Goal: Task Accomplishment & Management: Manage account settings

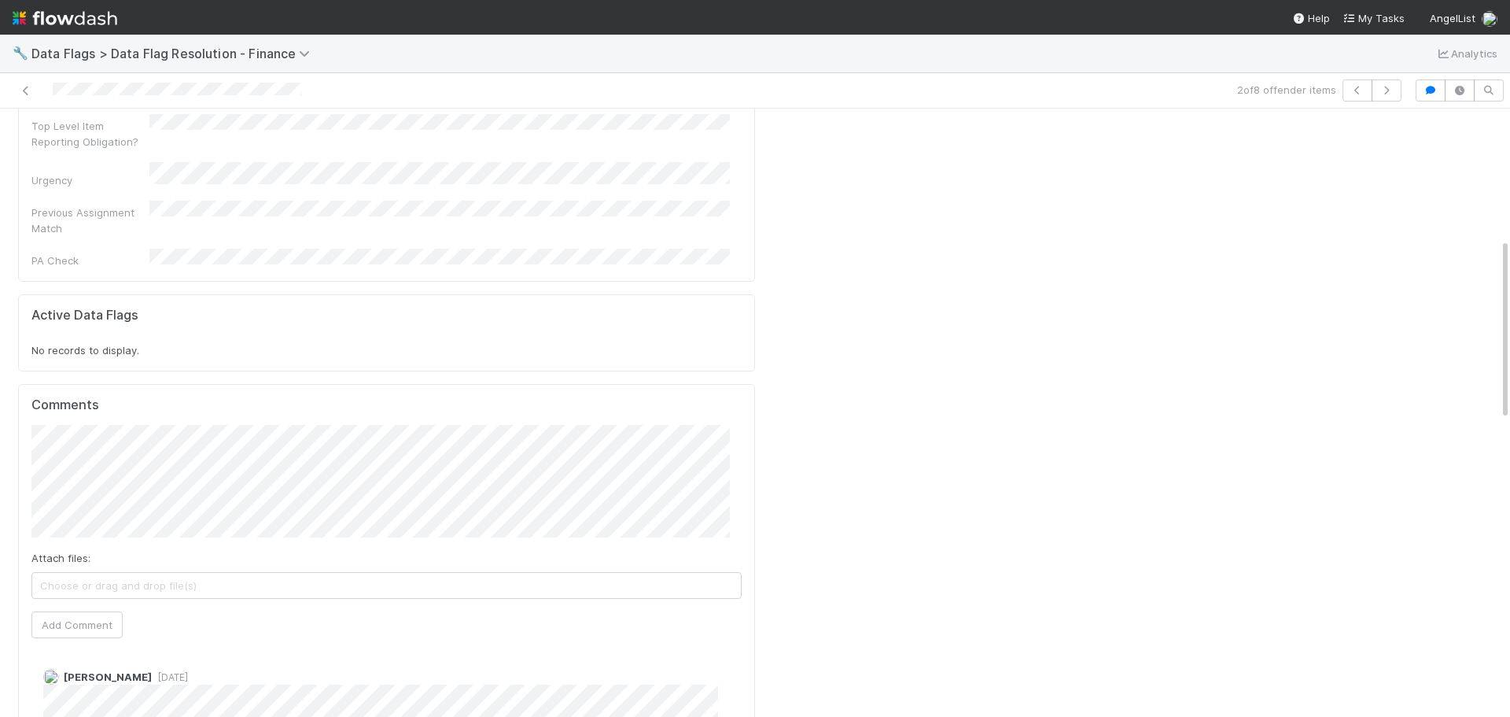
scroll to position [629, 0]
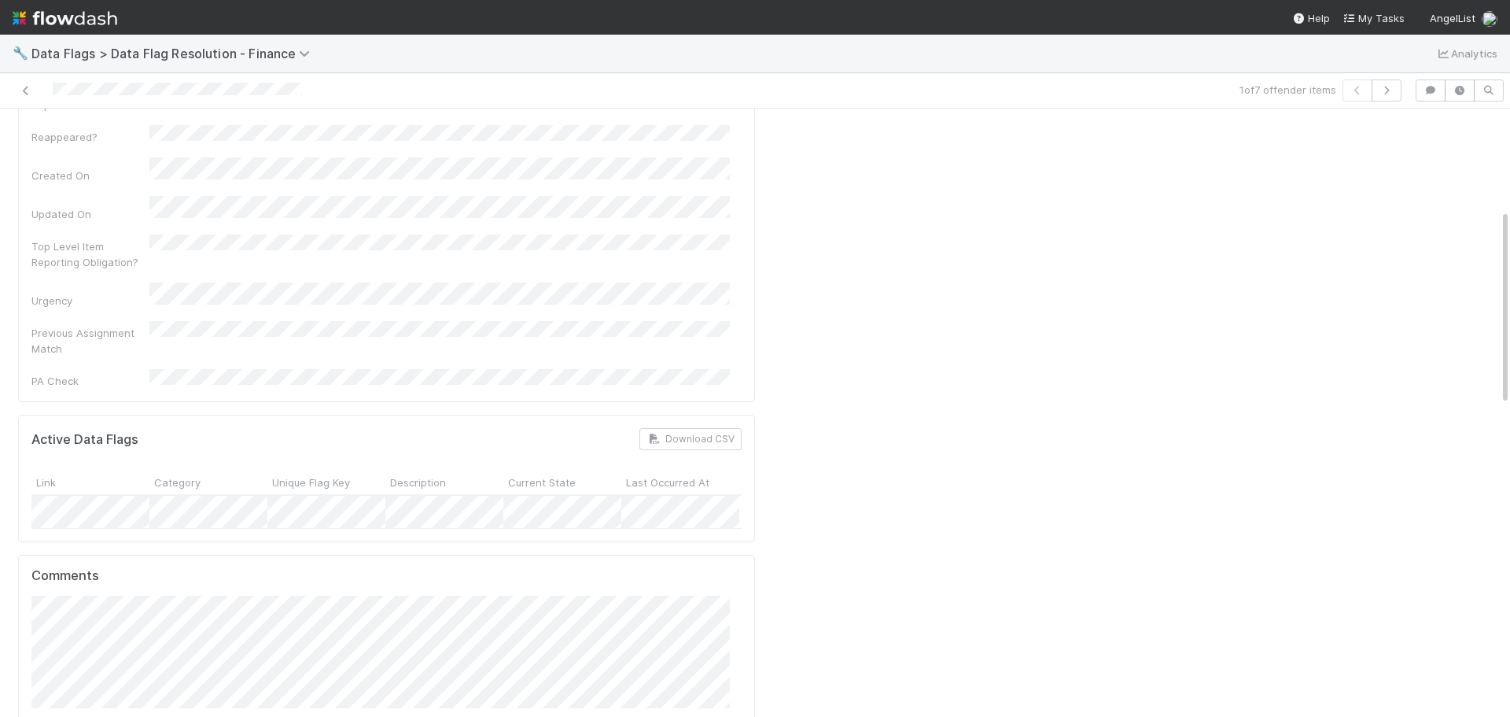
scroll to position [472, 0]
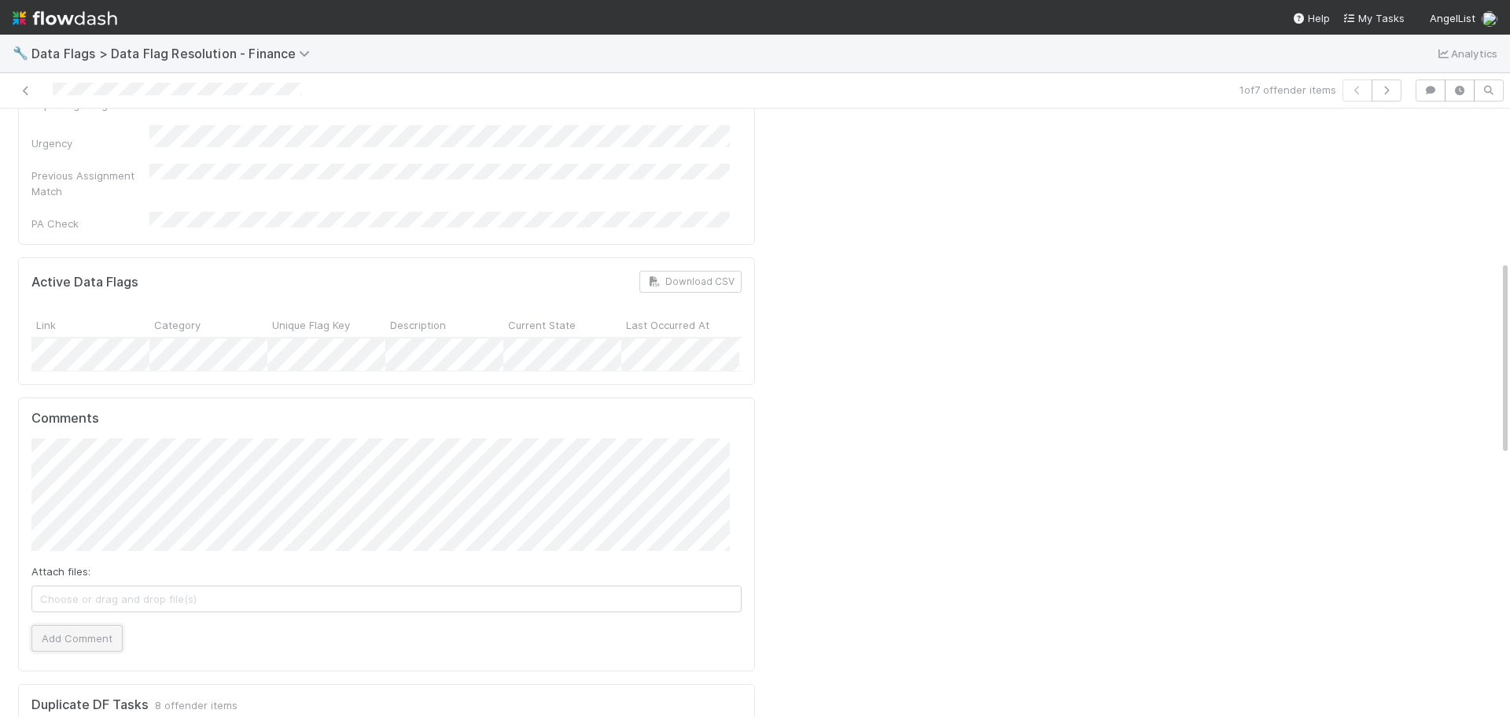
click at [79, 625] on button "Add Comment" at bounding box center [76, 638] width 91 height 27
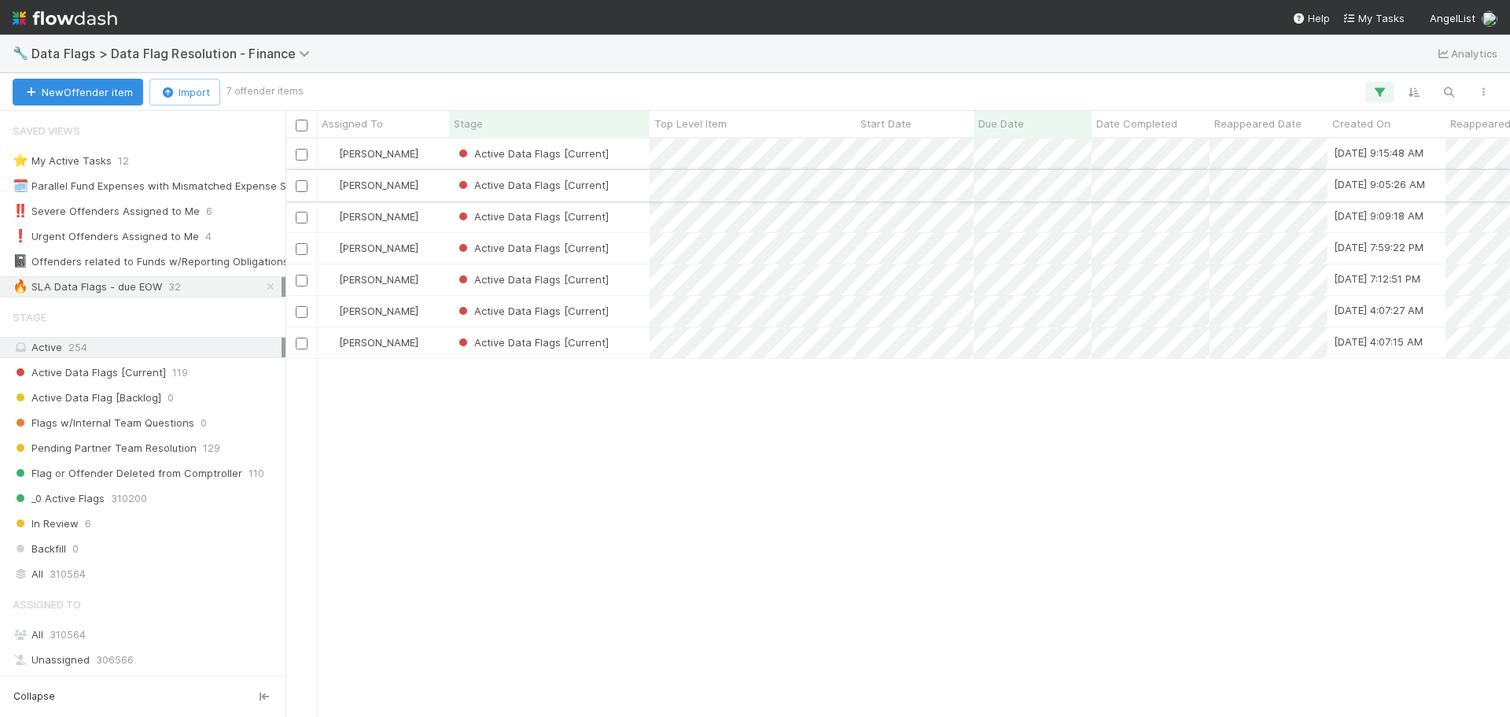
scroll to position [566, 1213]
click at [636, 157] on div "Active Data Flags [Current]" at bounding box center [549, 153] width 201 height 31
click at [636, 182] on div "Active Data Flags [Current]" at bounding box center [549, 185] width 201 height 31
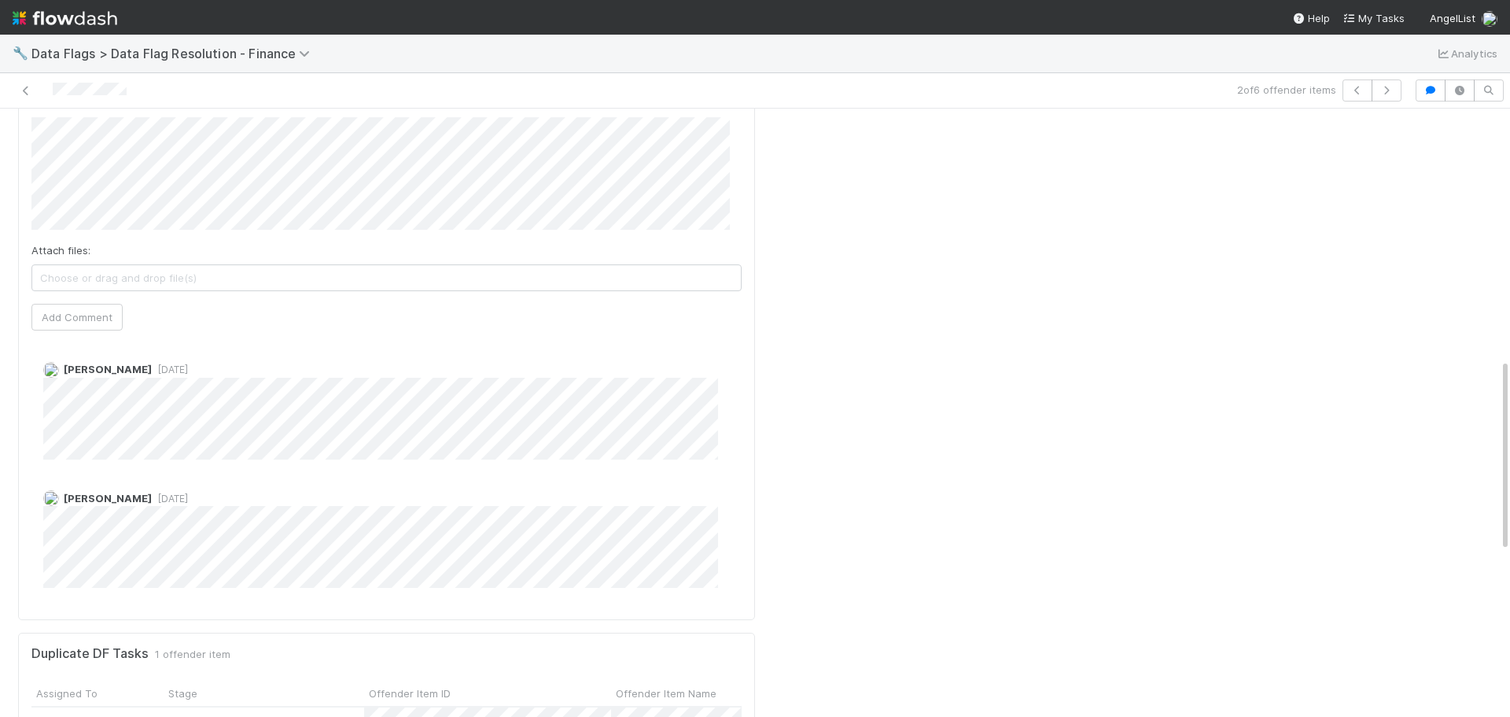
scroll to position [787, 0]
click at [171, 357] on span "[DATE]" at bounding box center [170, 363] width 36 height 12
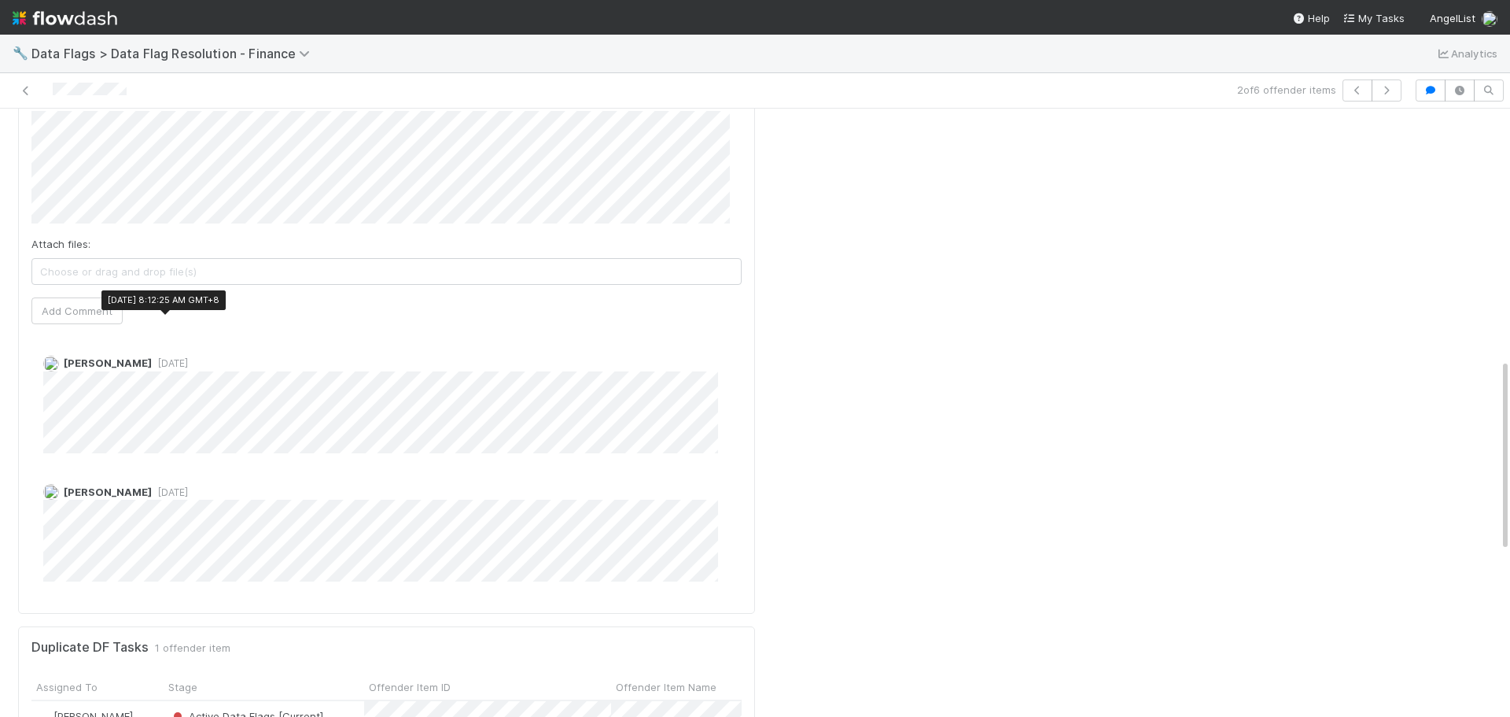
click at [171, 357] on span "[DATE]" at bounding box center [170, 363] width 36 height 12
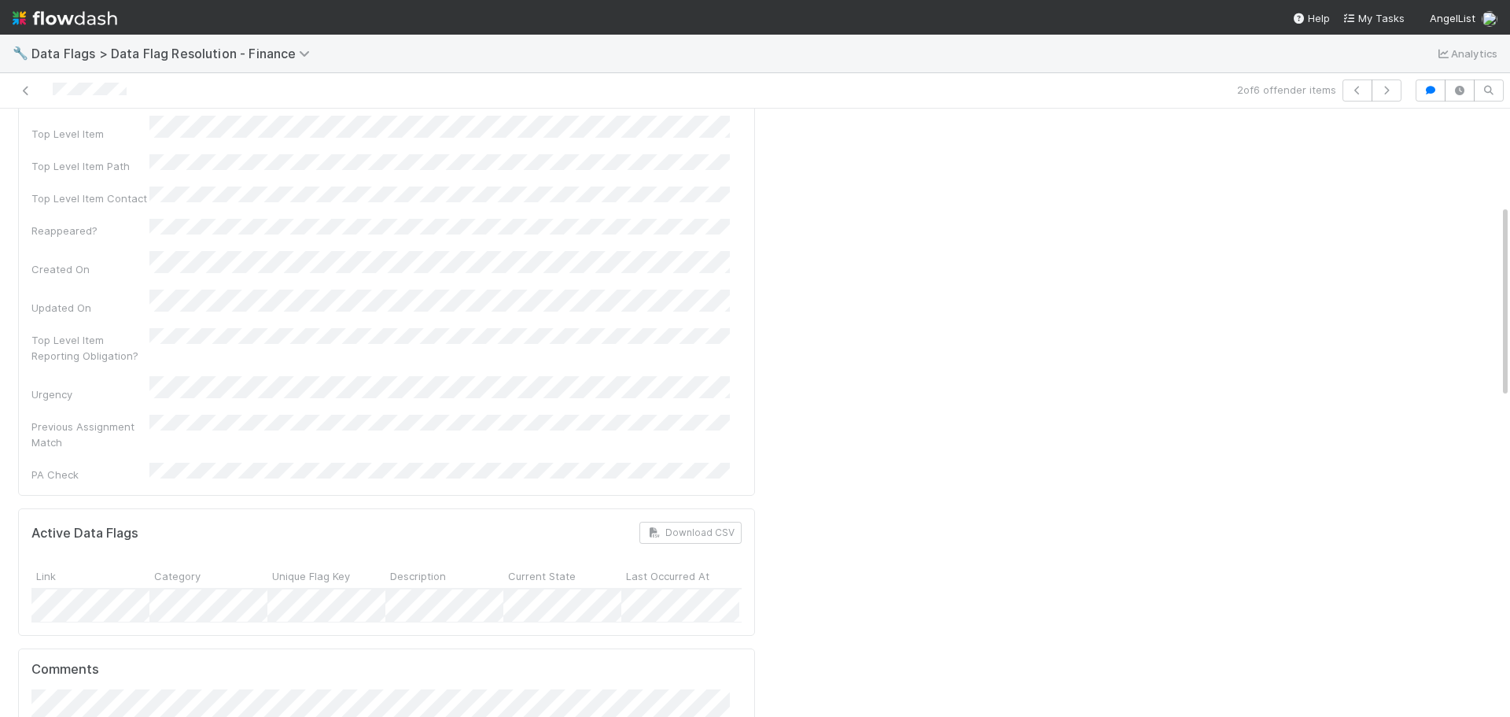
scroll to position [0, 0]
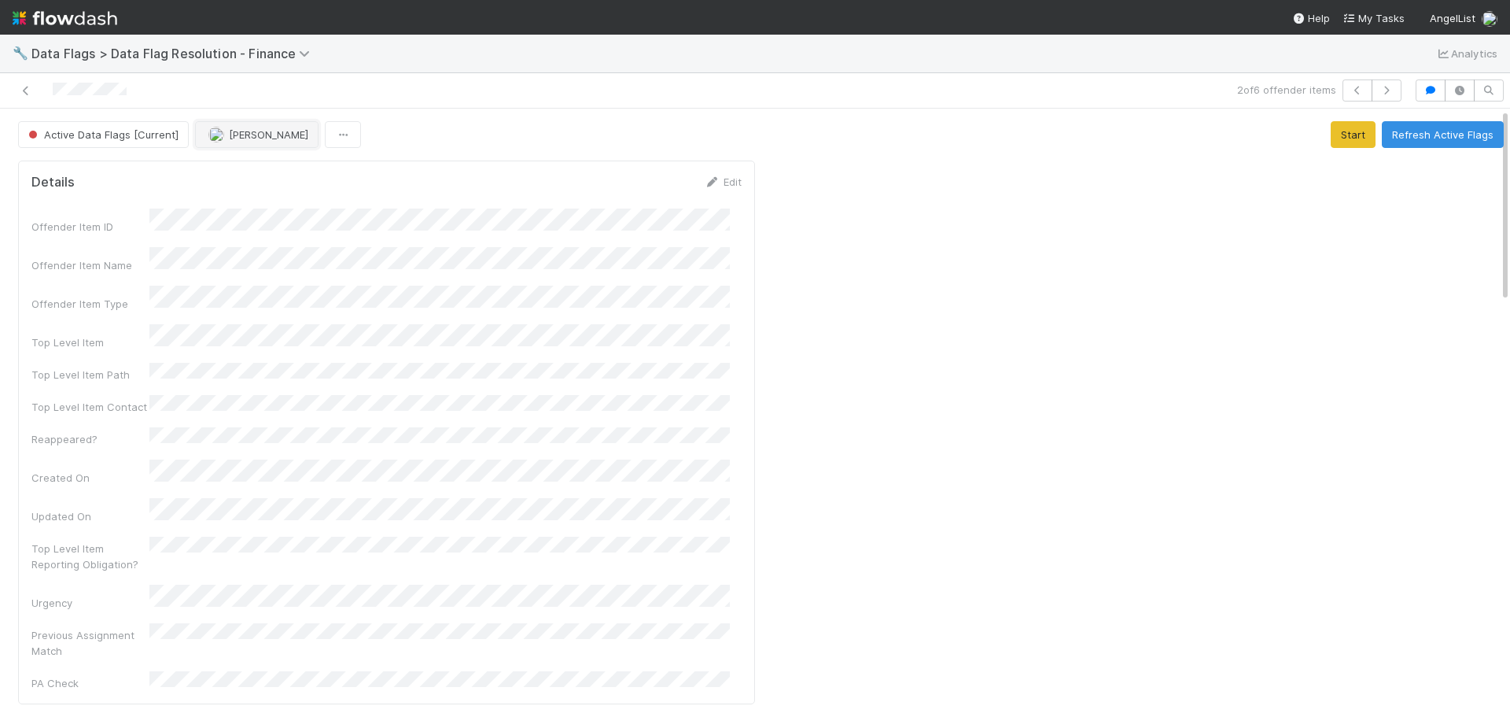
click at [250, 135] on span "Marenz Trajano" at bounding box center [268, 134] width 79 height 13
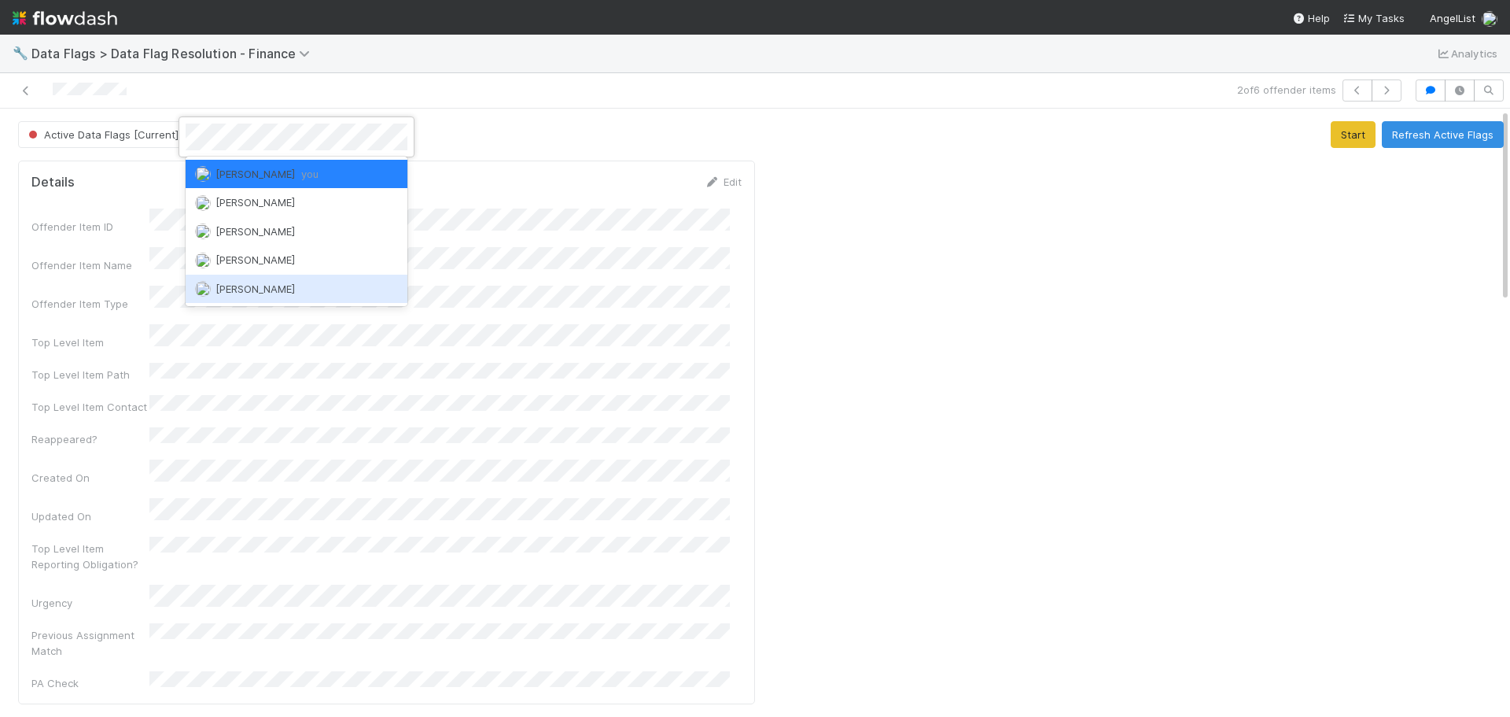
click at [278, 288] on span "[PERSON_NAME]" at bounding box center [255, 288] width 79 height 13
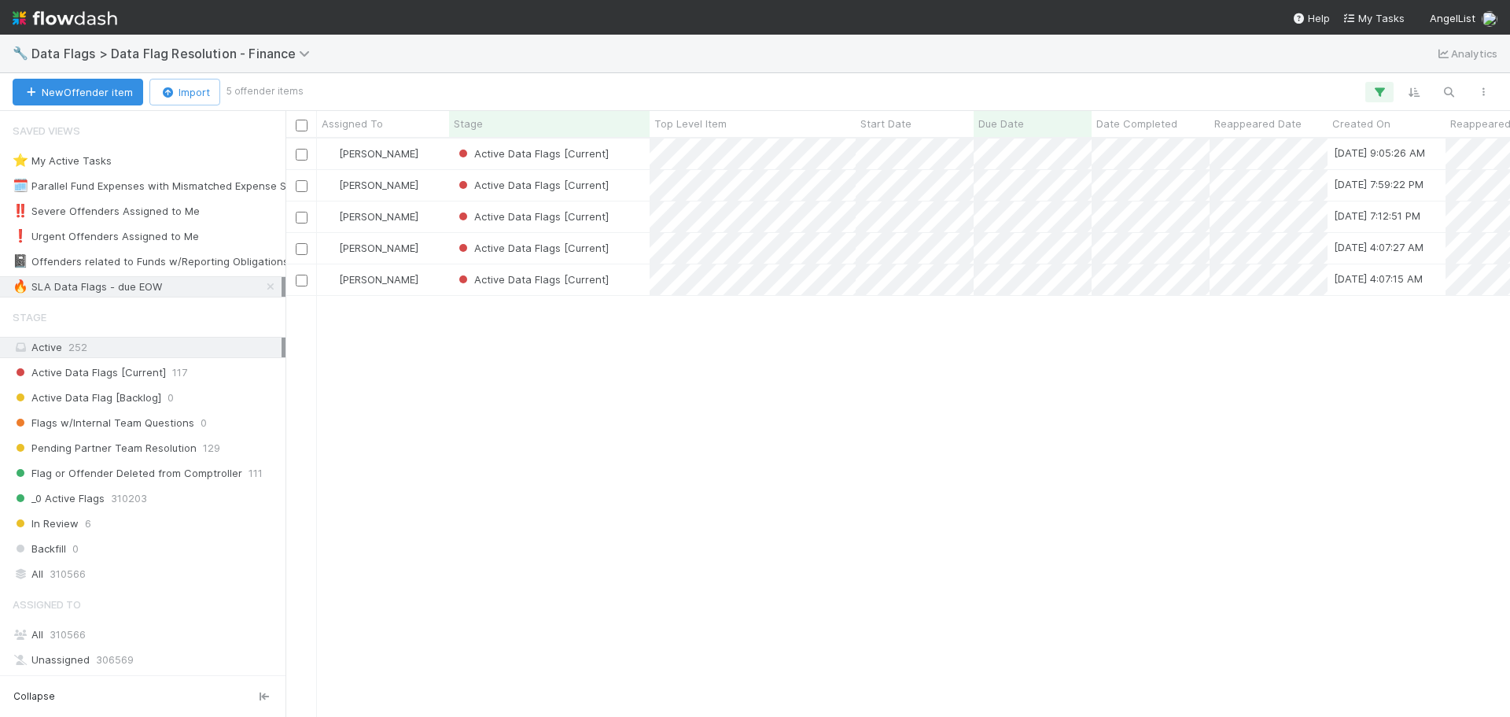
scroll to position [566, 1213]
click at [633, 187] on div "Active Data Flags [Current]" at bounding box center [549, 185] width 201 height 31
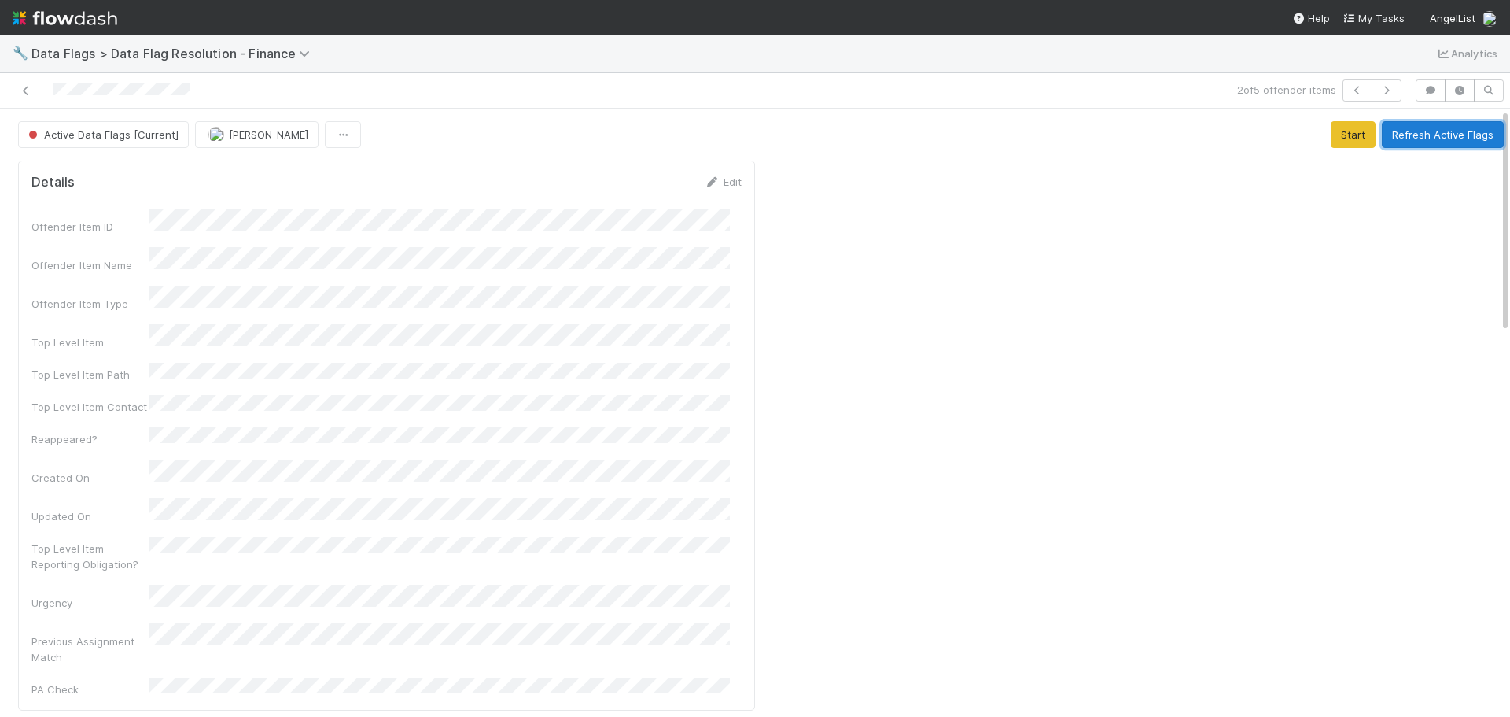
drag, startPoint x: 1414, startPoint y: 133, endPoint x: 1433, endPoint y: 143, distance: 21.5
click at [1416, 133] on button "Refresh Active Flags" at bounding box center [1443, 134] width 122 height 27
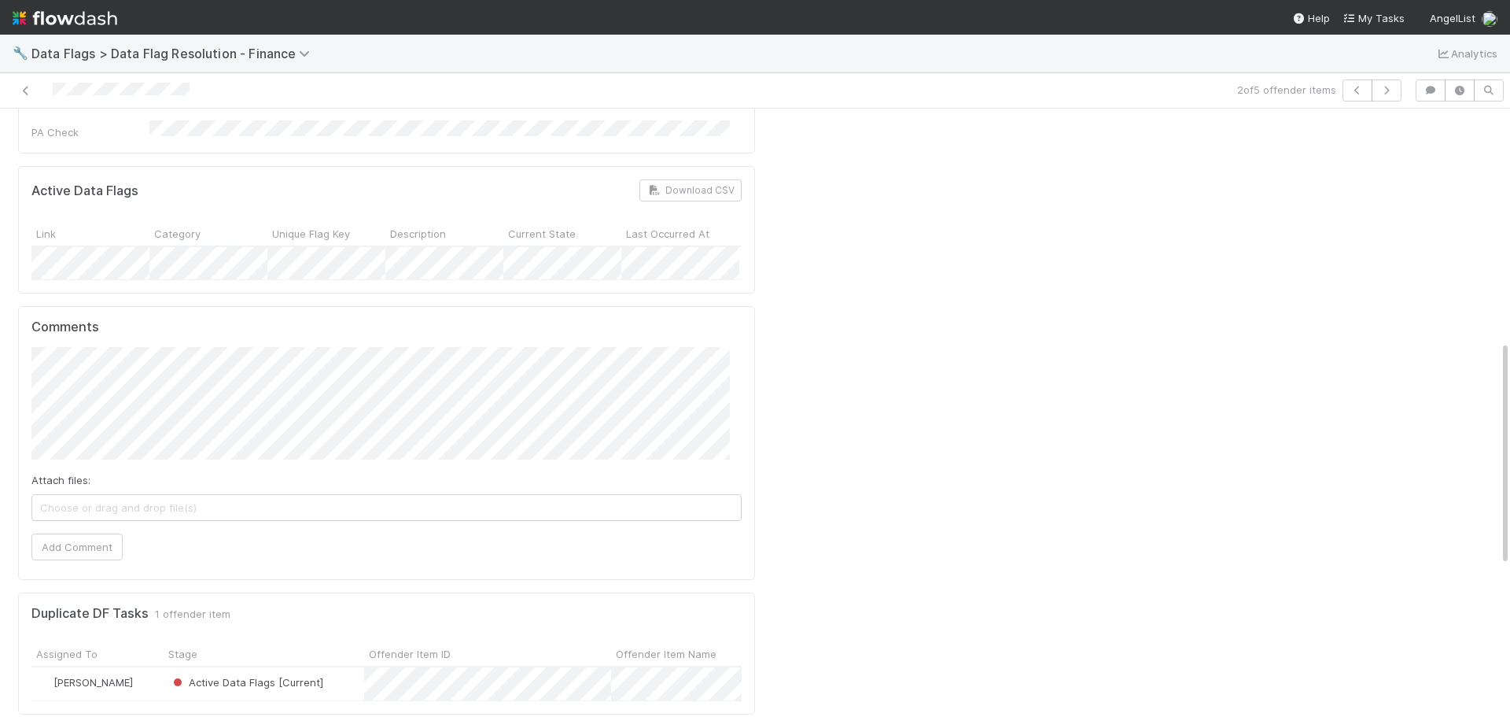
scroll to position [629, 0]
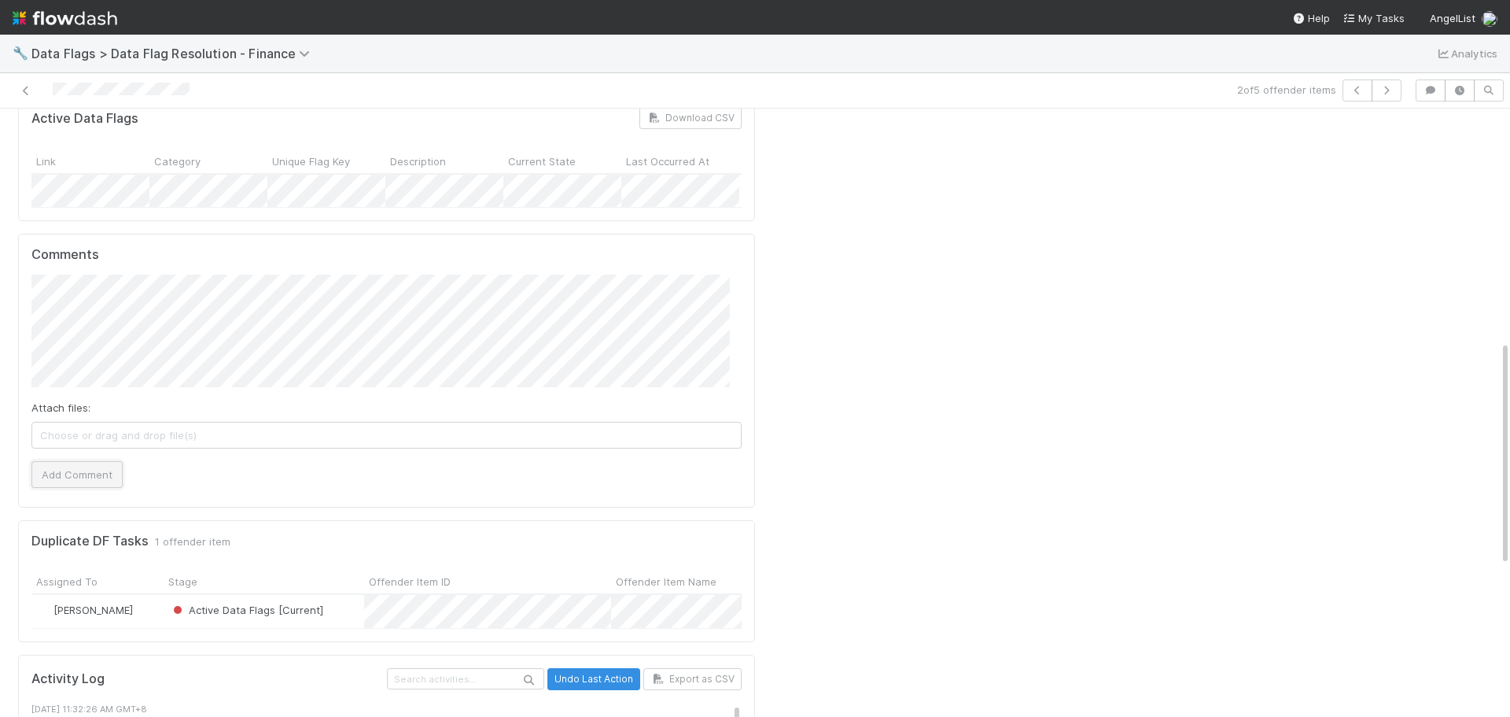
click at [98, 461] on button "Add Comment" at bounding box center [76, 474] width 91 height 27
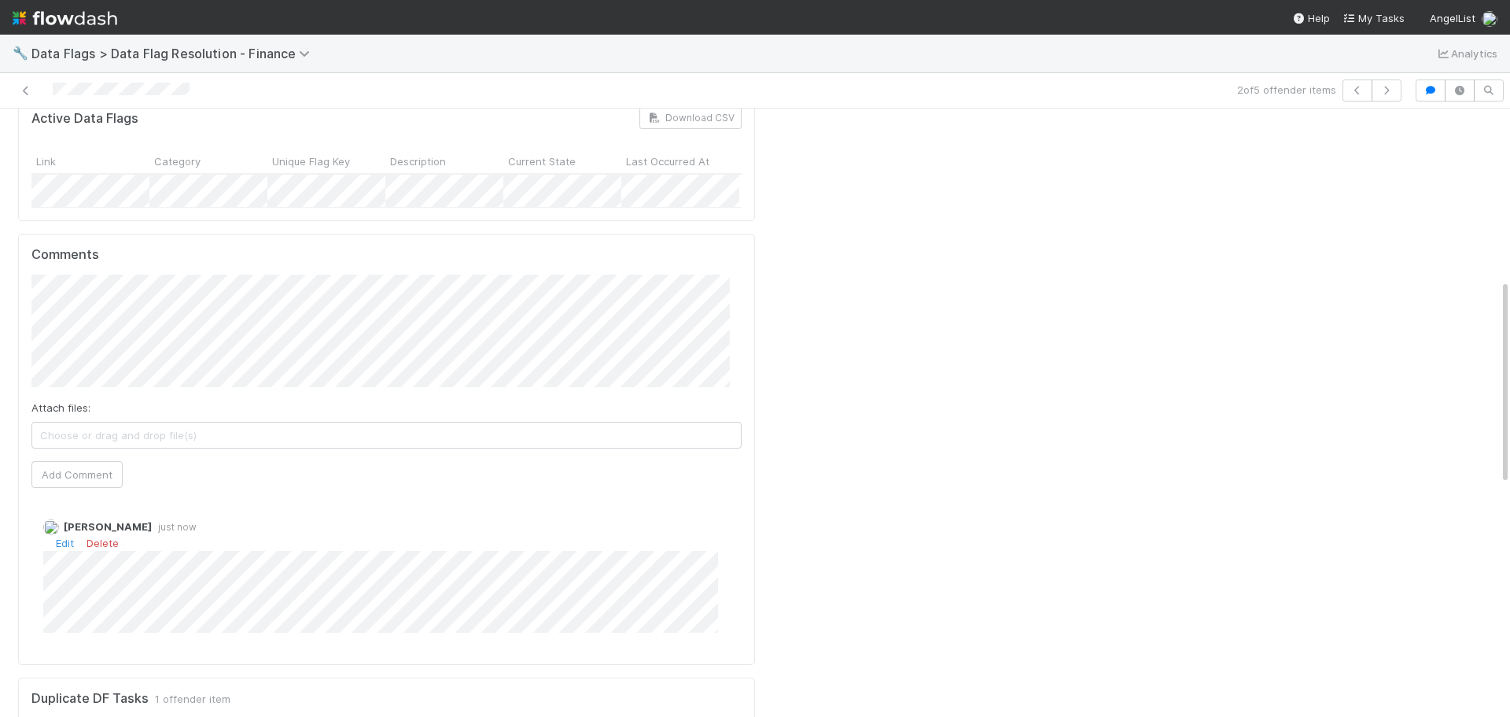
scroll to position [0, 0]
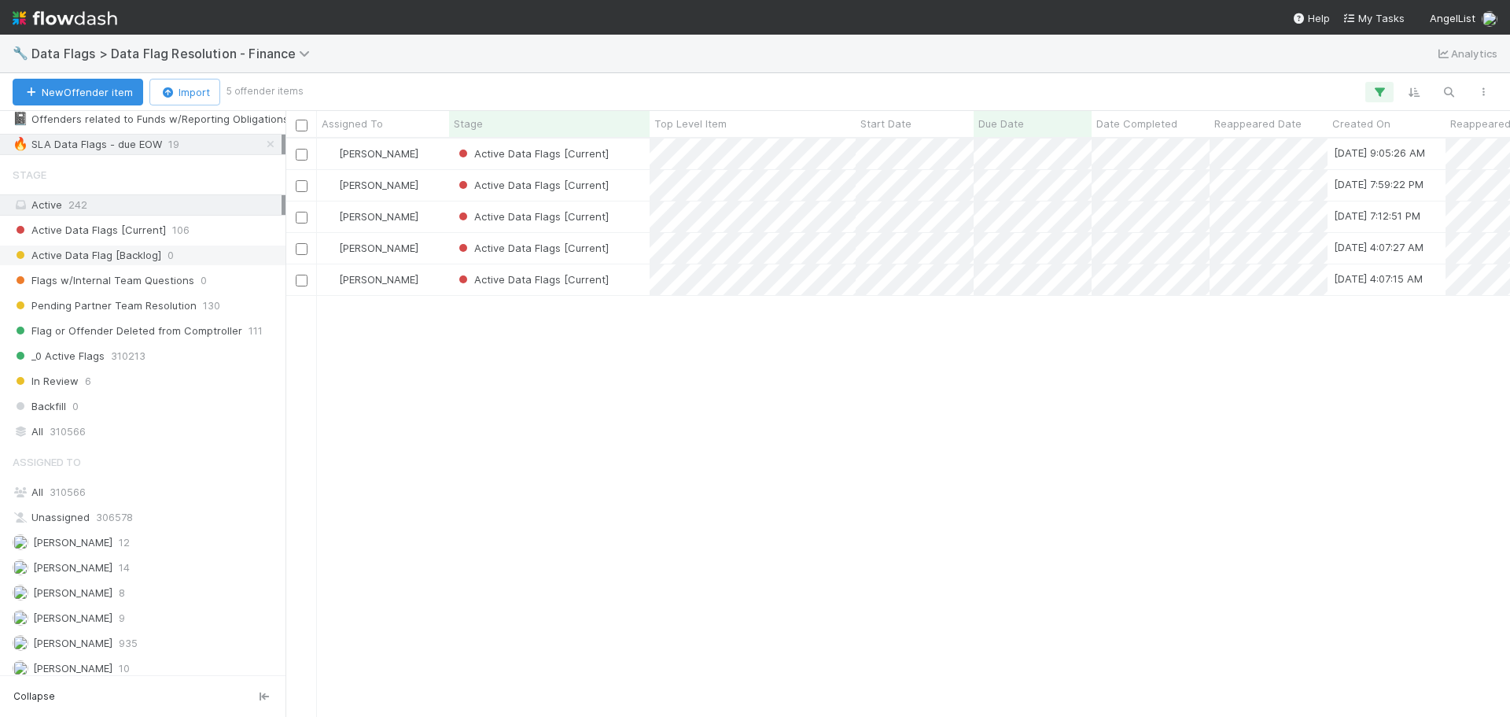
scroll to position [301, 0]
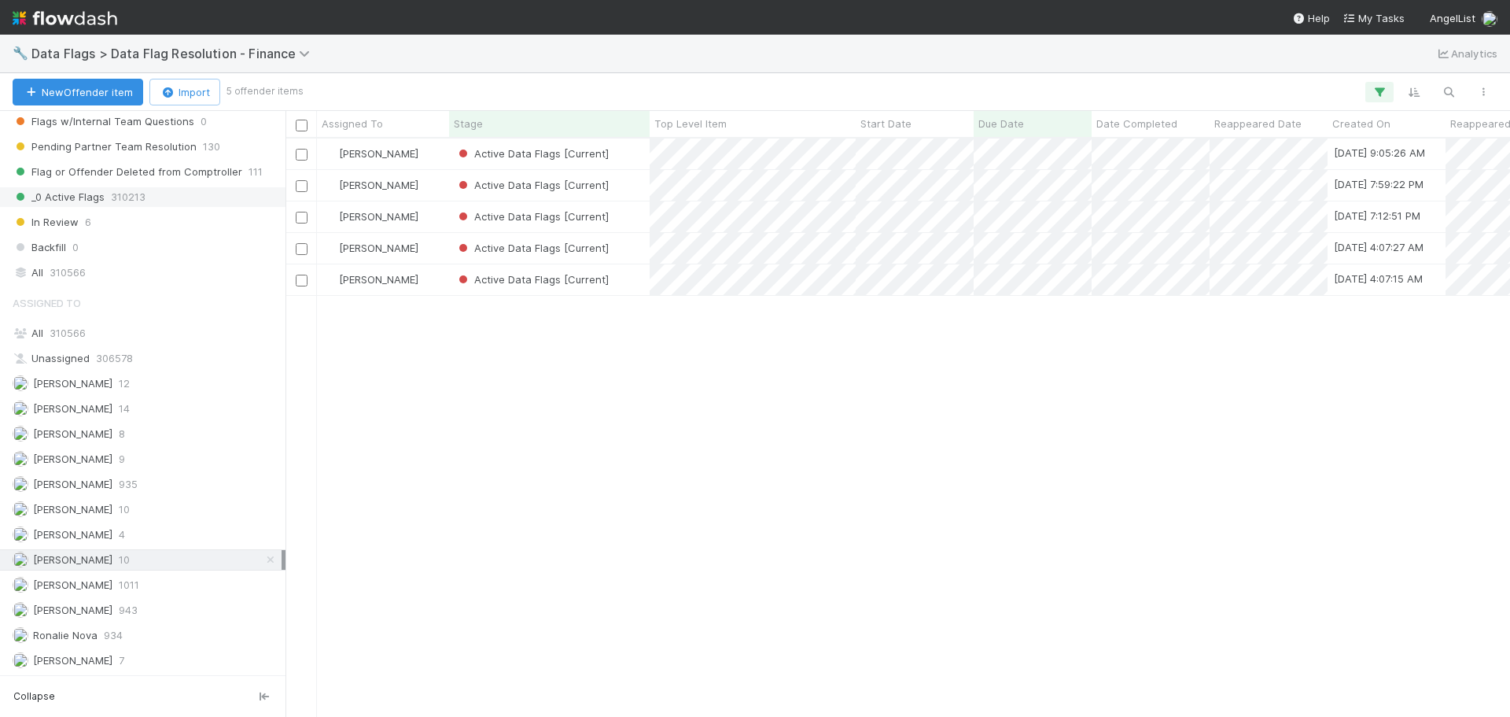
click at [137, 198] on span "310213" at bounding box center [128, 197] width 35 height 20
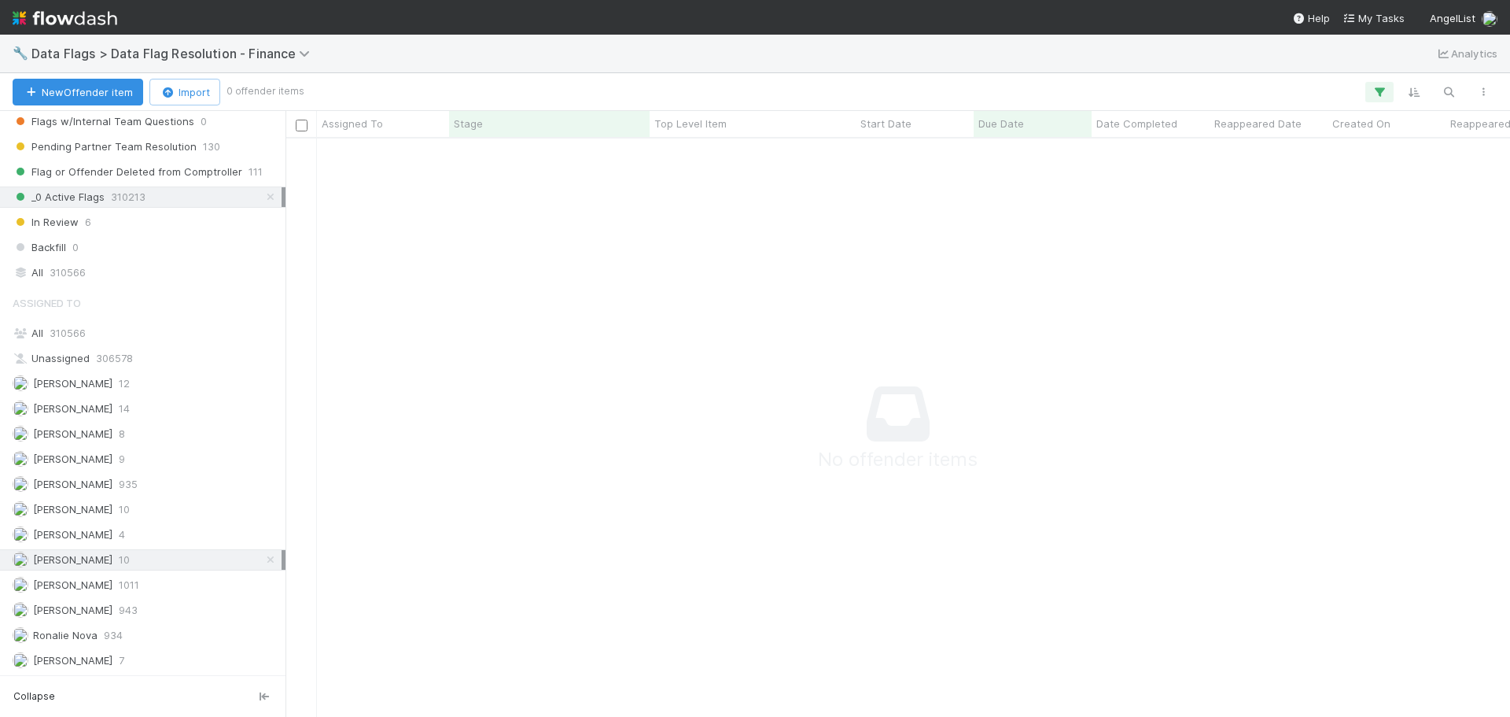
scroll to position [555, 1213]
drag, startPoint x: 256, startPoint y: 559, endPoint x: 264, endPoint y: 557, distance: 8.8
click at [263, 559] on icon at bounding box center [271, 560] width 16 height 10
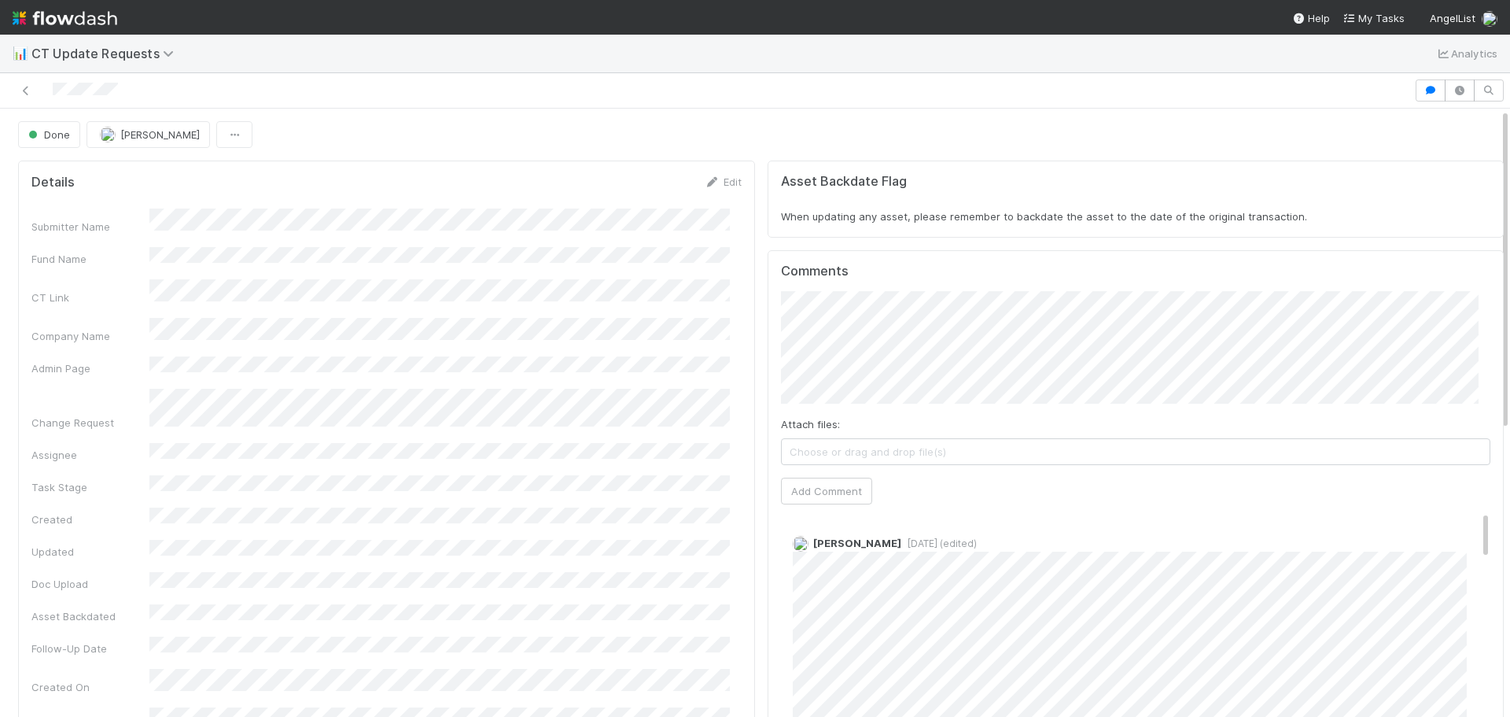
click at [22, 57] on span "📊" at bounding box center [21, 52] width 16 height 13
click at [168, 53] on icon at bounding box center [171, 53] width 16 height 13
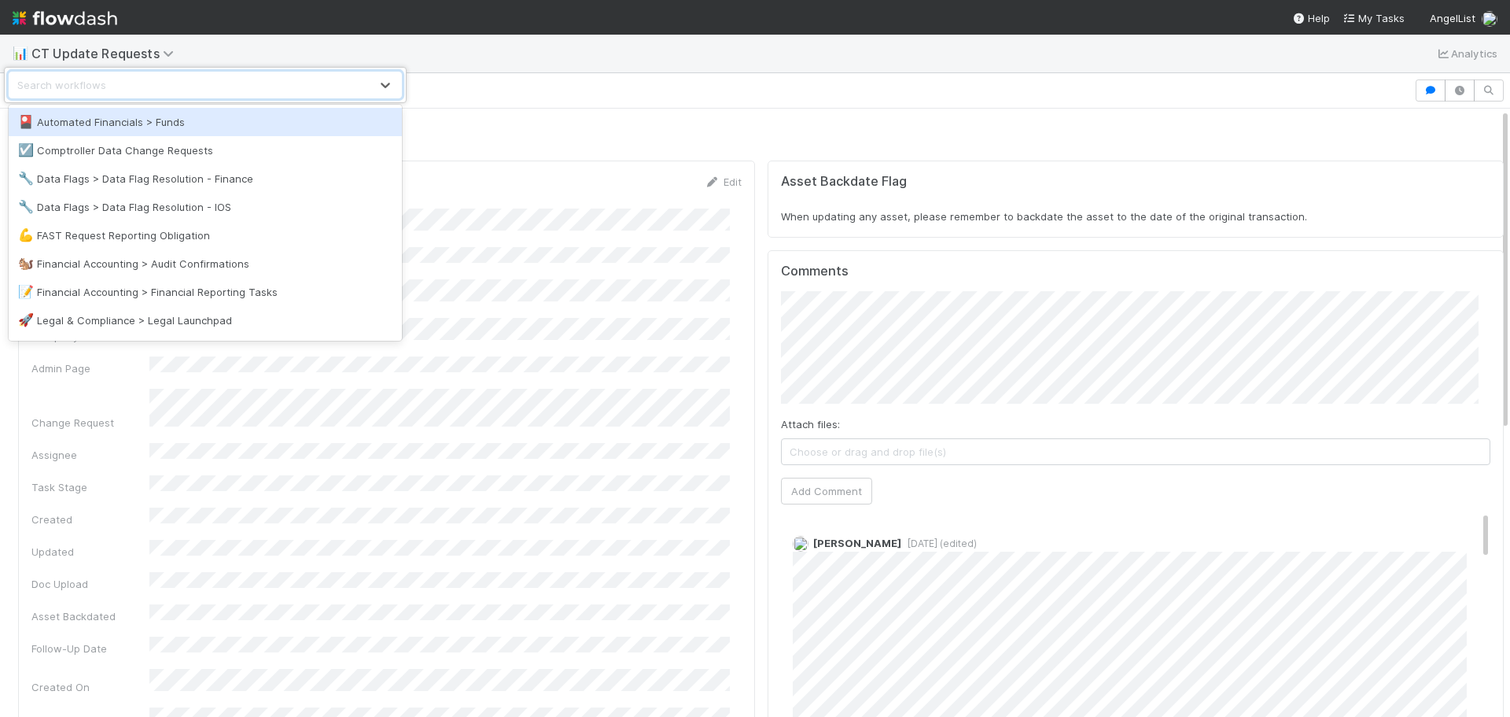
click at [306, 41] on div "option Automated Financials > Funds focused, 1 of 13. 13 results available. Use…" at bounding box center [755, 358] width 1510 height 717
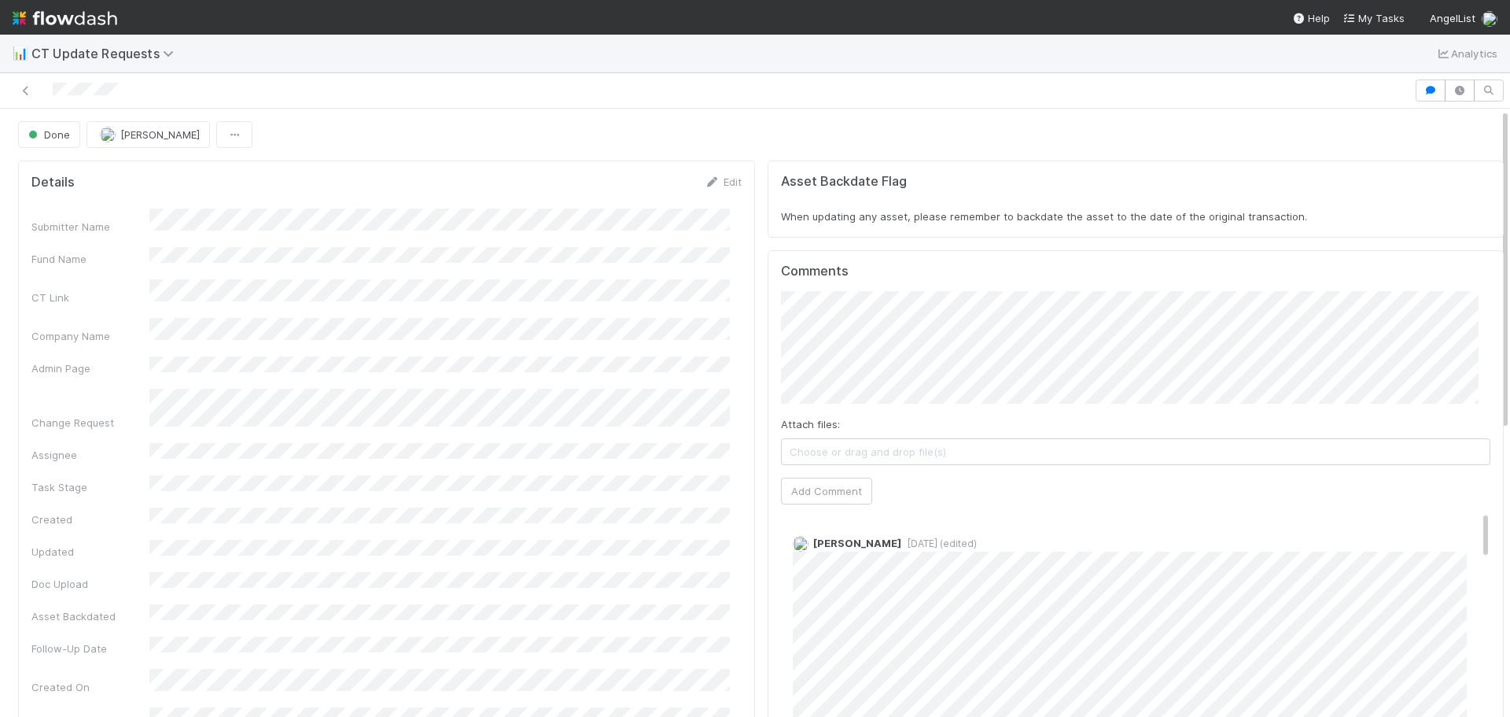
click at [13, 20] on img at bounding box center [65, 18] width 105 height 27
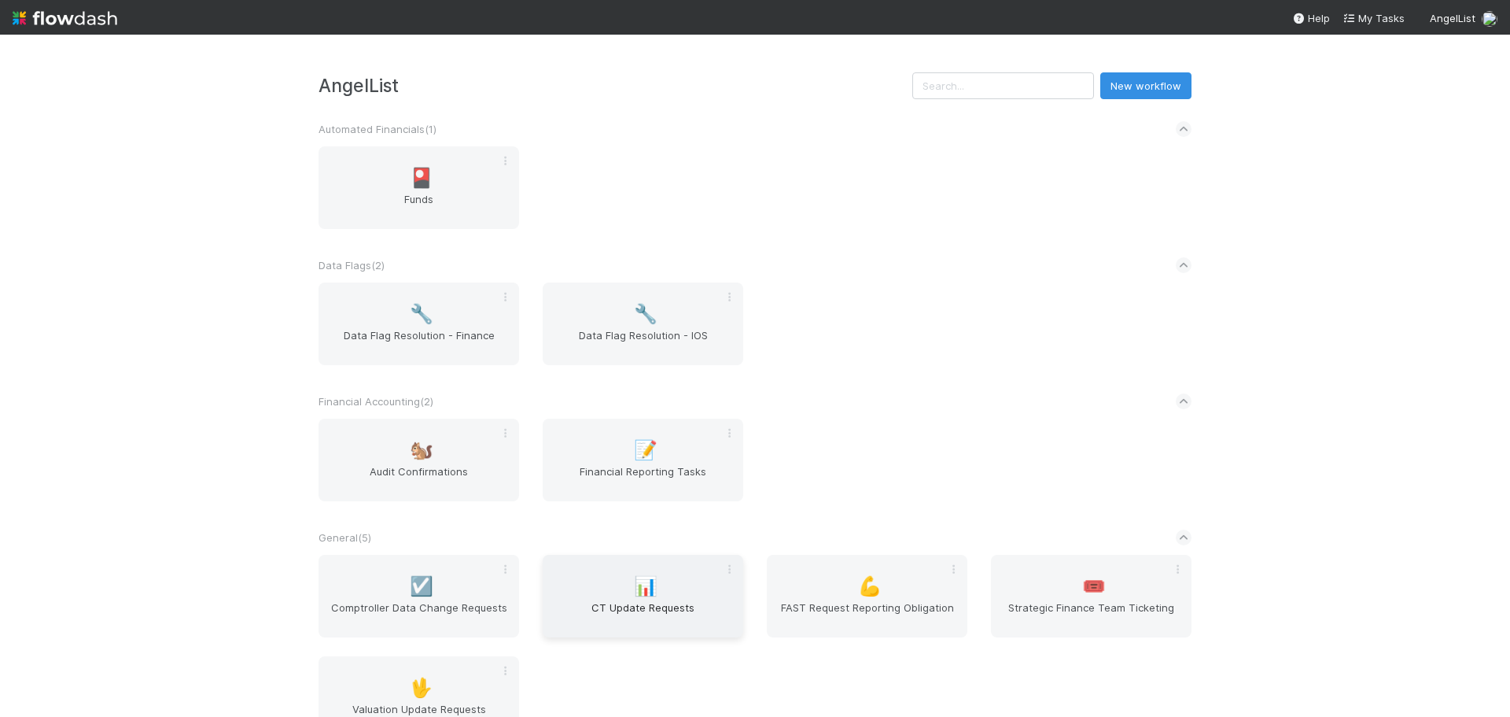
click at [624, 603] on span "CT Update Requests" at bounding box center [643, 614] width 188 height 31
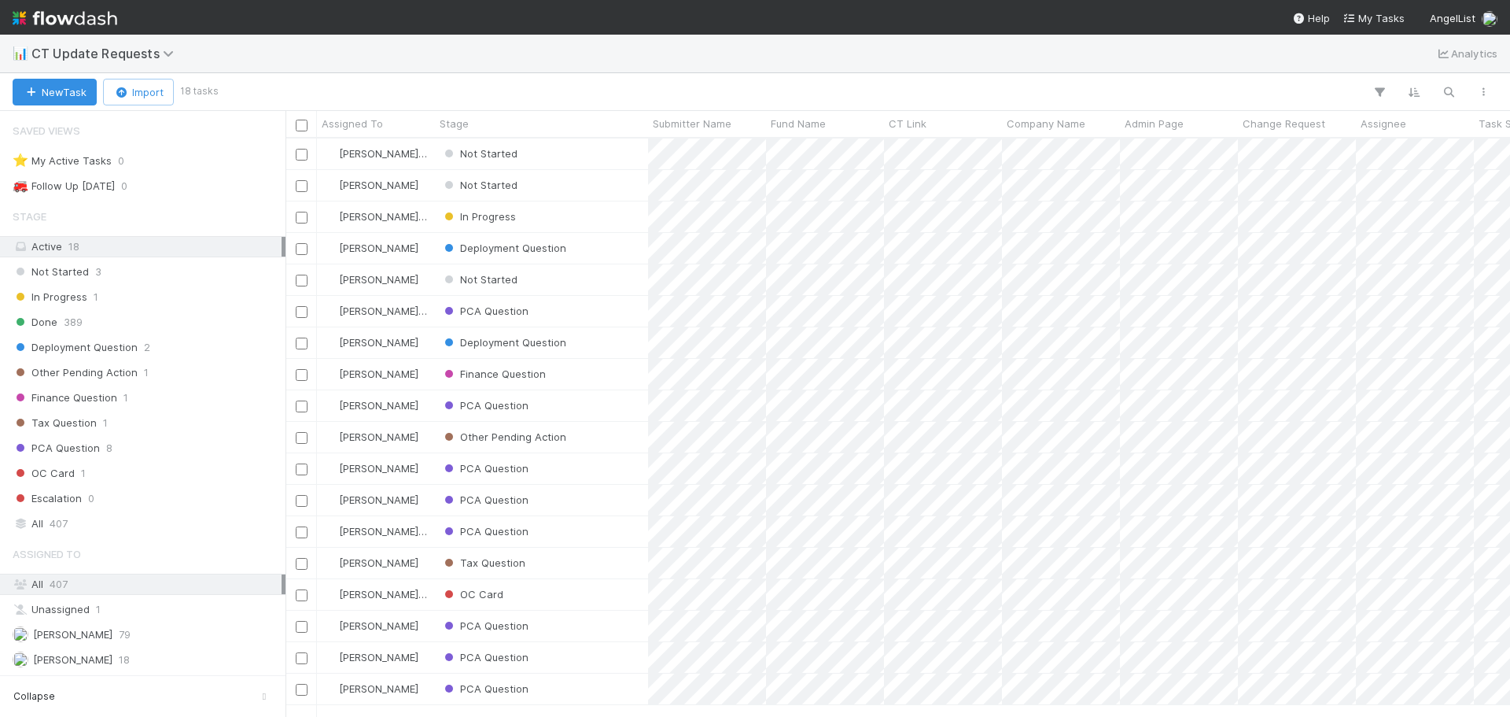
scroll to position [566, 1213]
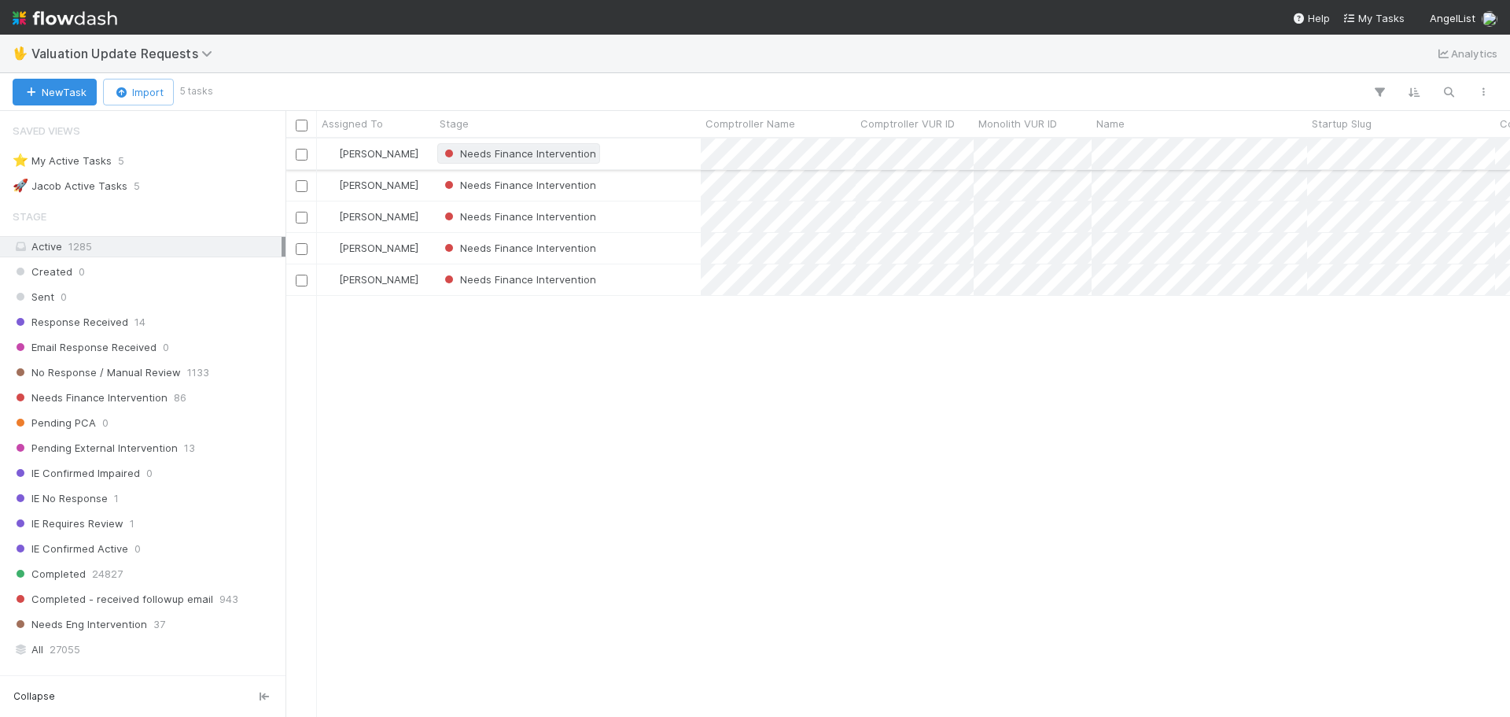
scroll to position [367, 0]
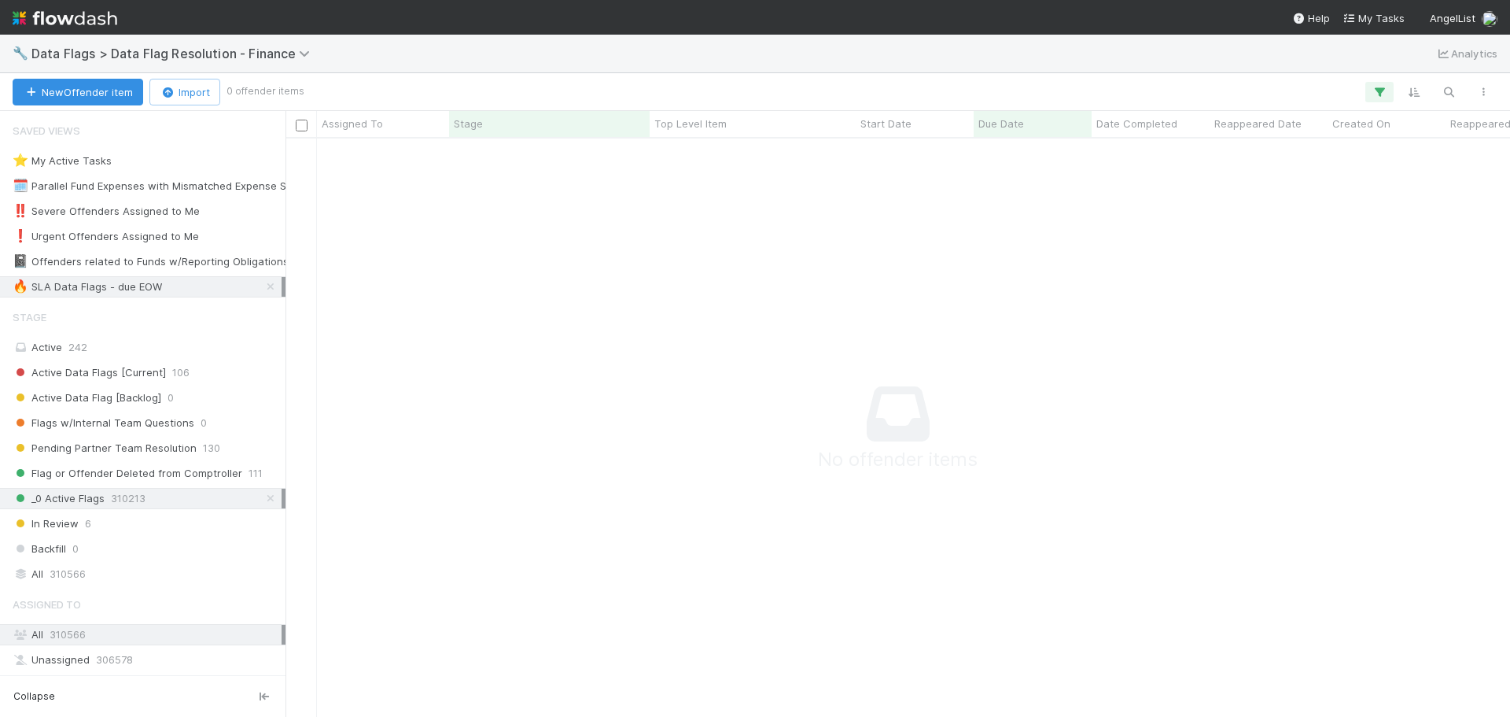
scroll to position [555, 1213]
click at [263, 503] on icon at bounding box center [271, 498] width 16 height 10
click at [263, 282] on icon at bounding box center [271, 287] width 16 height 10
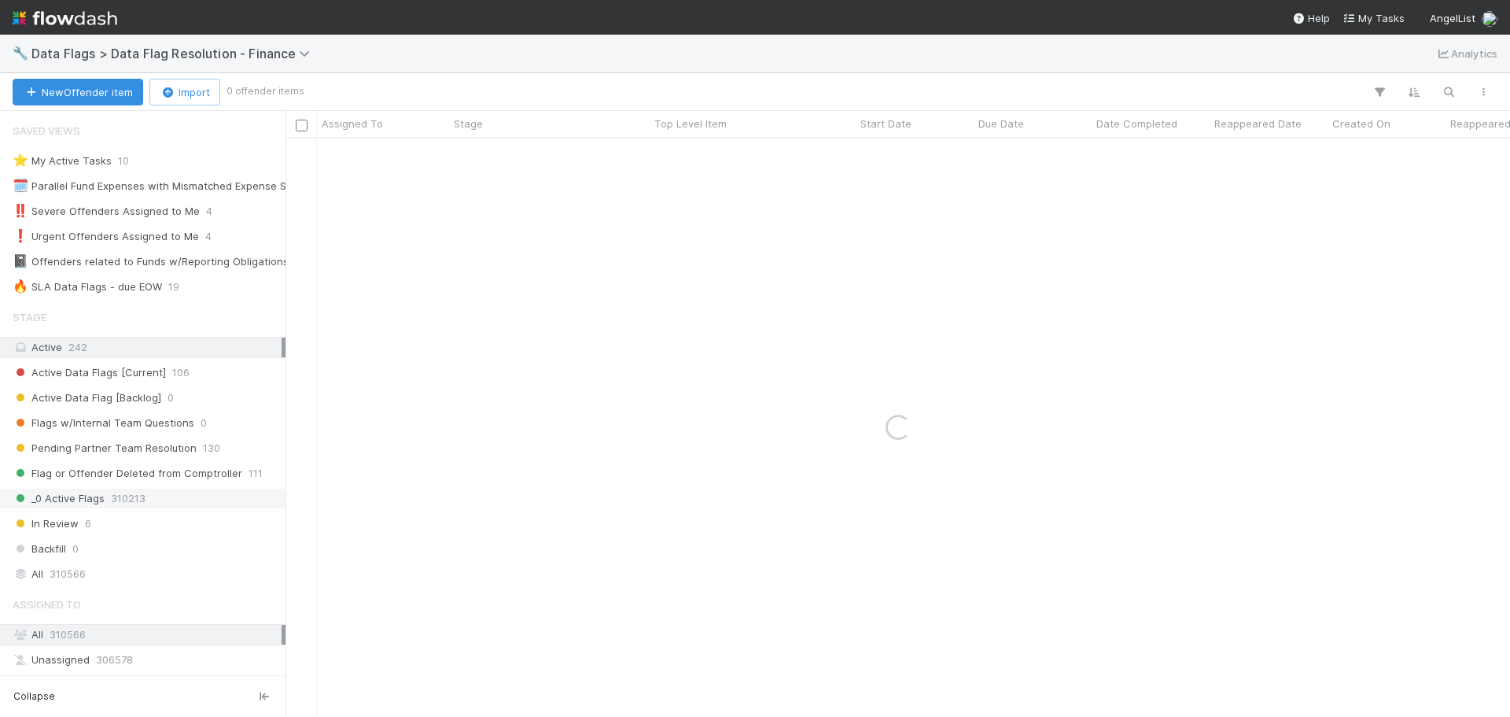
click at [182, 500] on div "_0 Active Flags 310213" at bounding box center [147, 498] width 269 height 20
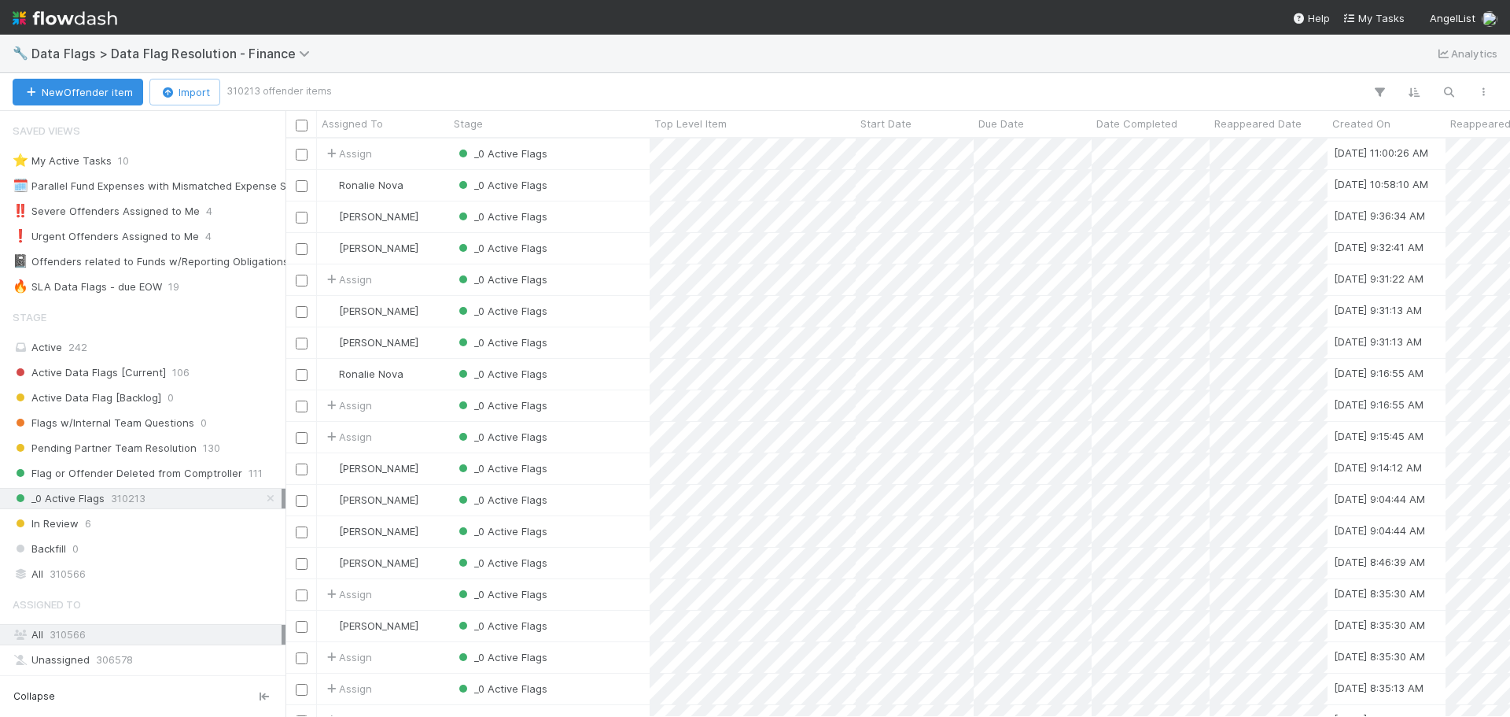
click at [148, 274] on div "Saved Views ⭐ My Active Tasks 10 🗓️ Parallel Fund Expenses with Mismatched Expe…" at bounding box center [143, 206] width 286 height 182
click at [154, 278] on div "🔥 SLA Data Flags - due EOW" at bounding box center [87, 287] width 149 height 20
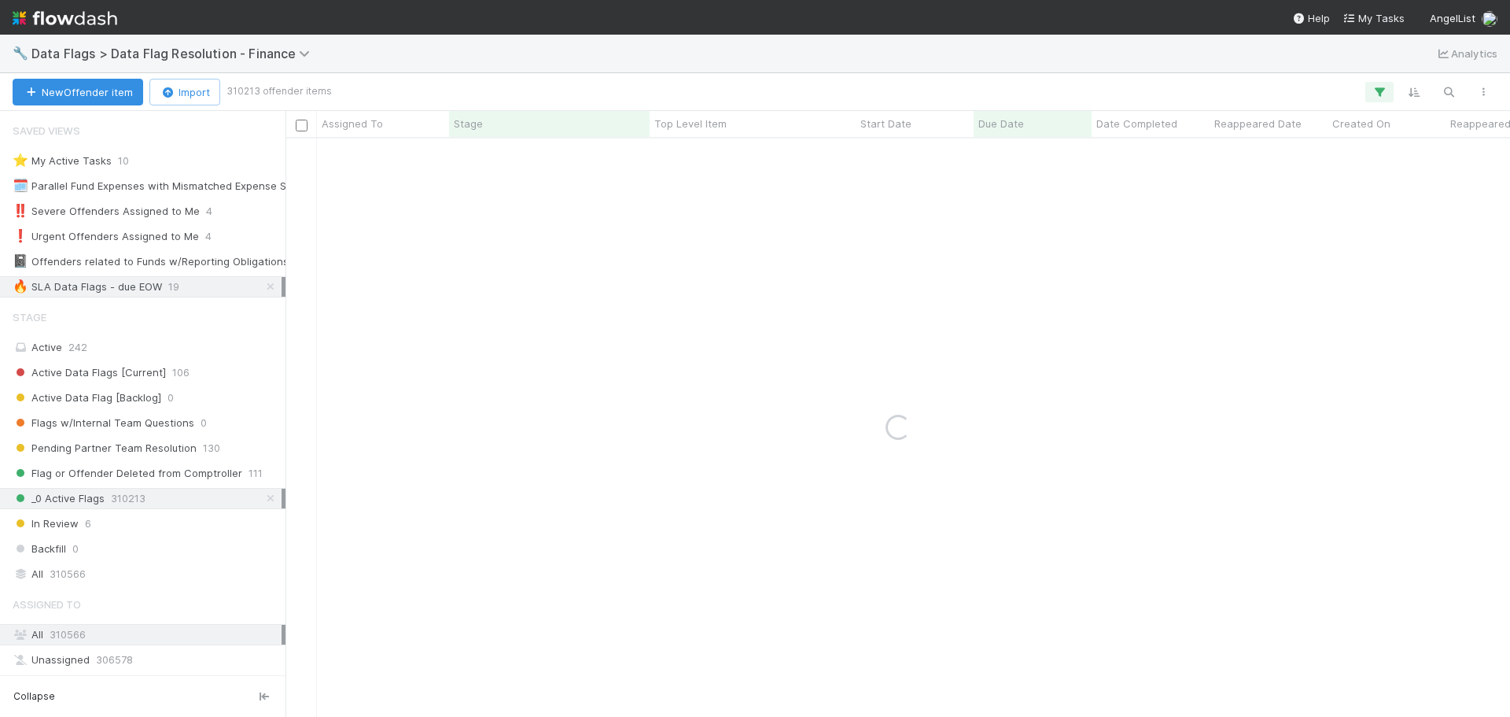
scroll to position [301, 0]
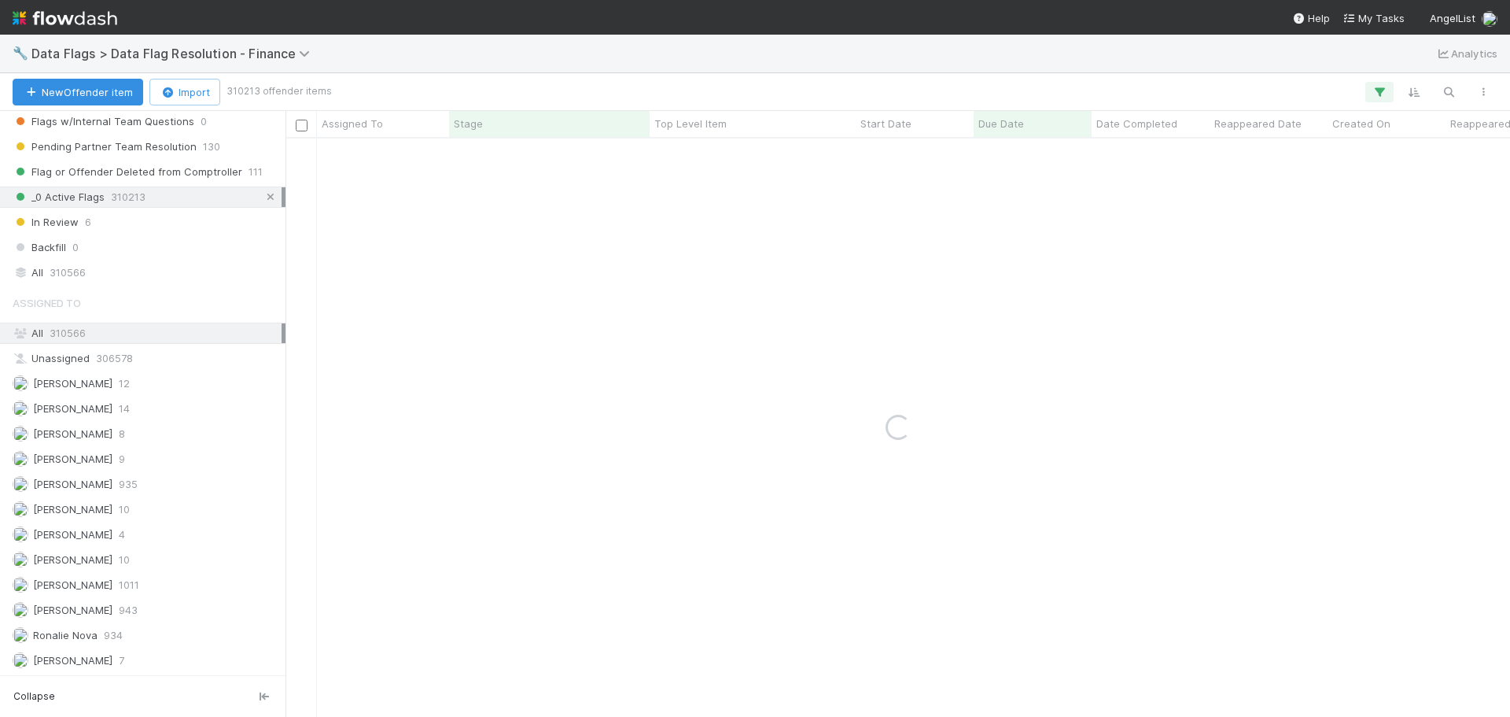
click at [263, 197] on icon at bounding box center [271, 197] width 16 height 10
click at [158, 546] on div "Assigned To All 310566 Unassigned 306578 Alexander Stathis 12 Conor Queenan 14 …" at bounding box center [143, 479] width 286 height 384
click at [158, 555] on div "Marenz Trajano 10" at bounding box center [147, 560] width 269 height 20
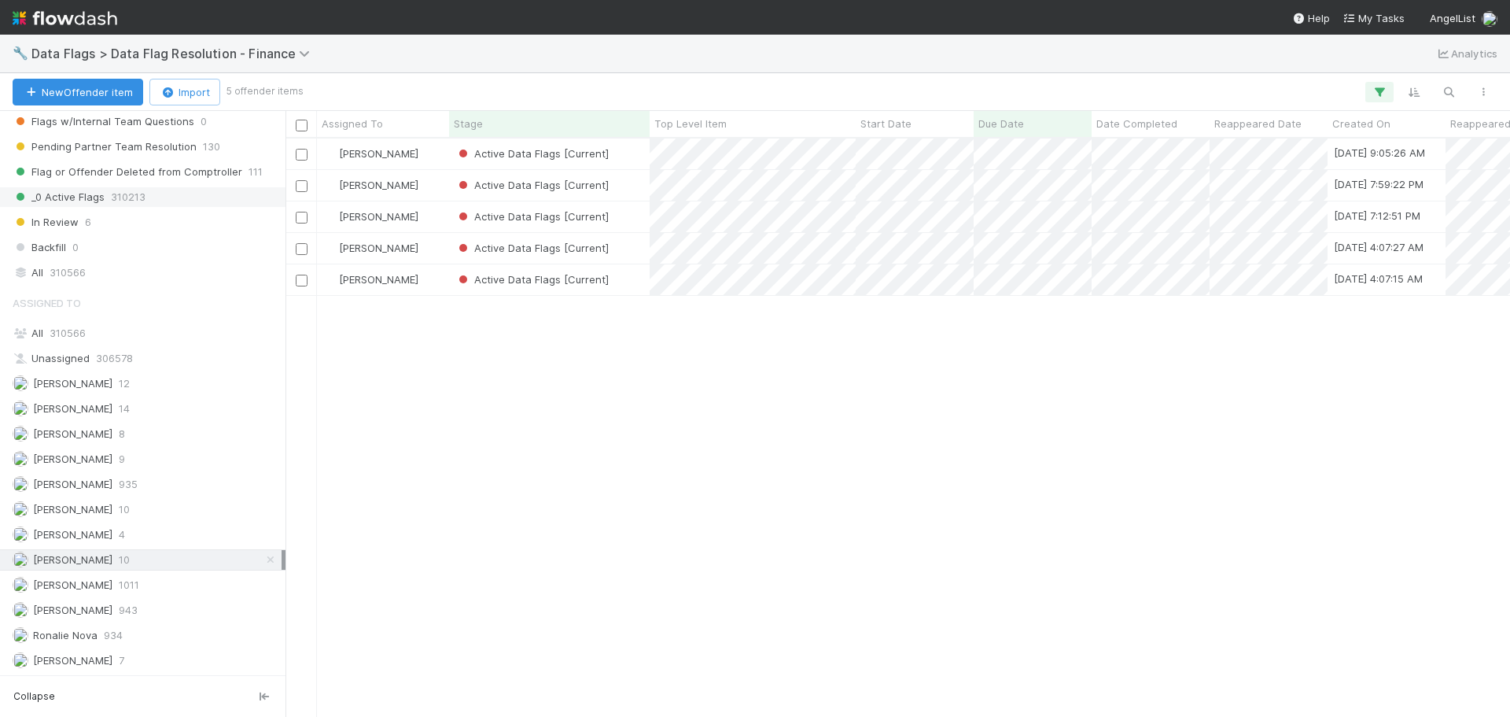
scroll to position [566, 1213]
click at [631, 179] on div "Active Data Flags [Current]" at bounding box center [549, 185] width 201 height 31
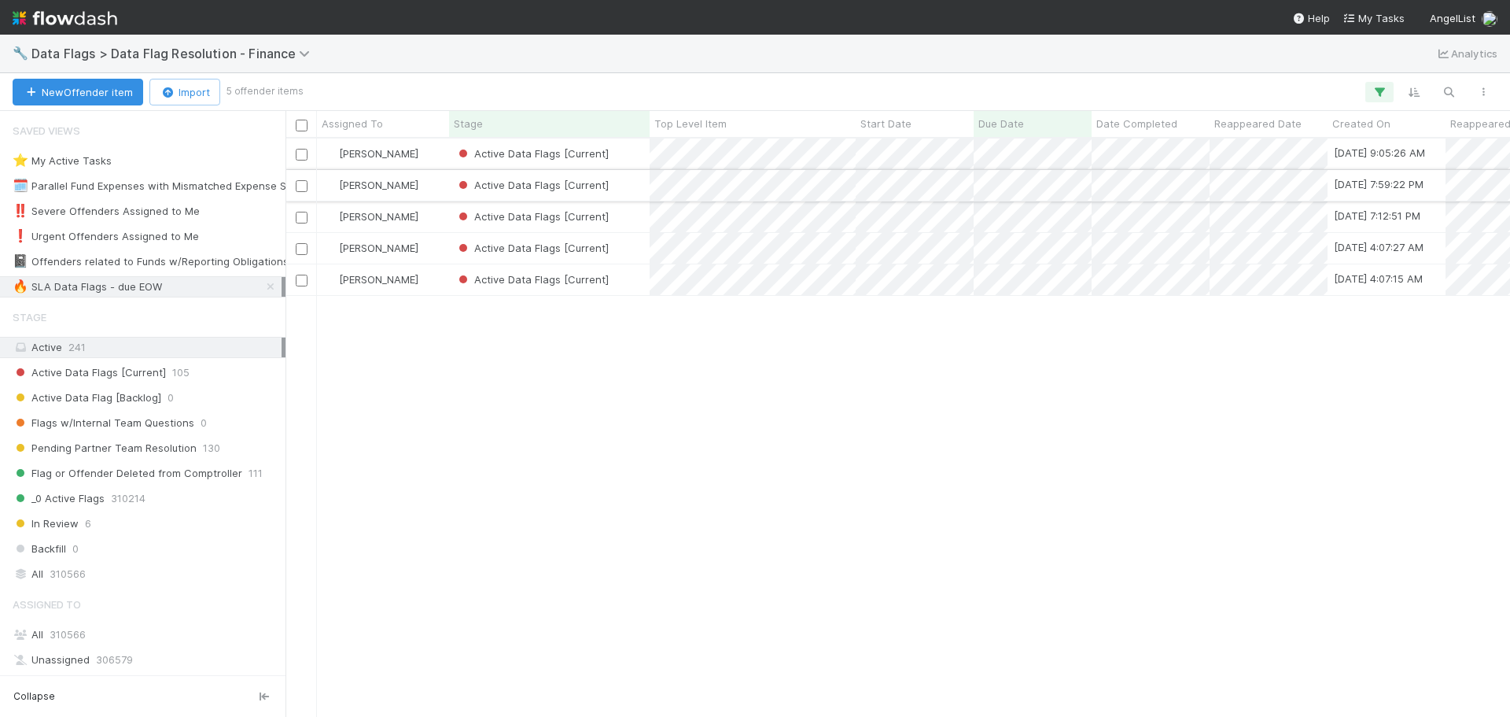
scroll to position [566, 1213]
click at [637, 156] on div "Active Data Flags [Current]" at bounding box center [549, 153] width 201 height 31
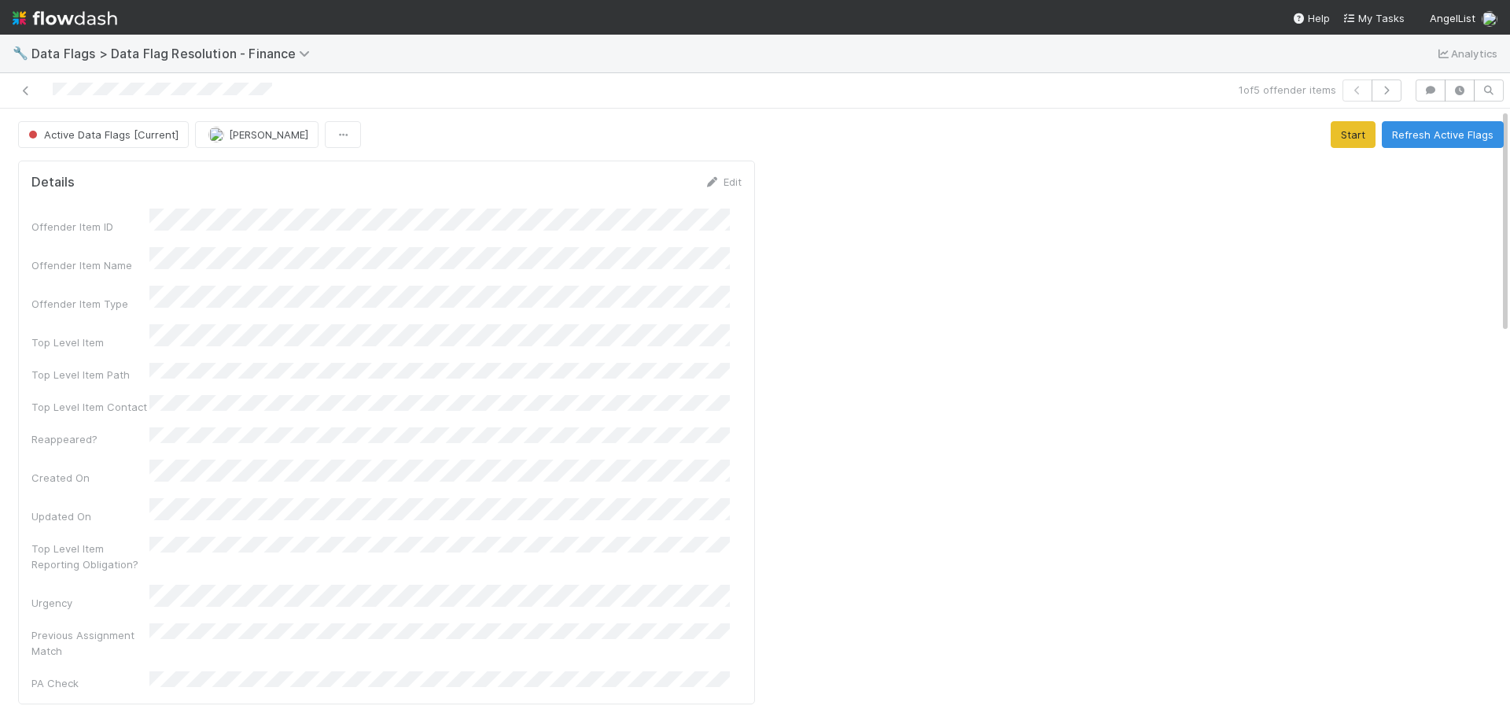
drag, startPoint x: 276, startPoint y: 93, endPoint x: 49, endPoint y: 94, distance: 227.3
click at [49, 94] on div at bounding box center [358, 90] width 704 height 22
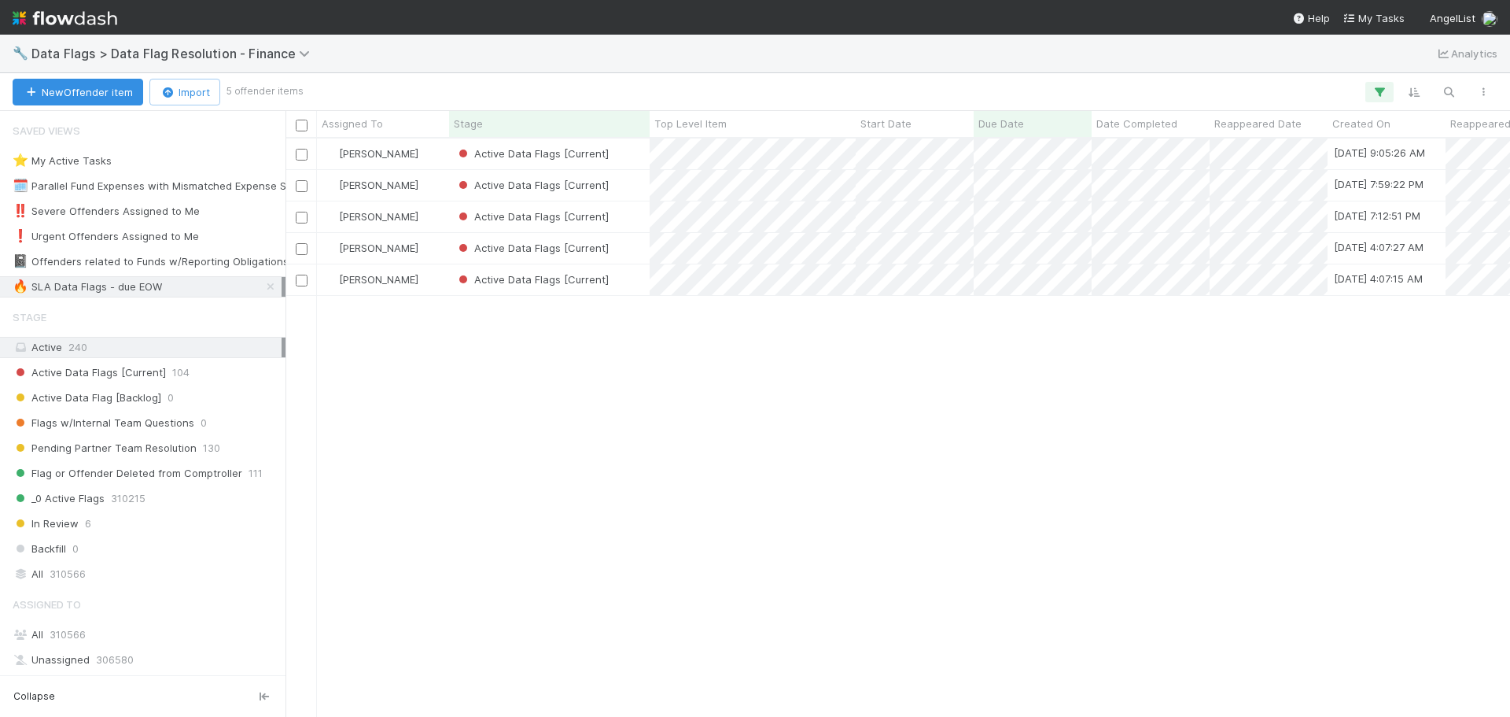
scroll to position [566, 1213]
click at [633, 216] on div "Active Data Flags [Current]" at bounding box center [549, 216] width 201 height 31
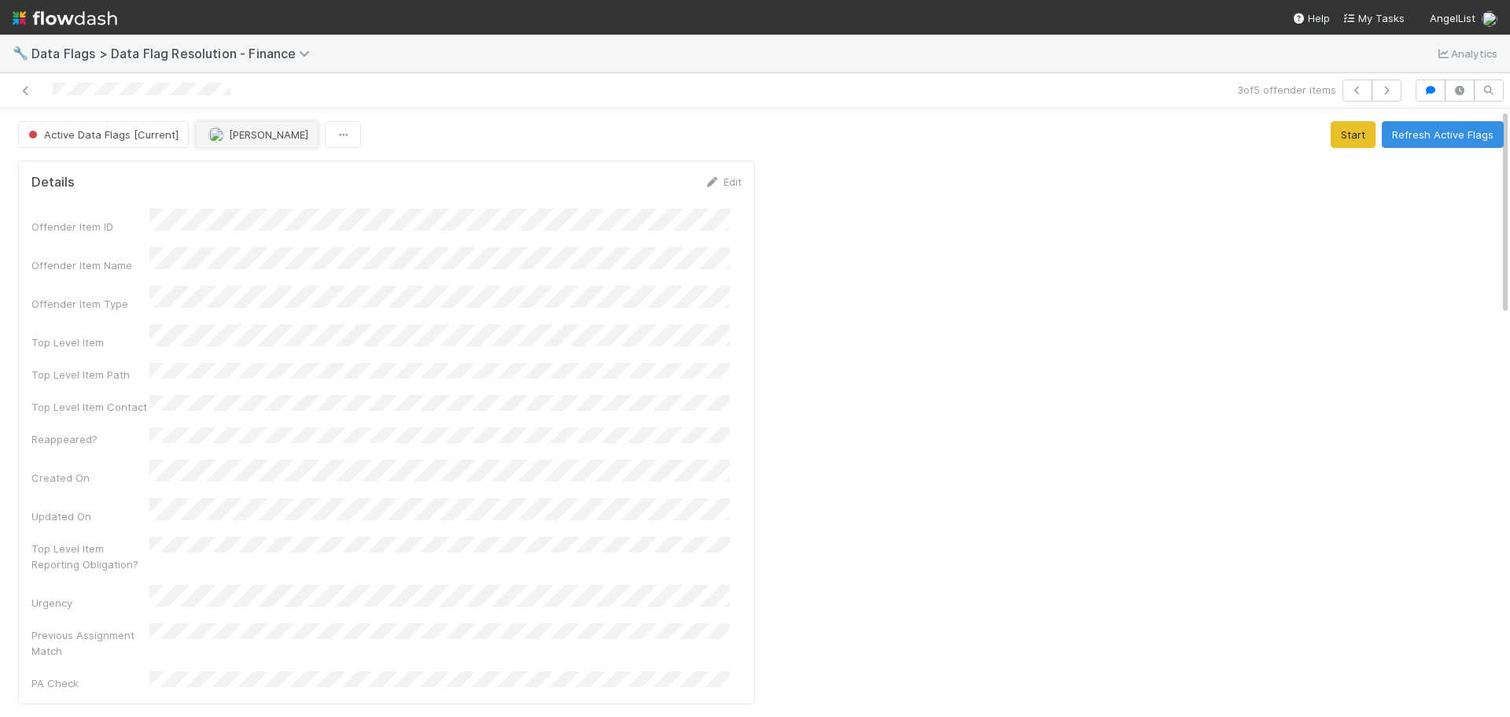
click at [263, 132] on span "[PERSON_NAME]" at bounding box center [268, 134] width 79 height 13
click at [264, 178] on span "[PERSON_NAME]" at bounding box center [255, 174] width 79 height 13
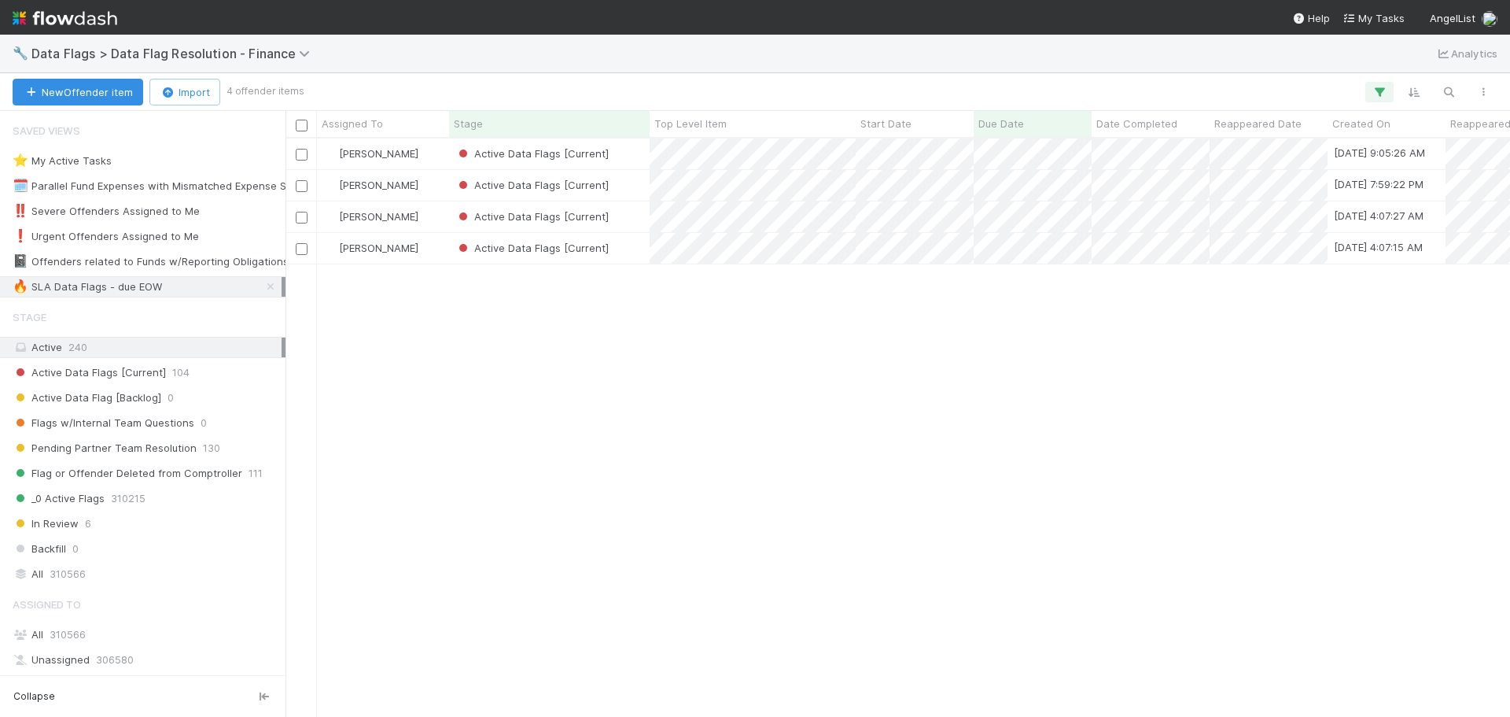
scroll to position [566, 1213]
click at [634, 219] on div "Active Data Flags [Current]" at bounding box center [549, 216] width 201 height 31
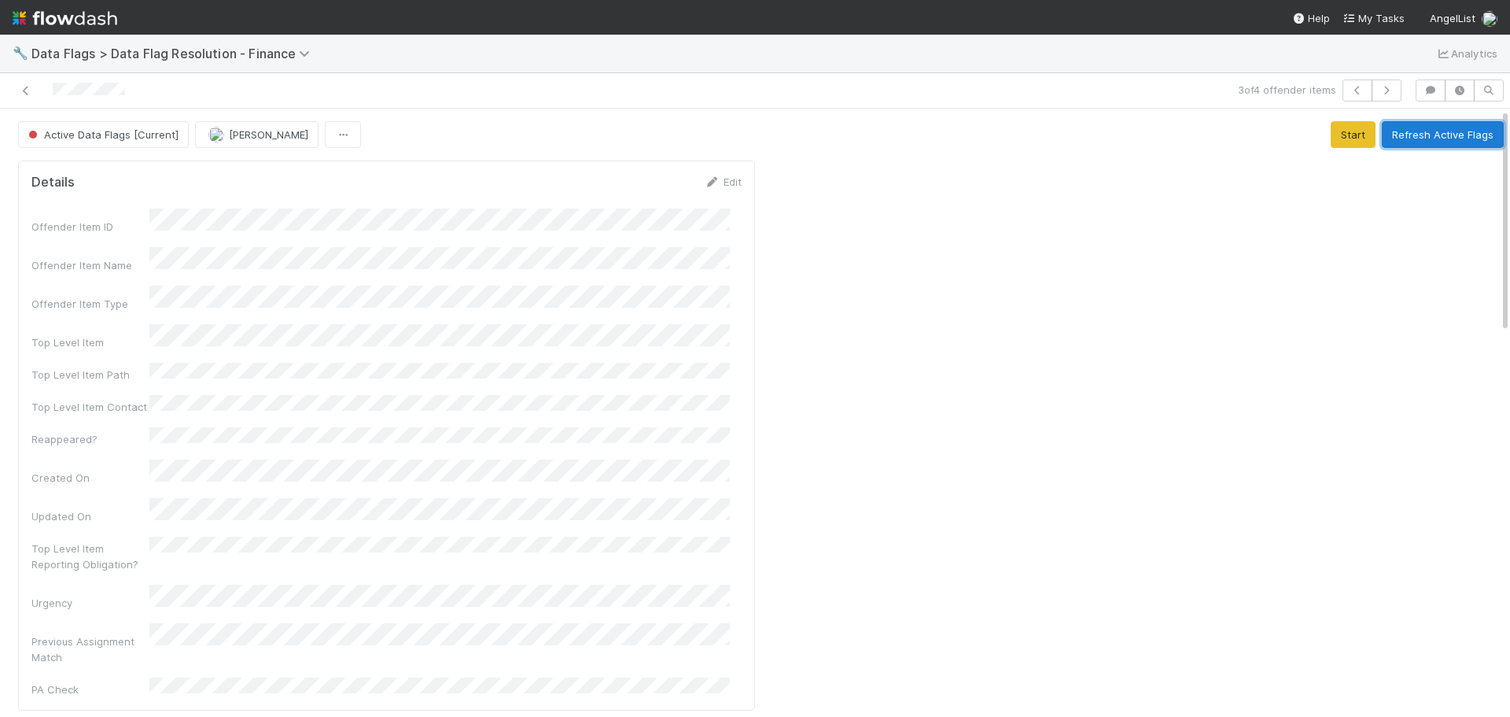
click at [1405, 125] on button "Refresh Active Flags" at bounding box center [1443, 134] width 122 height 27
click at [1397, 133] on button "Refresh Active Flags" at bounding box center [1443, 134] width 122 height 27
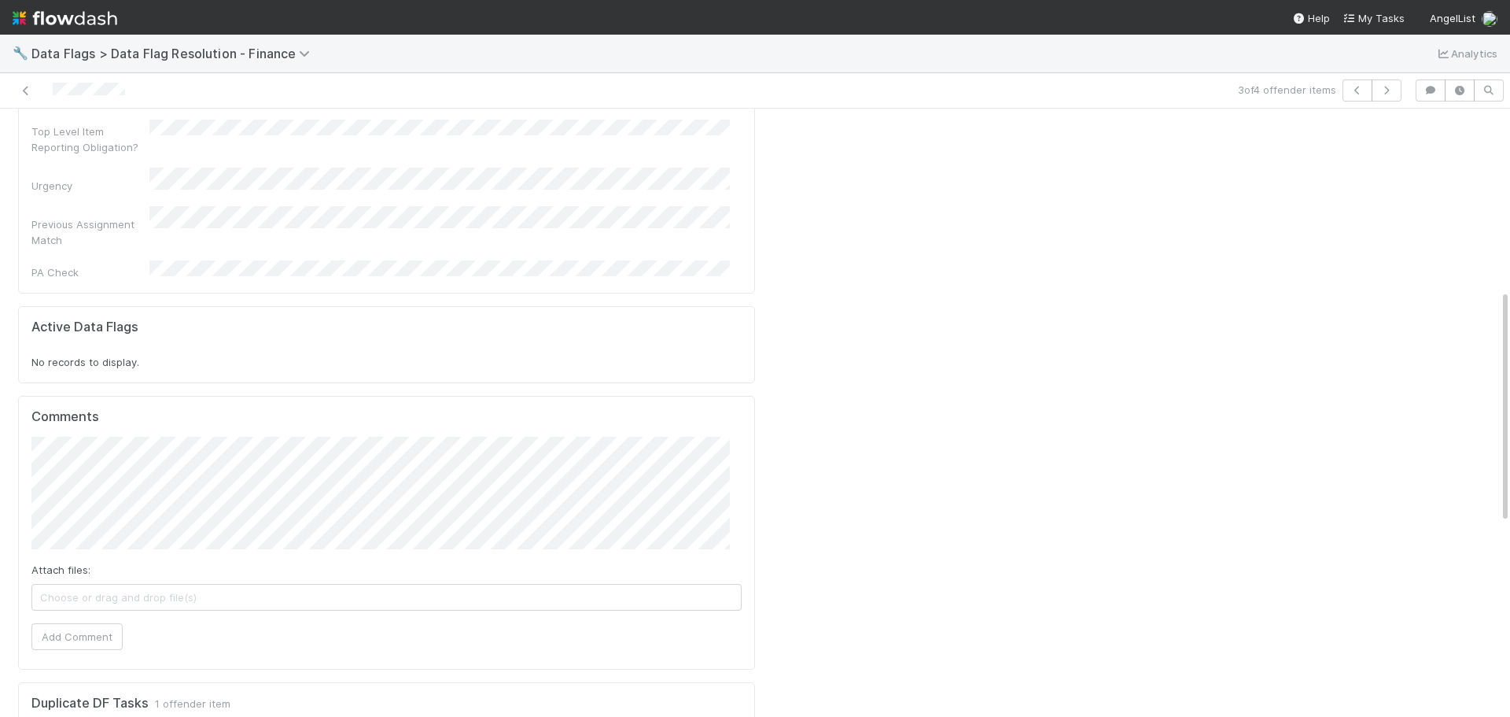
scroll to position [472, 0]
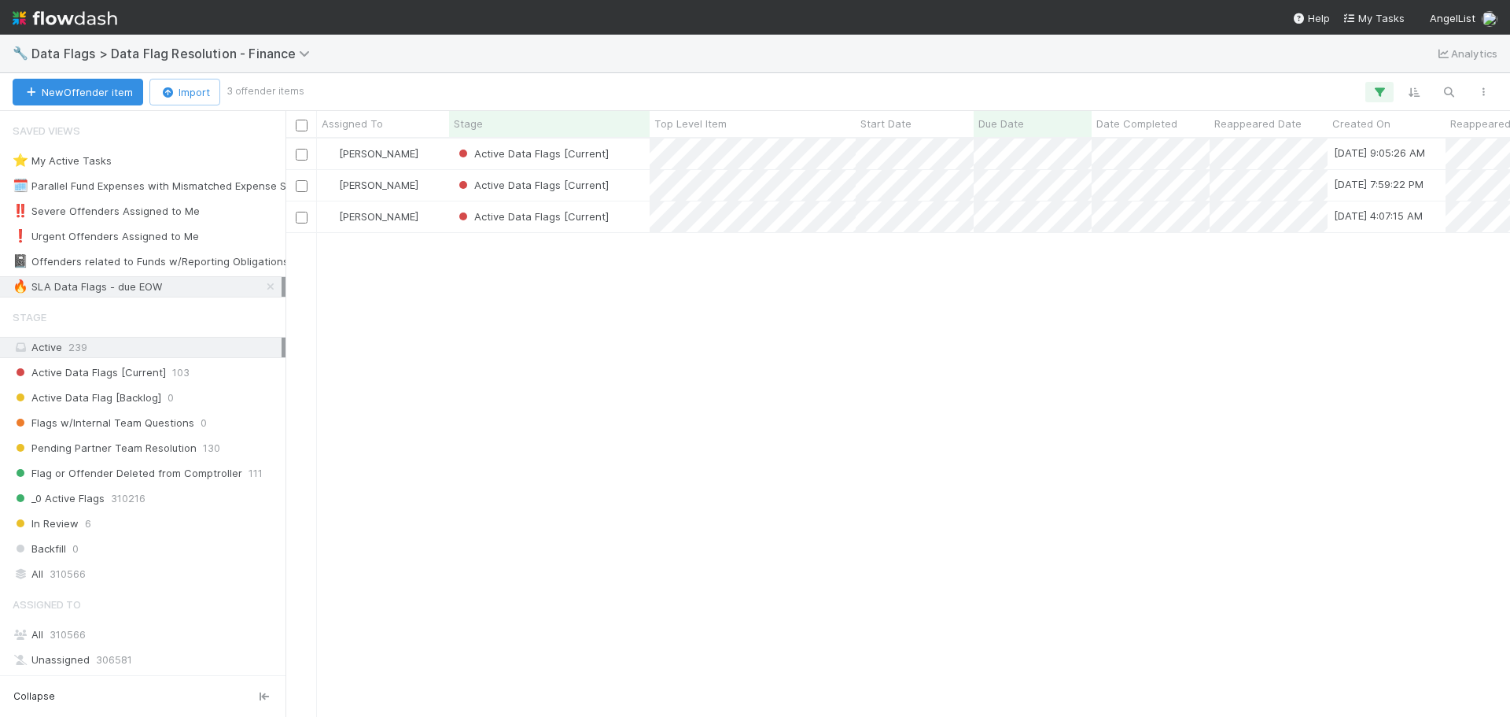
scroll to position [566, 1213]
click at [636, 207] on div "Active Data Flags [Current]" at bounding box center [549, 216] width 201 height 31
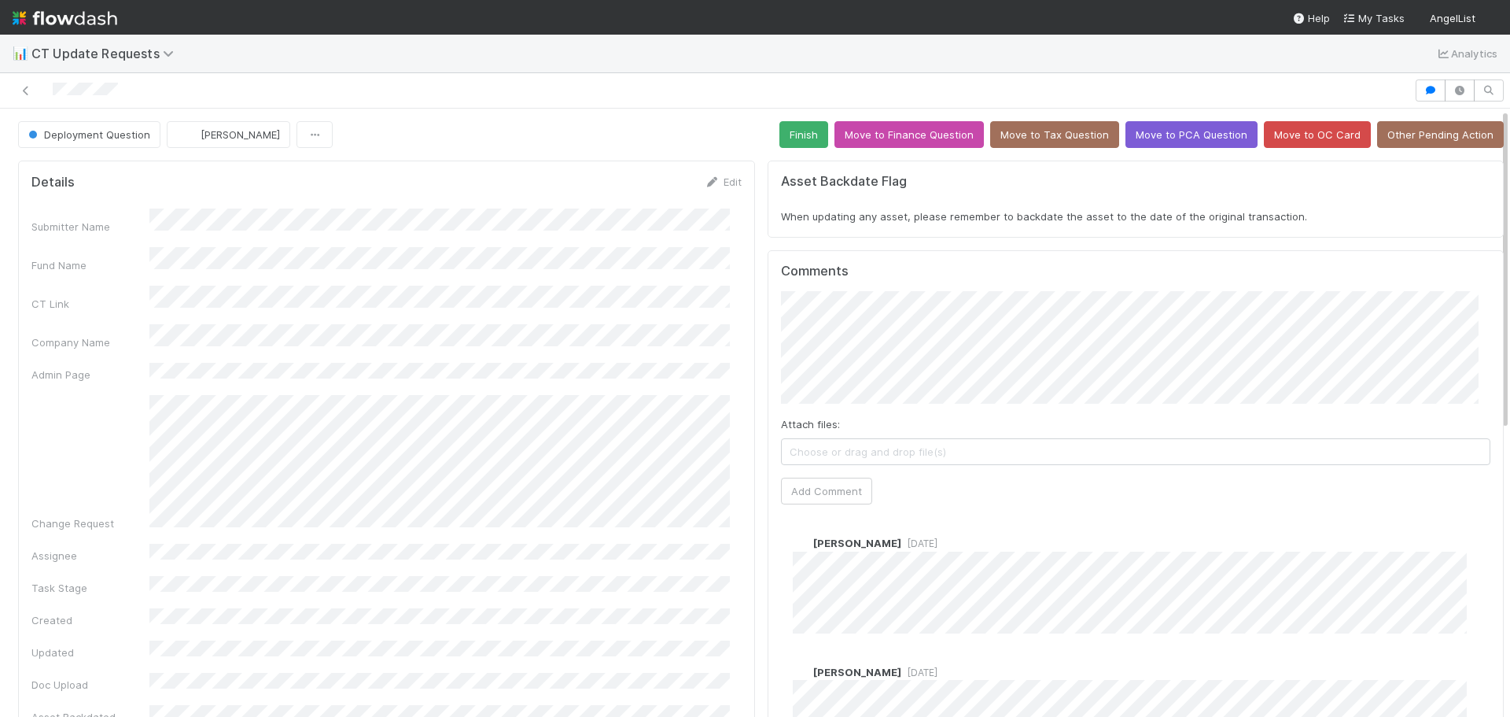
scroll to position [315, 0]
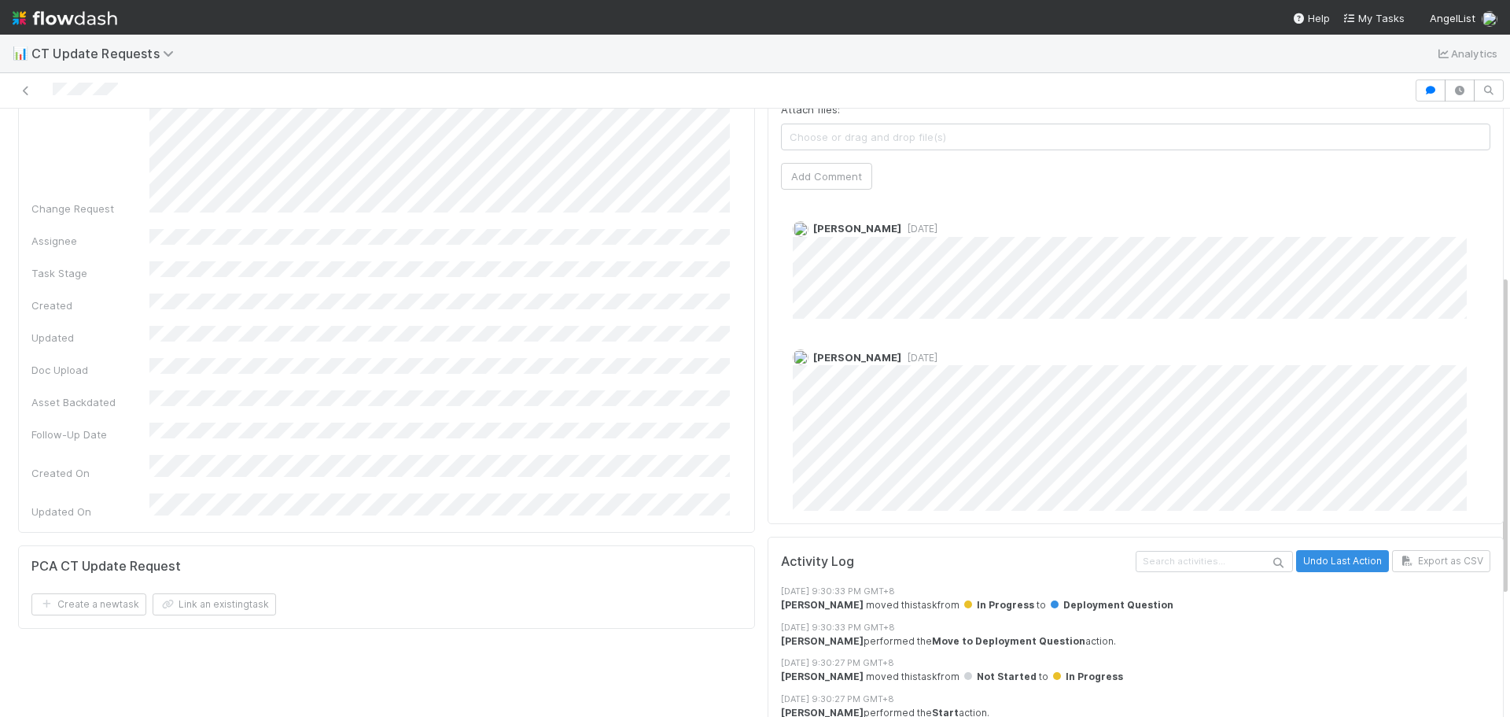
click at [901, 230] on span "[DATE]" at bounding box center [919, 229] width 36 height 12
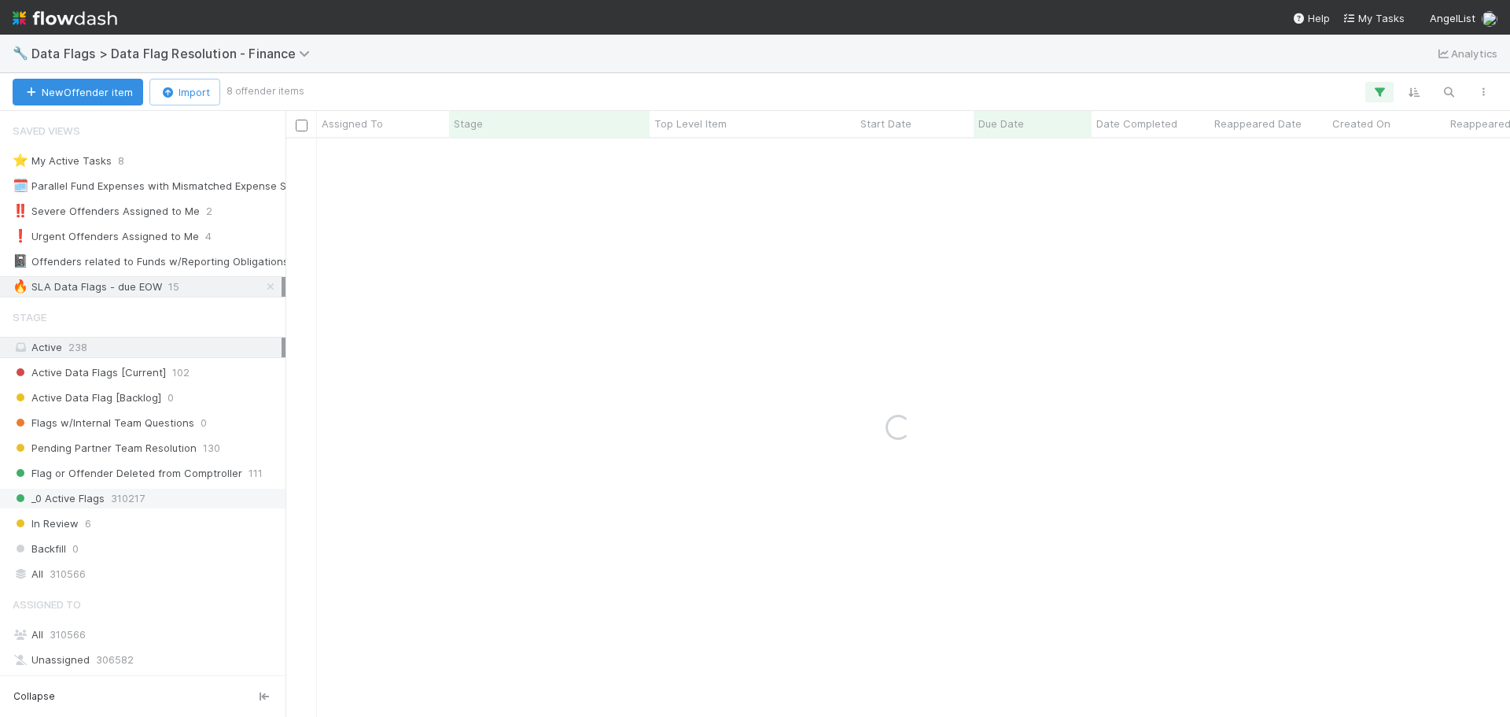
click at [90, 496] on span "_0 Active Flags" at bounding box center [59, 498] width 92 height 20
click at [264, 291] on icon at bounding box center [271, 287] width 16 height 10
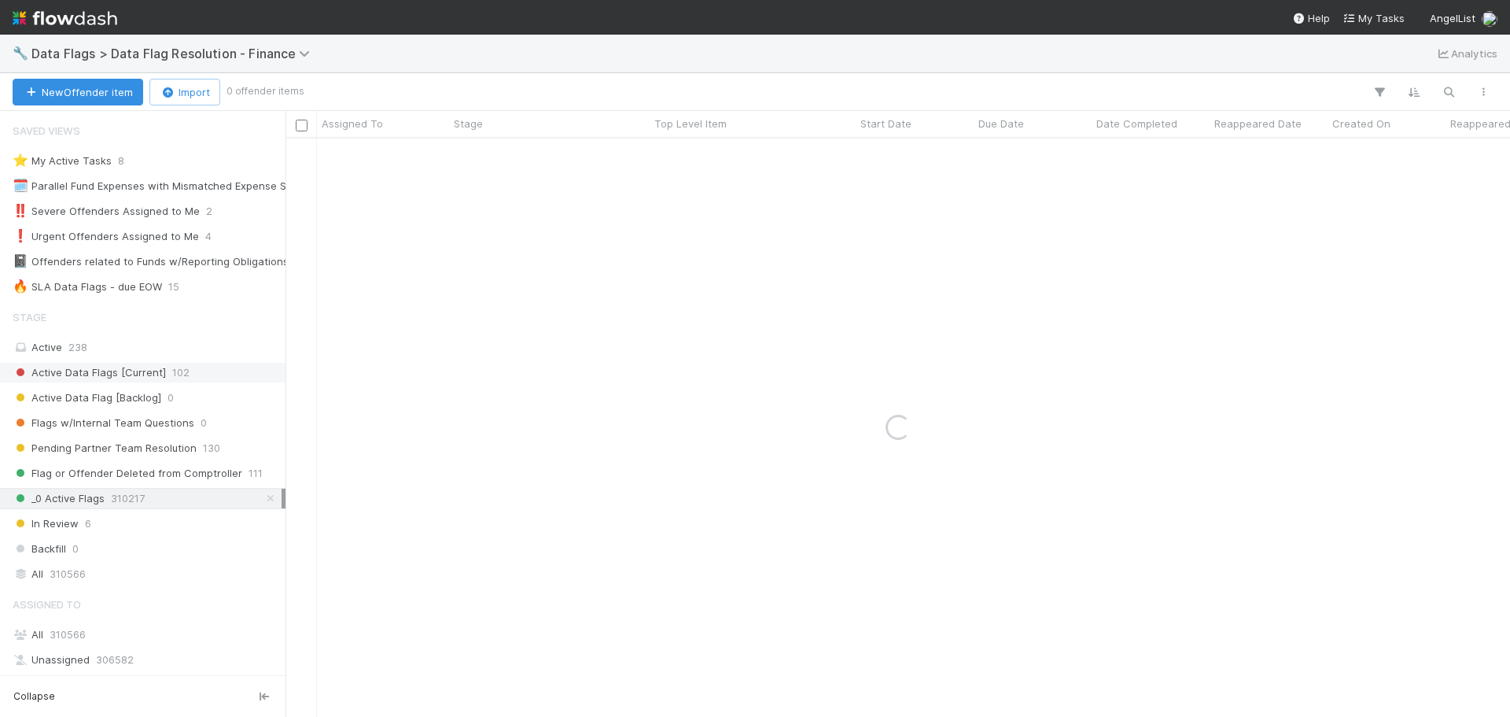
scroll to position [301, 0]
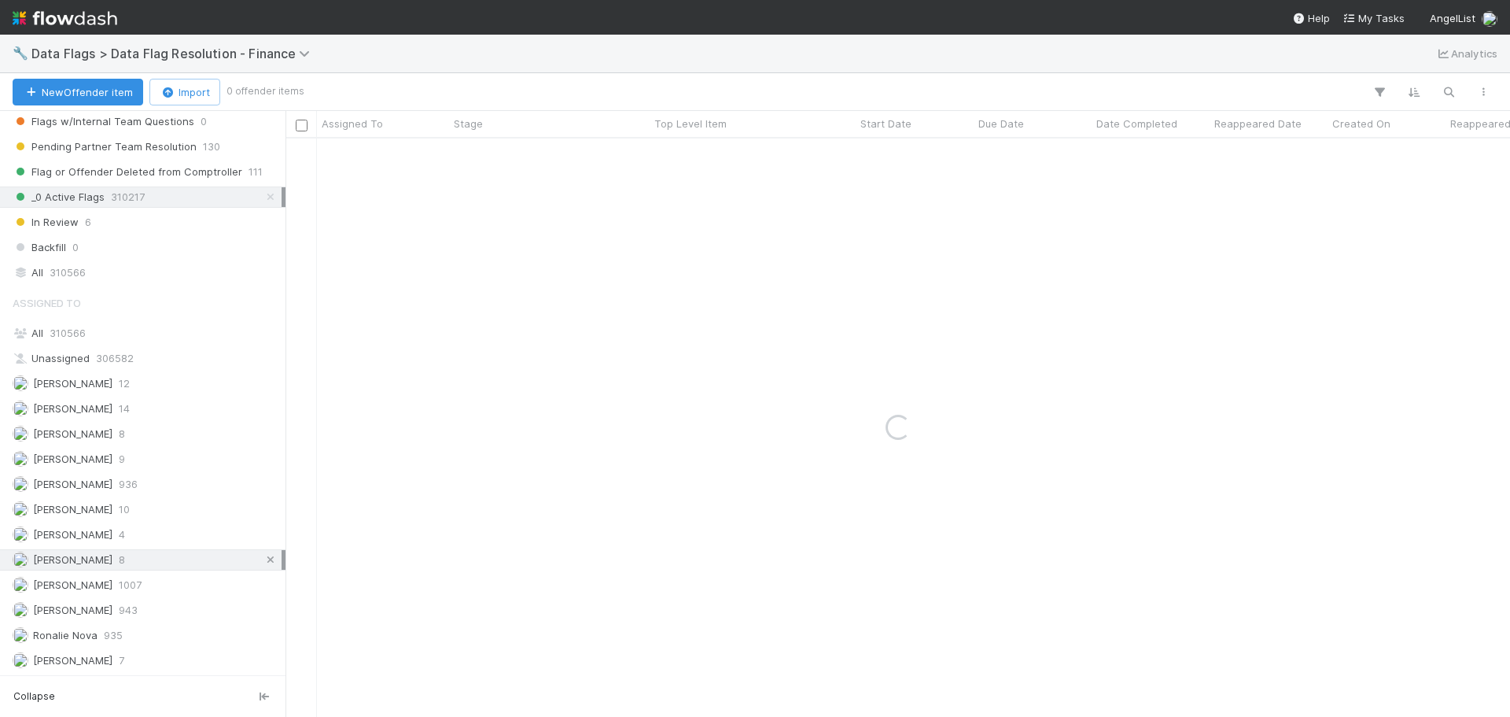
click at [263, 564] on icon at bounding box center [271, 560] width 16 height 10
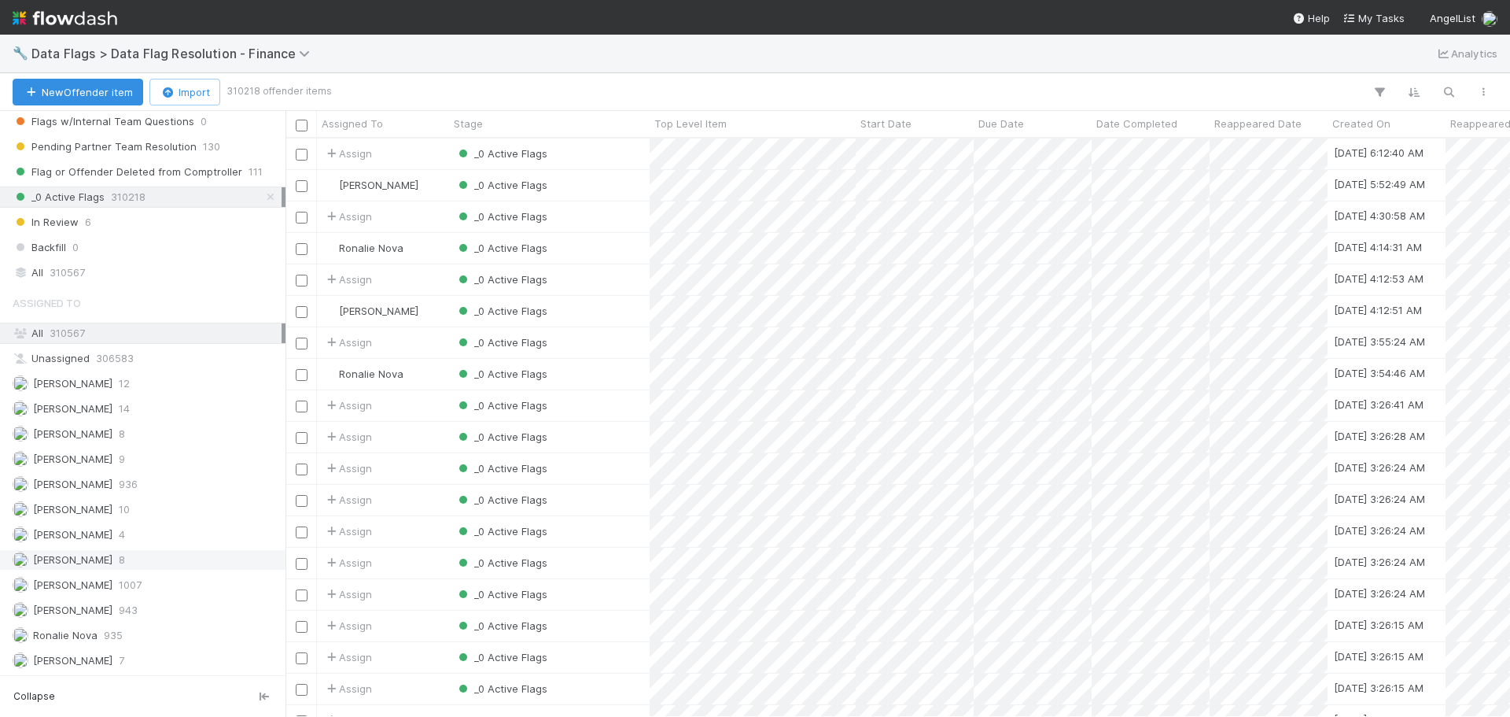
scroll to position [1416, 0]
click at [621, 343] on div "_0 Active Flags" at bounding box center [549, 342] width 201 height 31
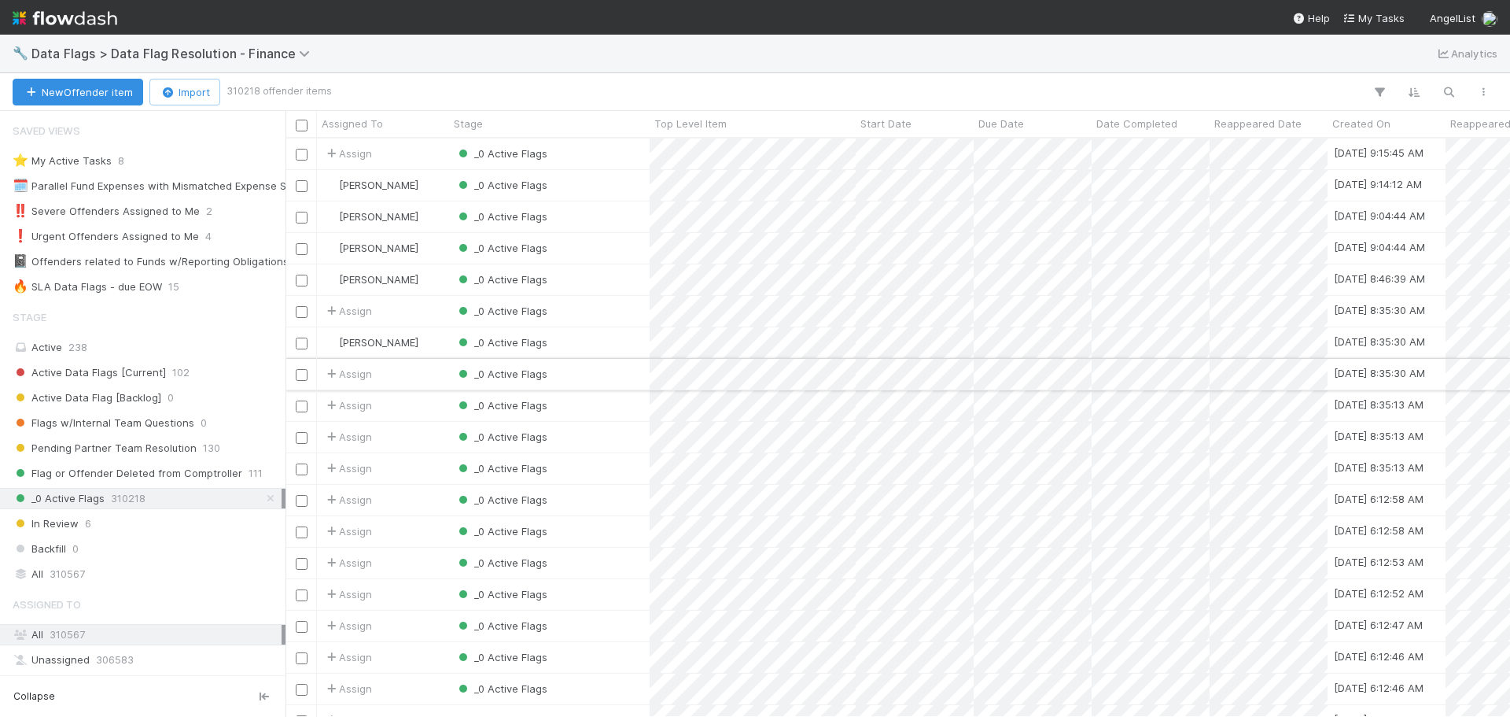
click at [621, 385] on div "_0 Active Flags" at bounding box center [549, 374] width 201 height 31
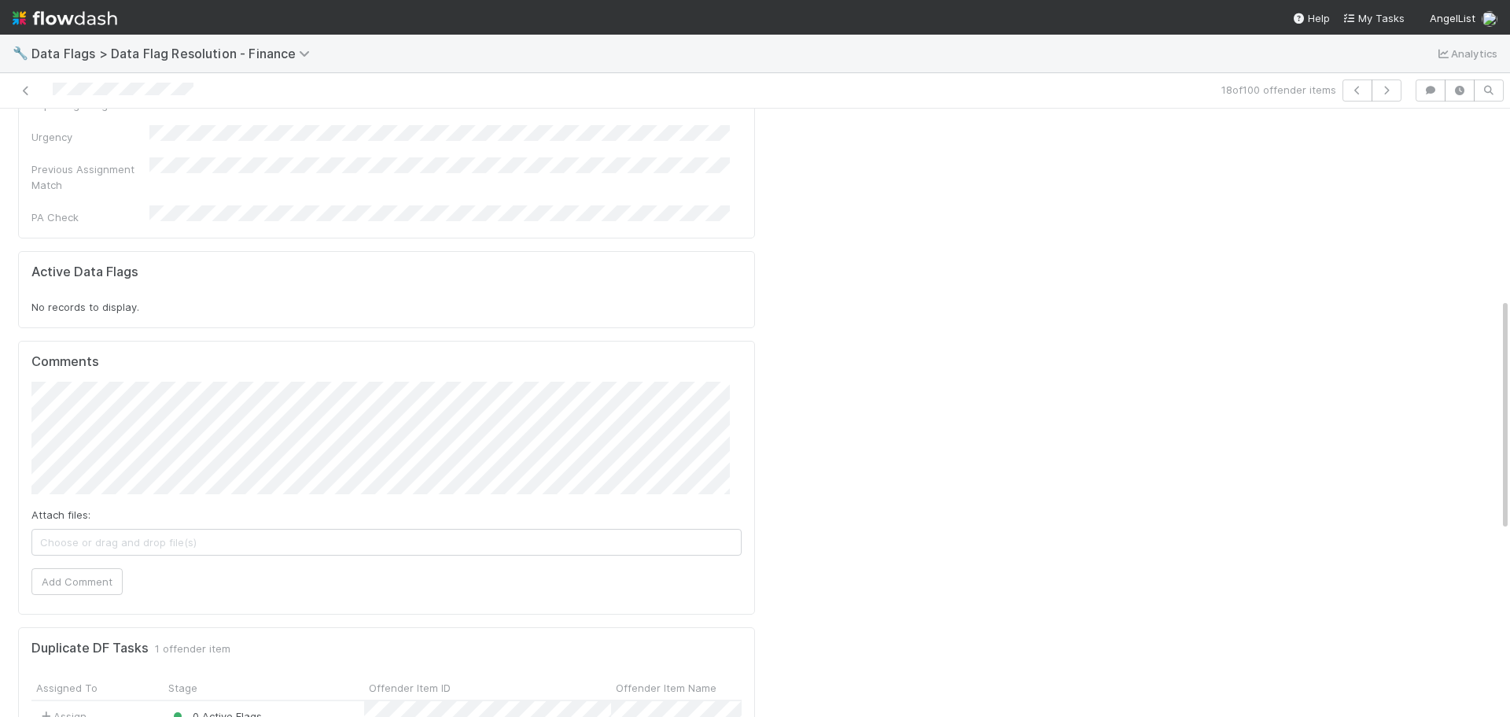
scroll to position [629, 0]
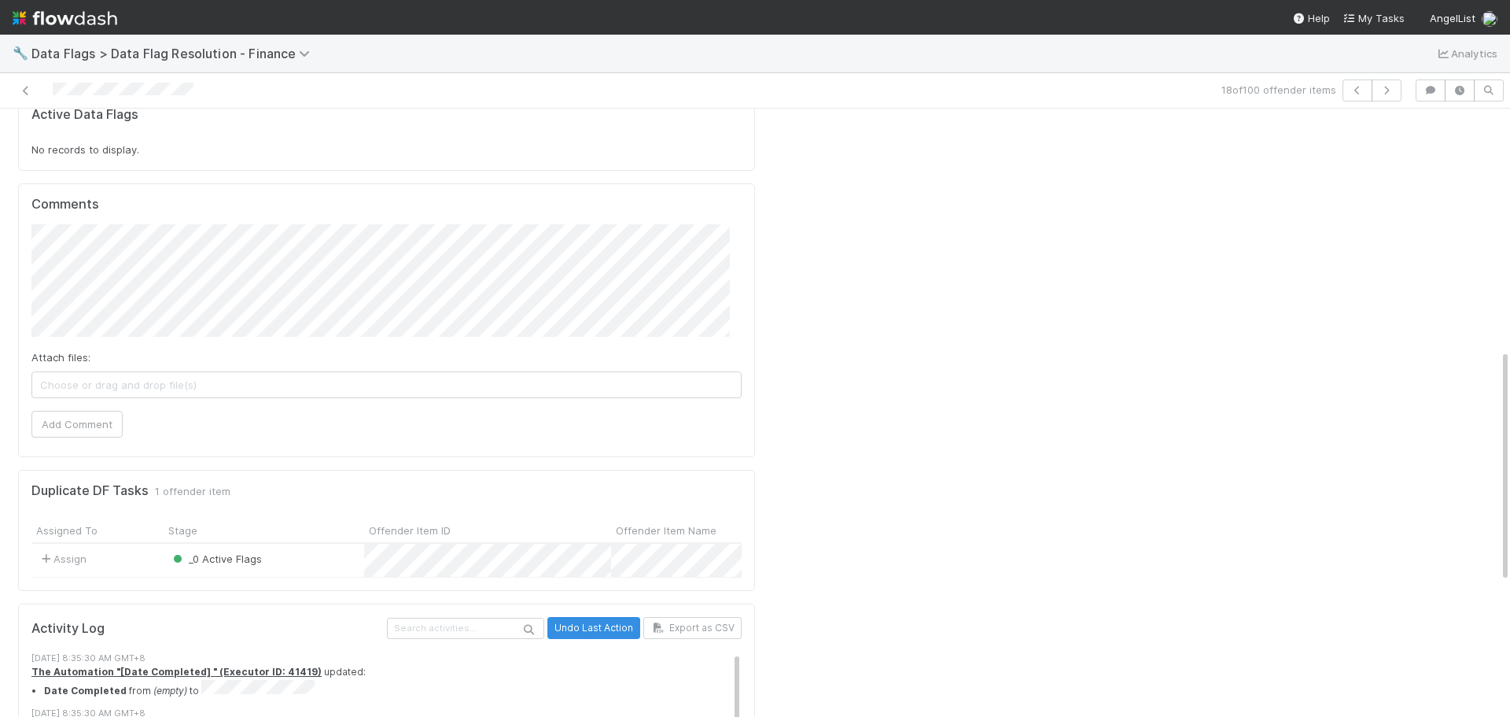
click at [334, 544] on div "_0 Active Flags" at bounding box center [264, 560] width 201 height 33
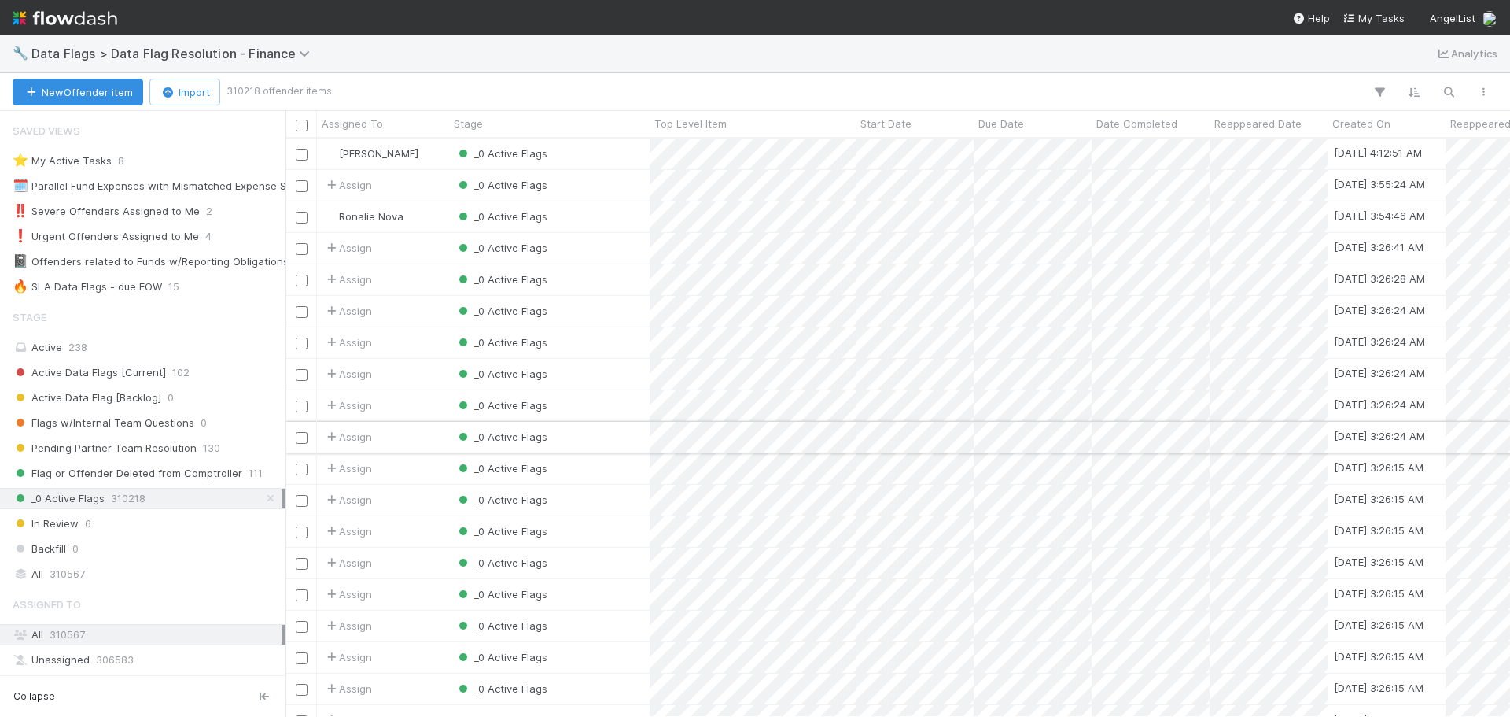
click at [626, 437] on div "_0 Active Flags" at bounding box center [549, 437] width 201 height 31
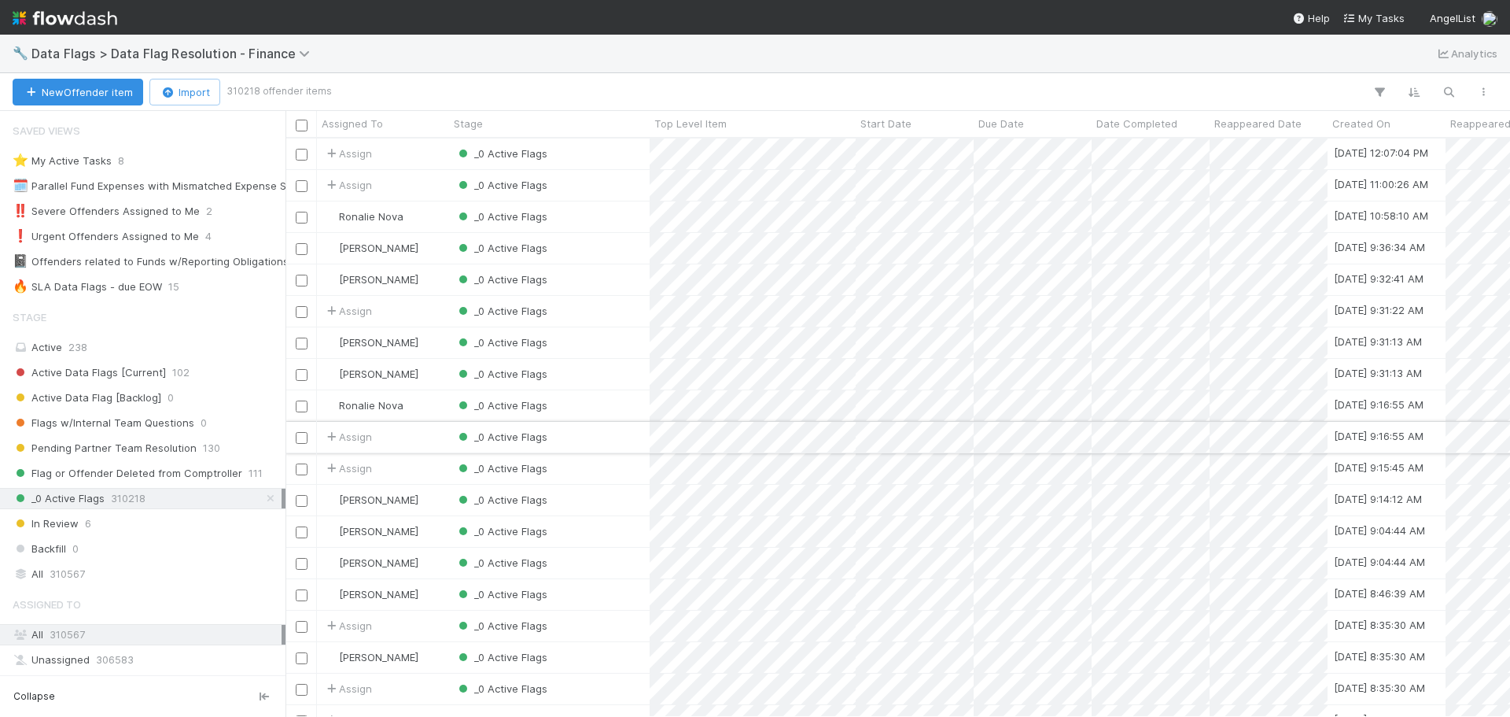
click at [618, 429] on div "_0 Active Flags" at bounding box center [549, 437] width 201 height 31
click at [621, 412] on div "_0 Active Flags" at bounding box center [549, 405] width 201 height 31
click at [616, 349] on div "_0 Active Flags" at bounding box center [549, 342] width 201 height 31
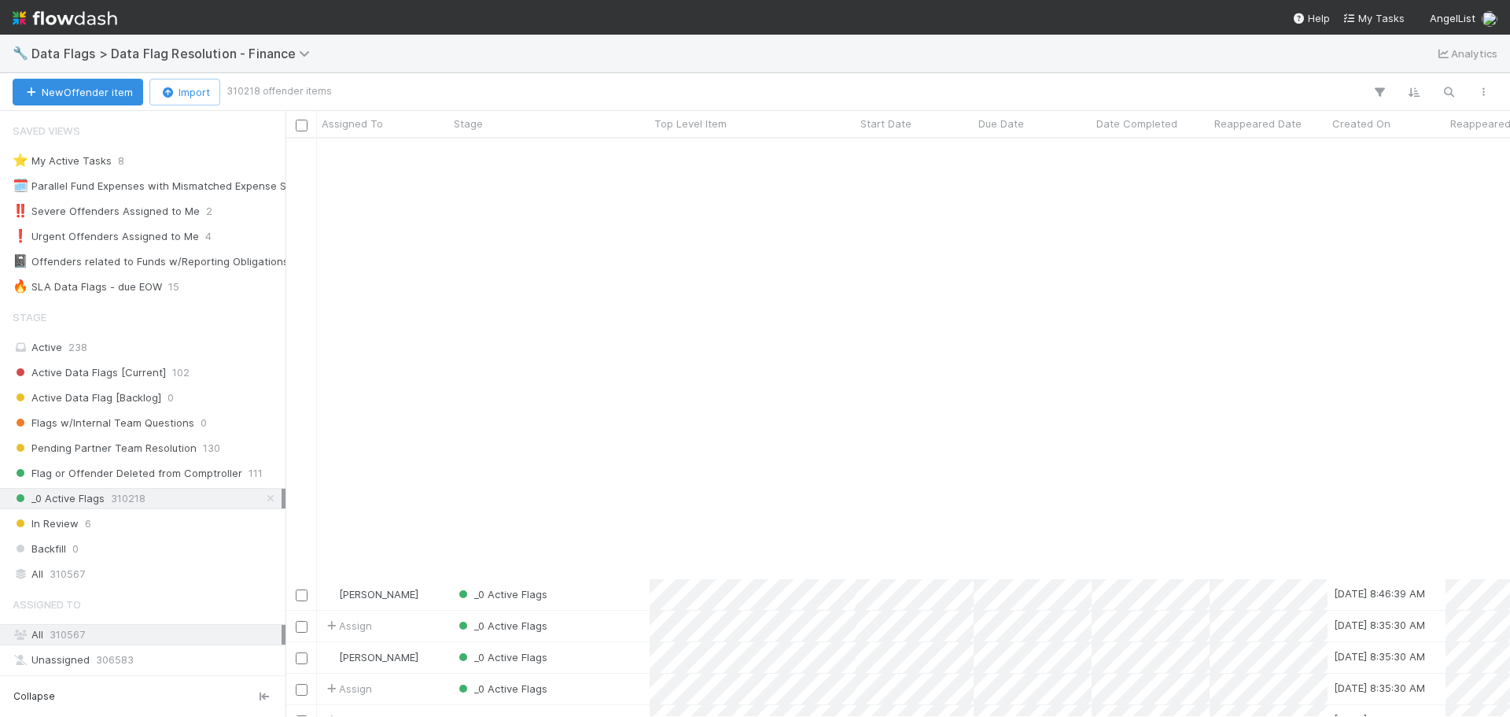
scroll to position [472, 0]
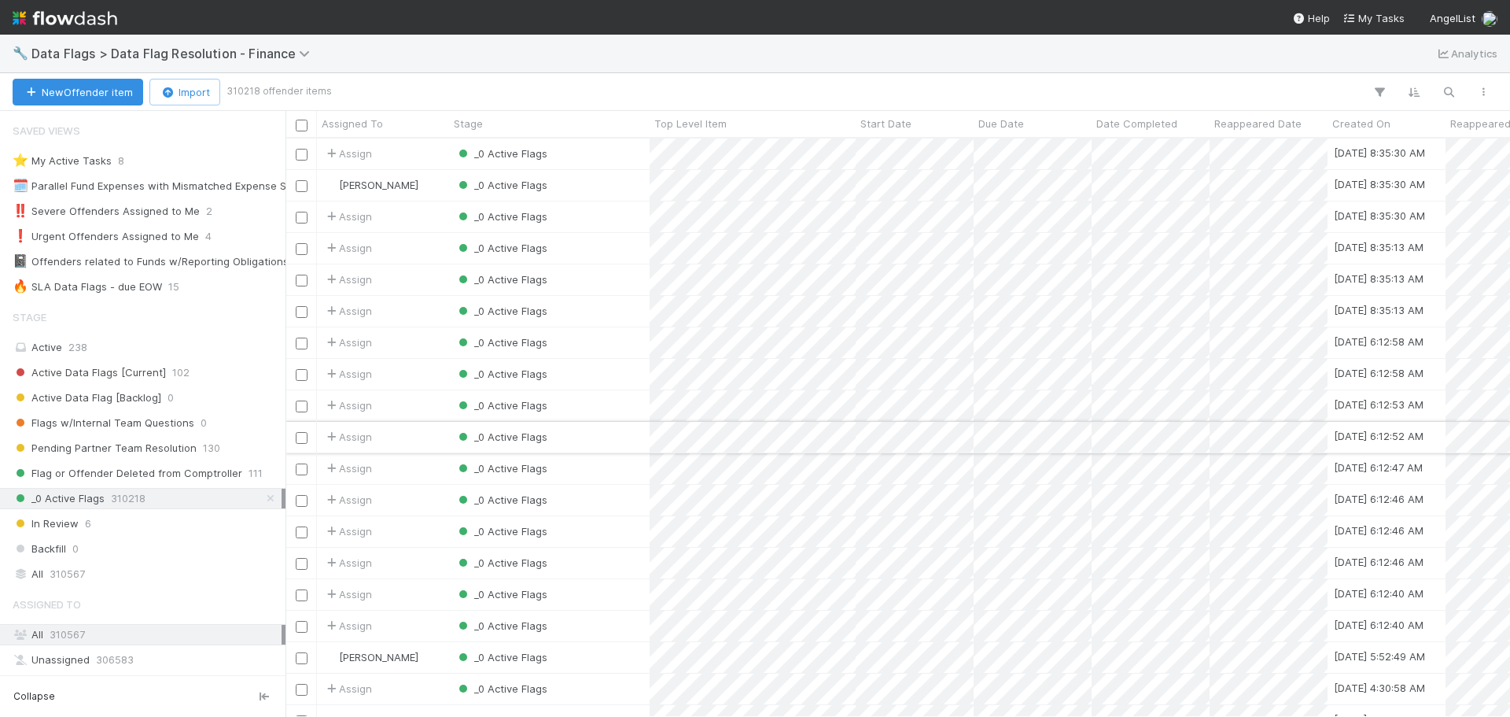
click at [632, 436] on div "_0 Active Flags" at bounding box center [549, 437] width 201 height 31
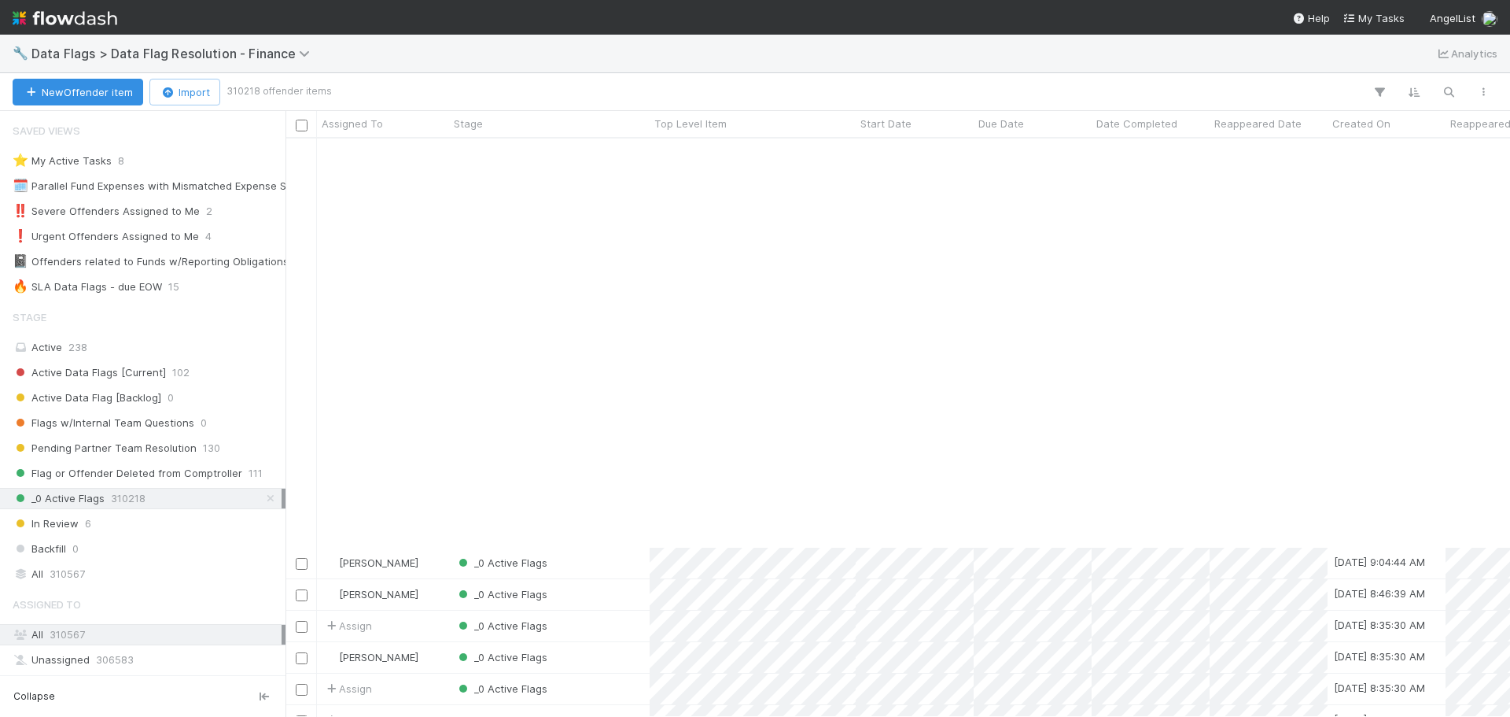
scroll to position [472, 0]
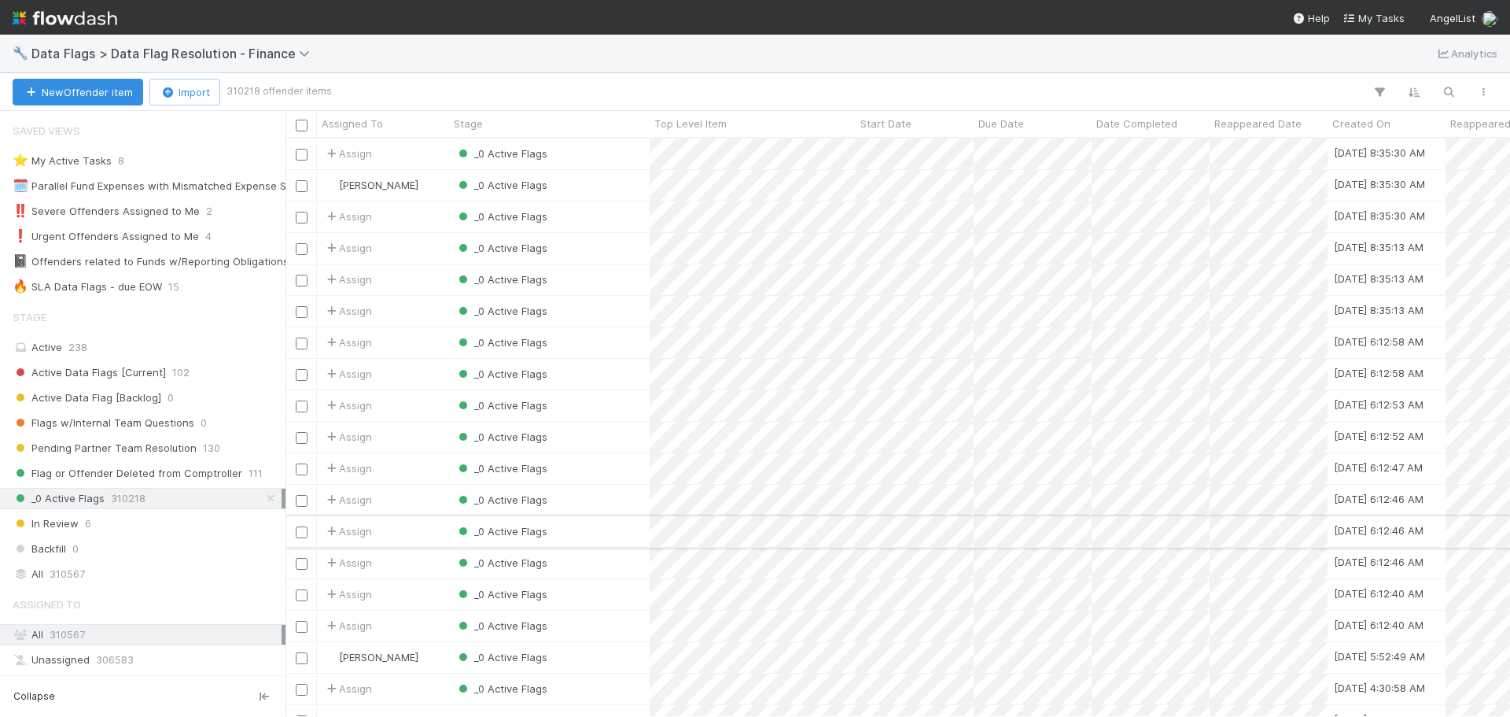
click at [624, 523] on div "_0 Active Flags" at bounding box center [549, 531] width 201 height 31
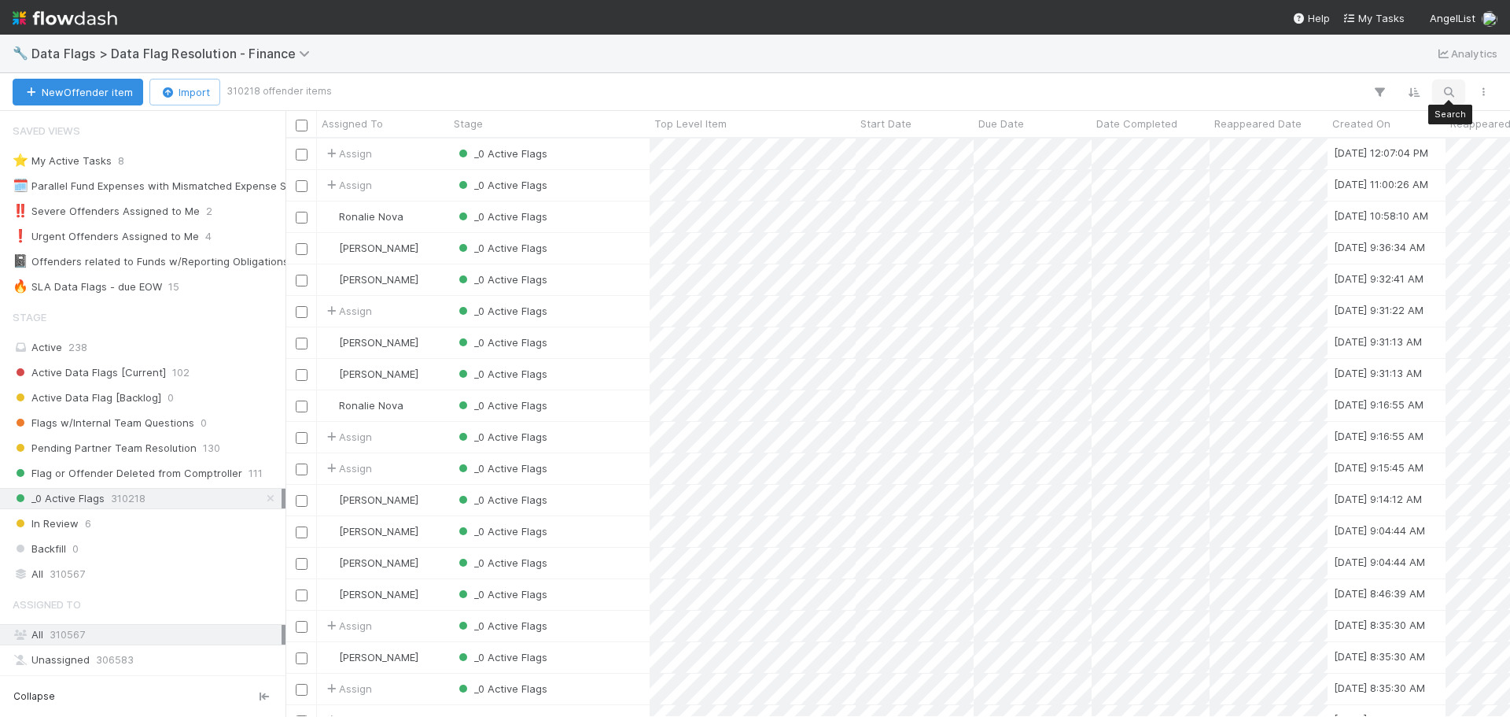
click at [1436, 98] on button "button" at bounding box center [1449, 92] width 28 height 20
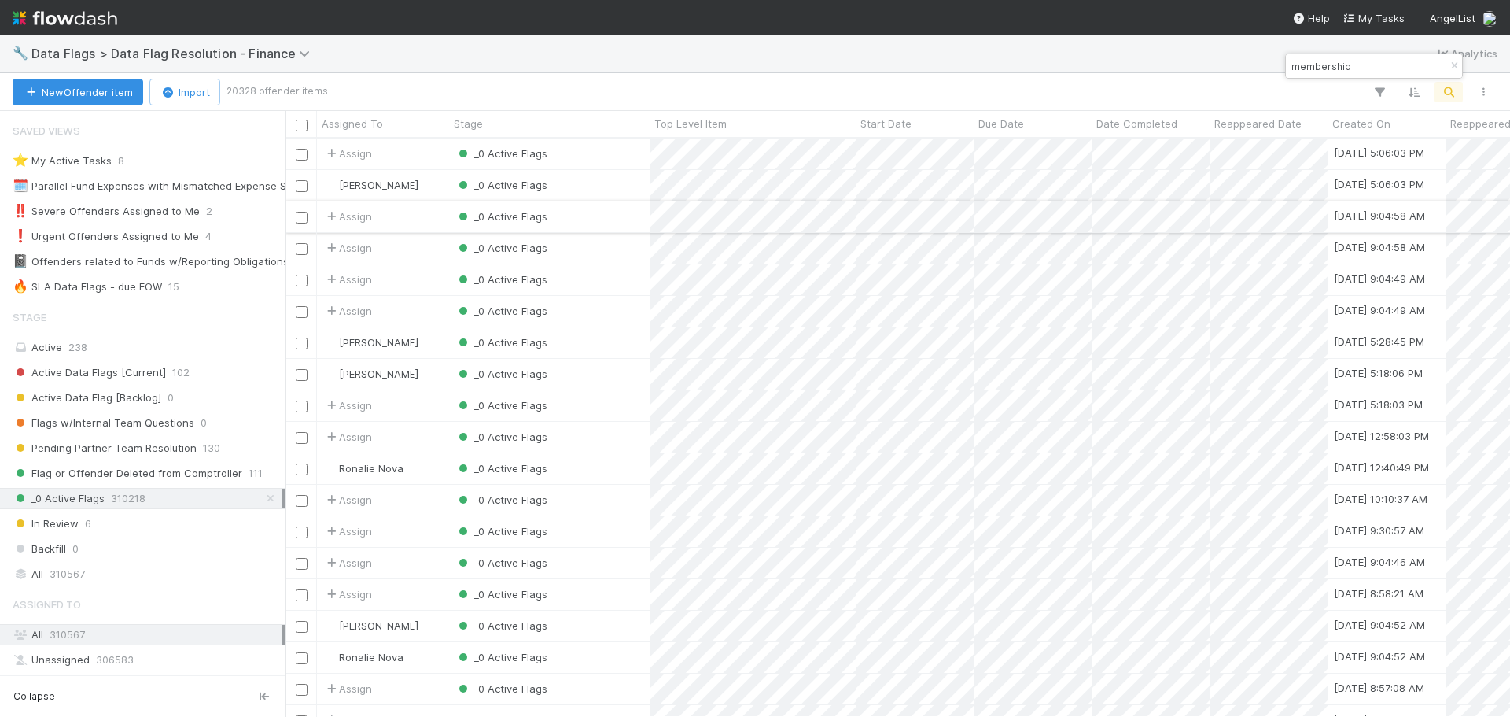
type input "membership"
click at [610, 225] on div "_0 Active Flags" at bounding box center [549, 216] width 201 height 31
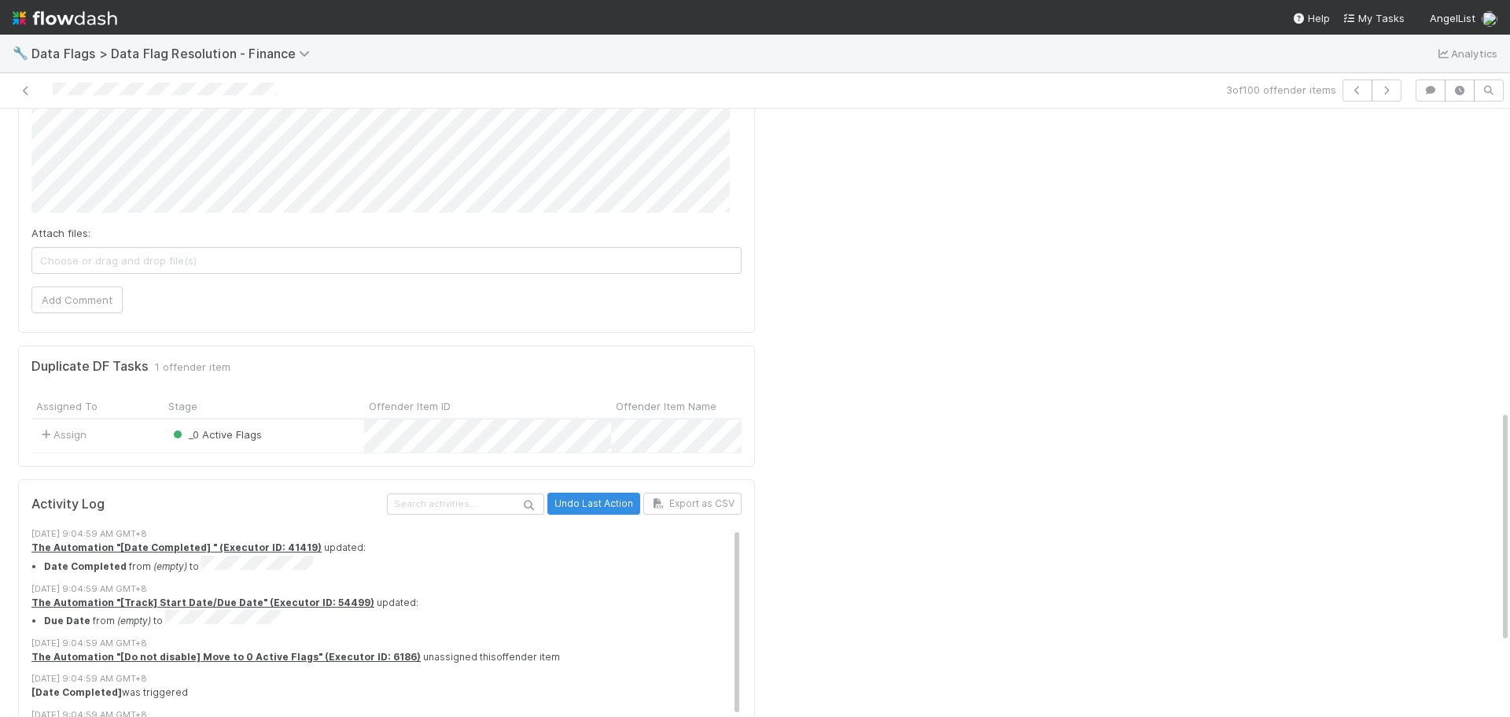
scroll to position [787, 0]
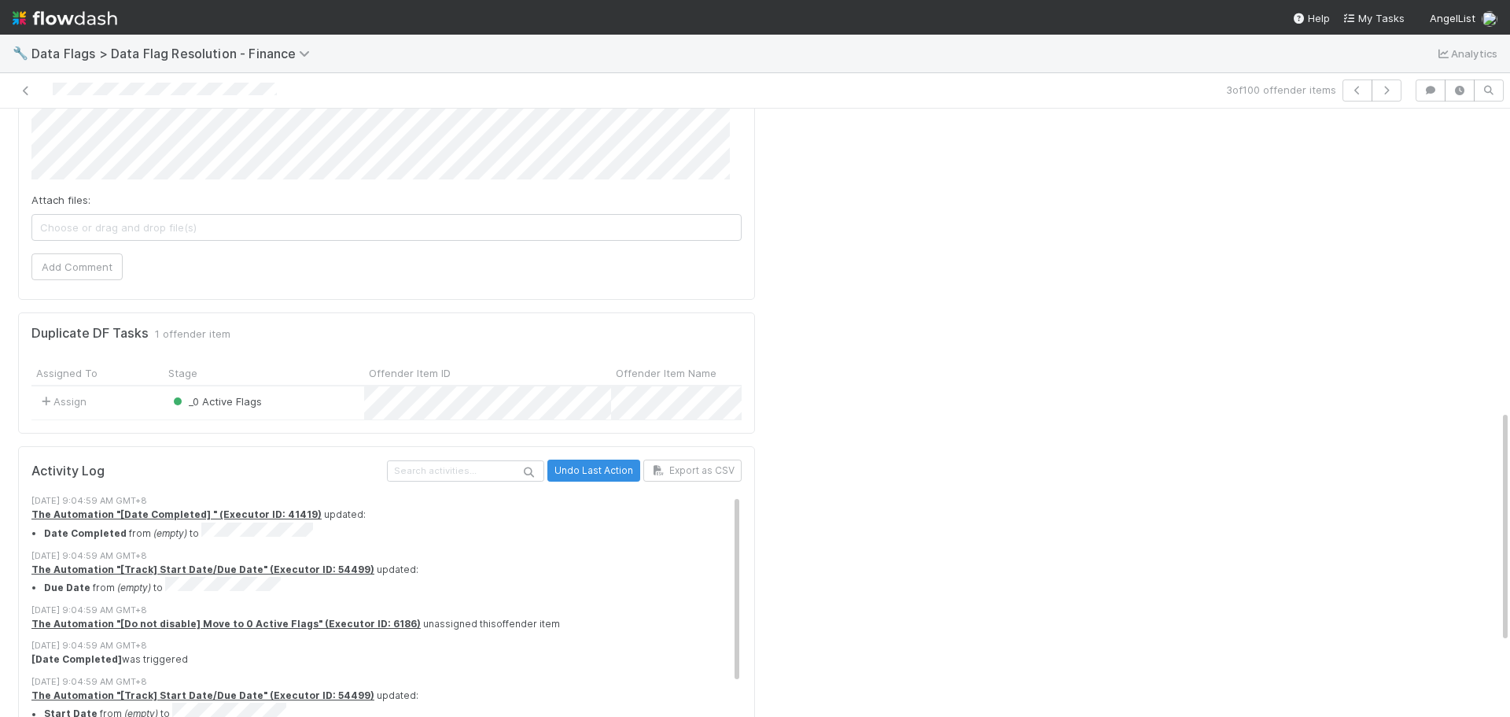
drag, startPoint x: 100, startPoint y: 367, endPoint x: 198, endPoint y: 373, distance: 98.5
click at [198, 386] on div "Assign _0 Active Flags 8/13/25, 9:04:58 AM 8/13/25, 9:04:59 AM" at bounding box center [386, 403] width 710 height 34
click at [312, 389] on div "Duplicate DF Tasks 1 offender item Assigned To Stage Offender Item ID Offender …" at bounding box center [386, 372] width 737 height 121
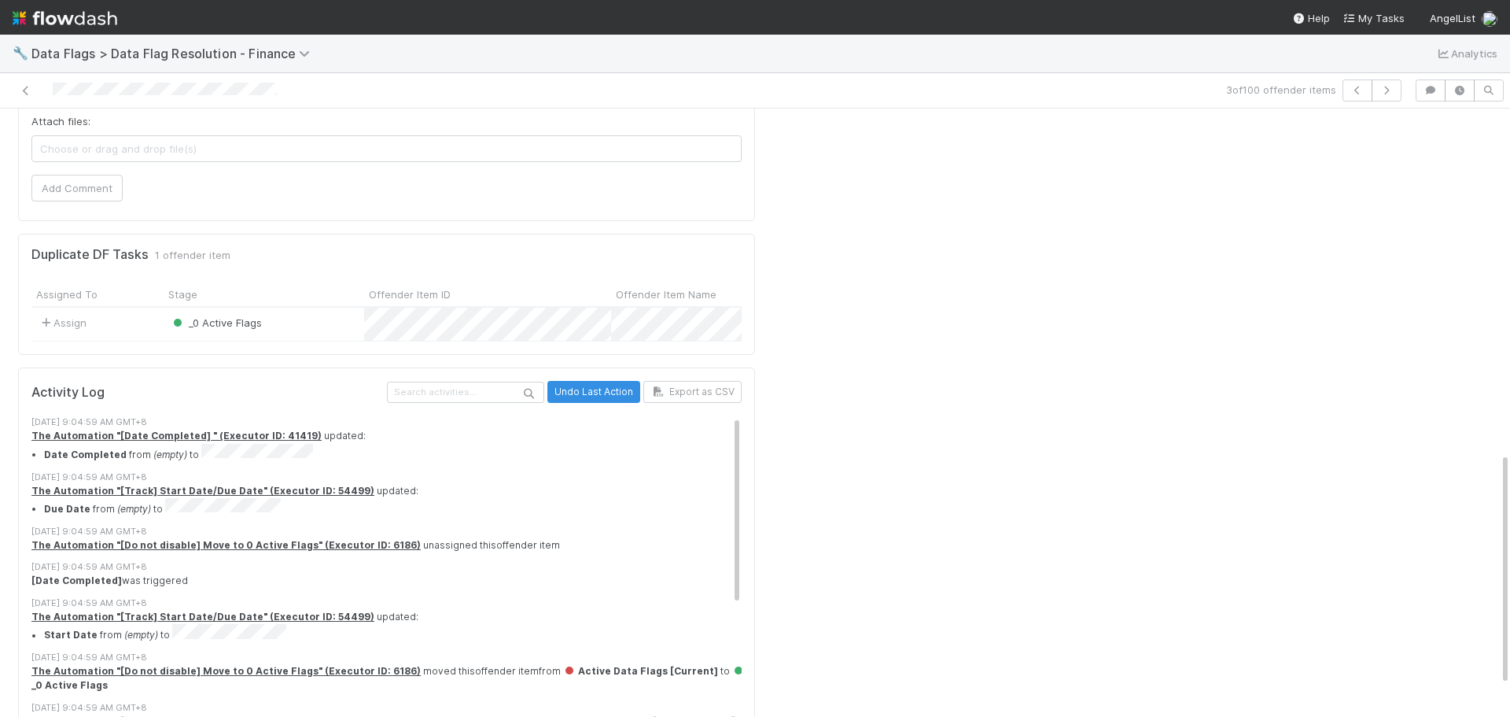
scroll to position [980, 0]
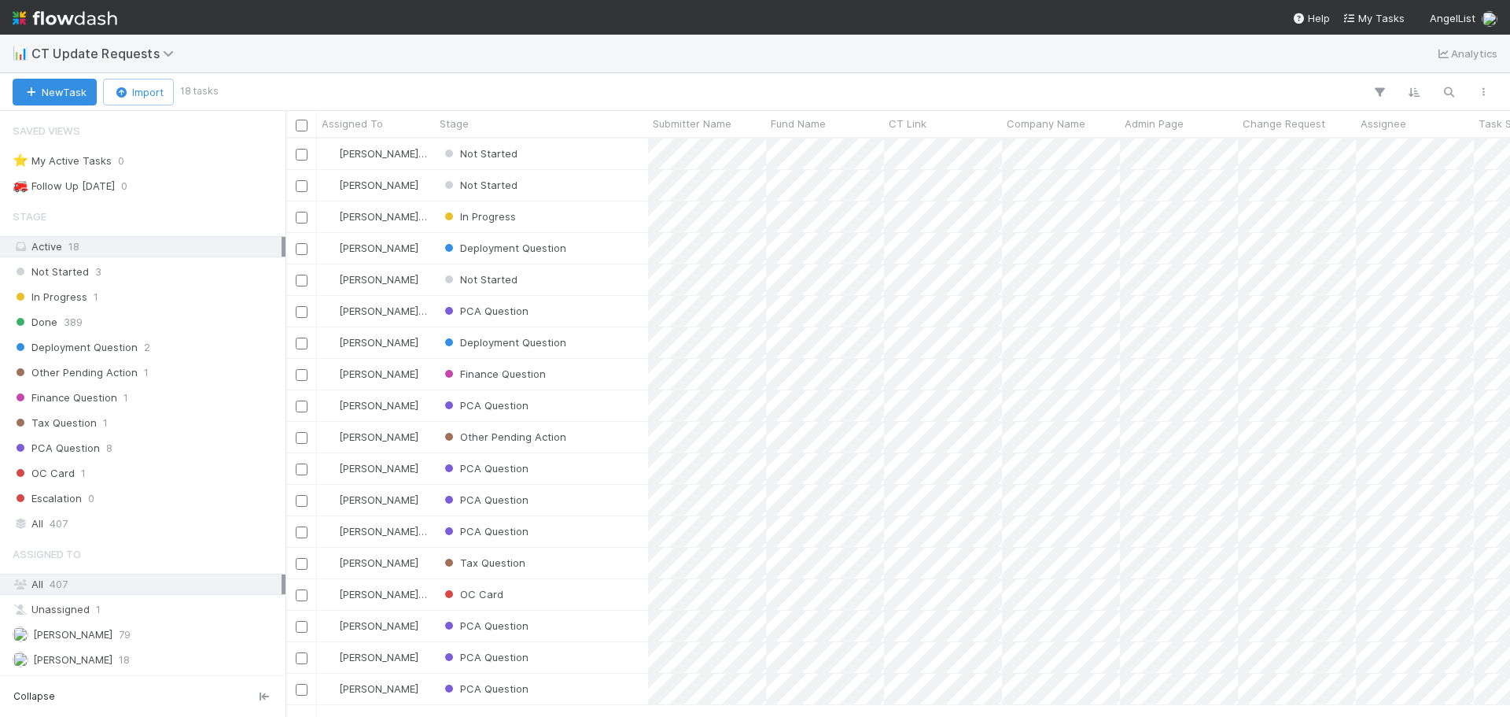
scroll to position [566, 1213]
click at [54, 93] on button "New Task" at bounding box center [55, 92] width 84 height 27
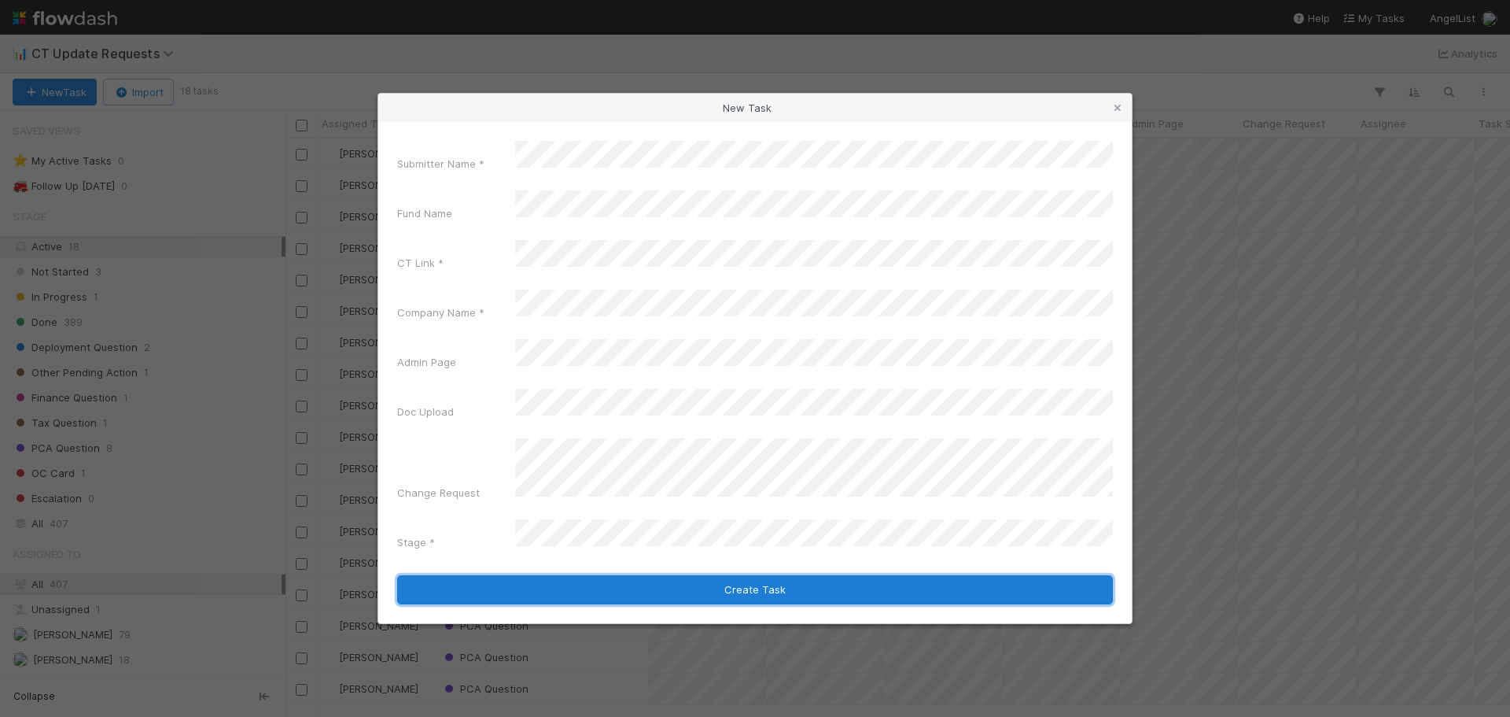
click at [742, 575] on button "Create Task" at bounding box center [755, 590] width 716 height 30
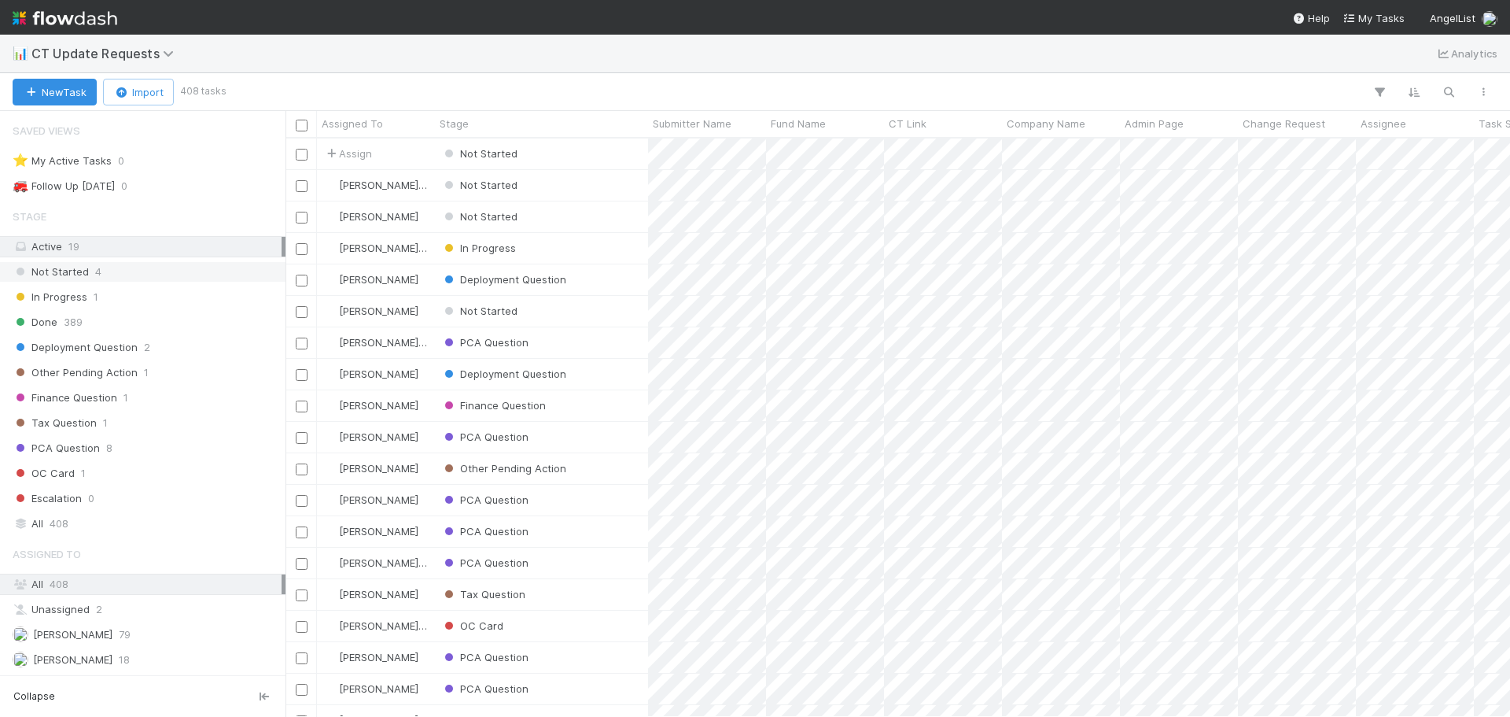
click at [153, 271] on div "Not Started 4" at bounding box center [147, 272] width 269 height 20
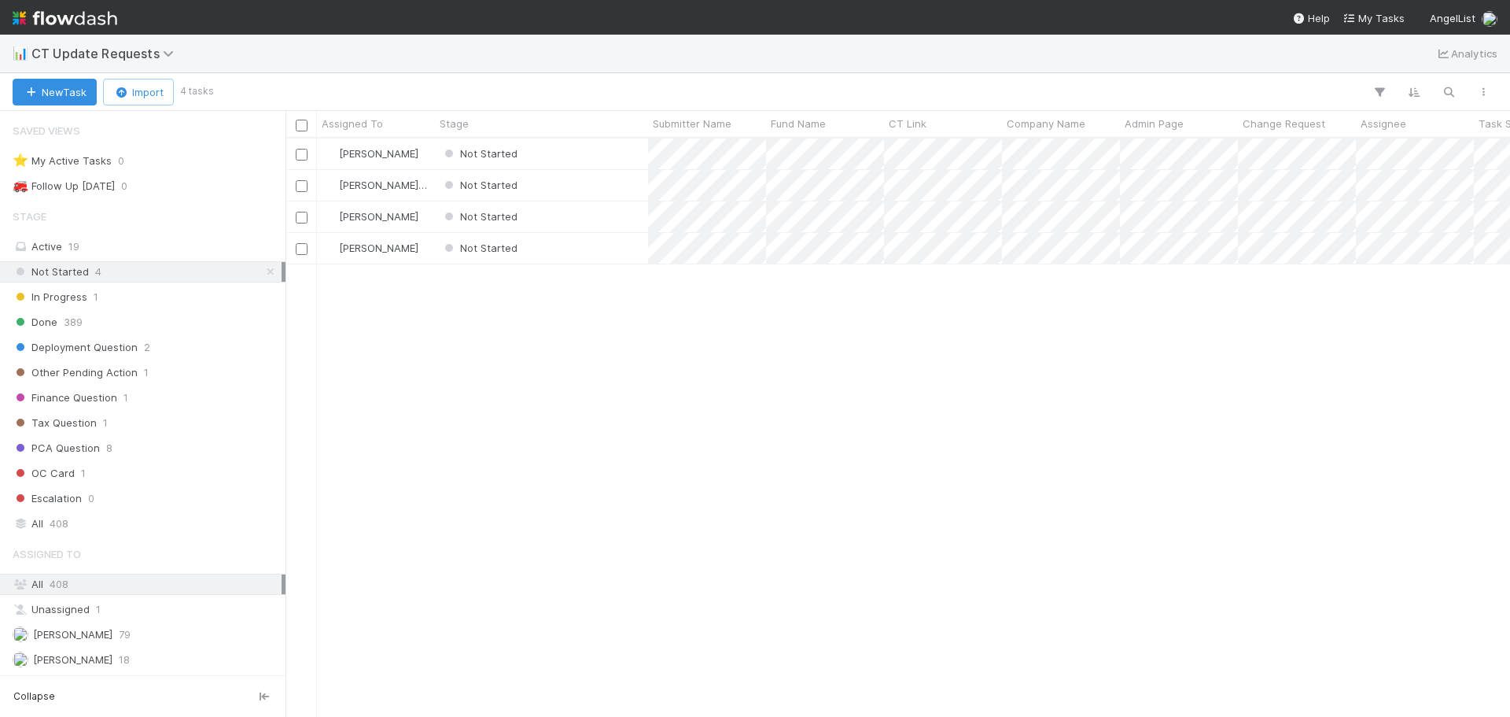
scroll to position [566, 1213]
click at [633, 154] on div "Not Started" at bounding box center [541, 153] width 213 height 31
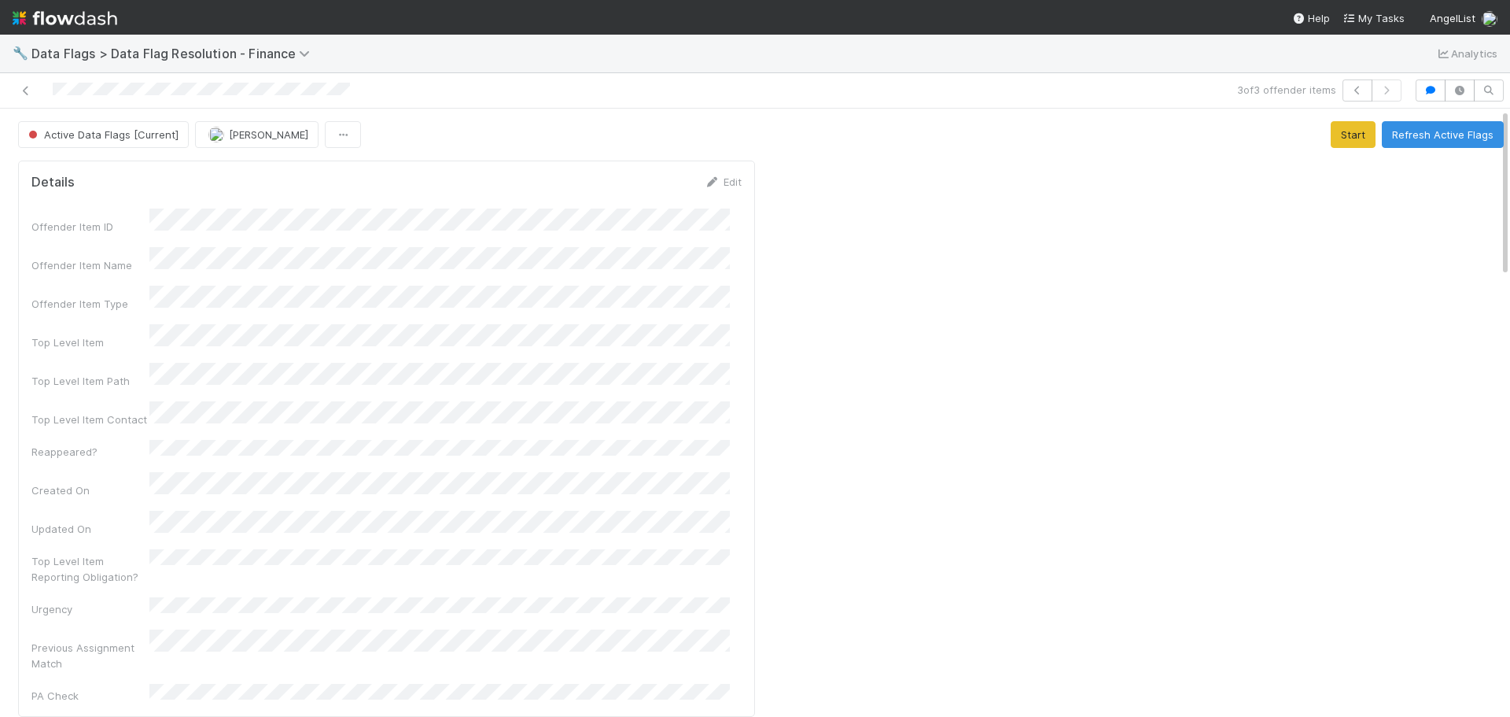
click at [1403, 138] on button "Refresh Active Flags" at bounding box center [1443, 134] width 122 height 27
click at [1406, 136] on button "Refresh Active Flags" at bounding box center [1443, 134] width 122 height 27
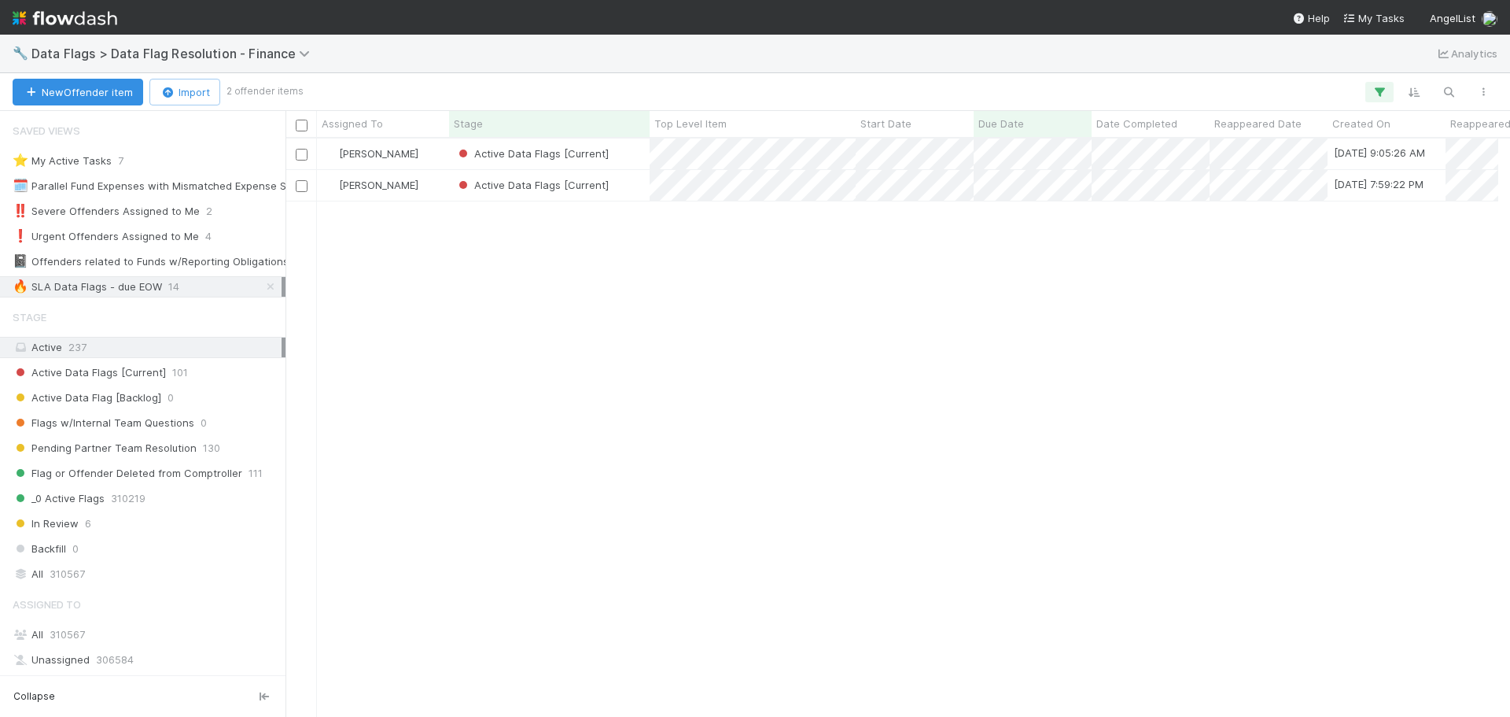
scroll to position [13, 13]
click at [632, 157] on div "Active Data Flags [Current]" at bounding box center [549, 153] width 201 height 31
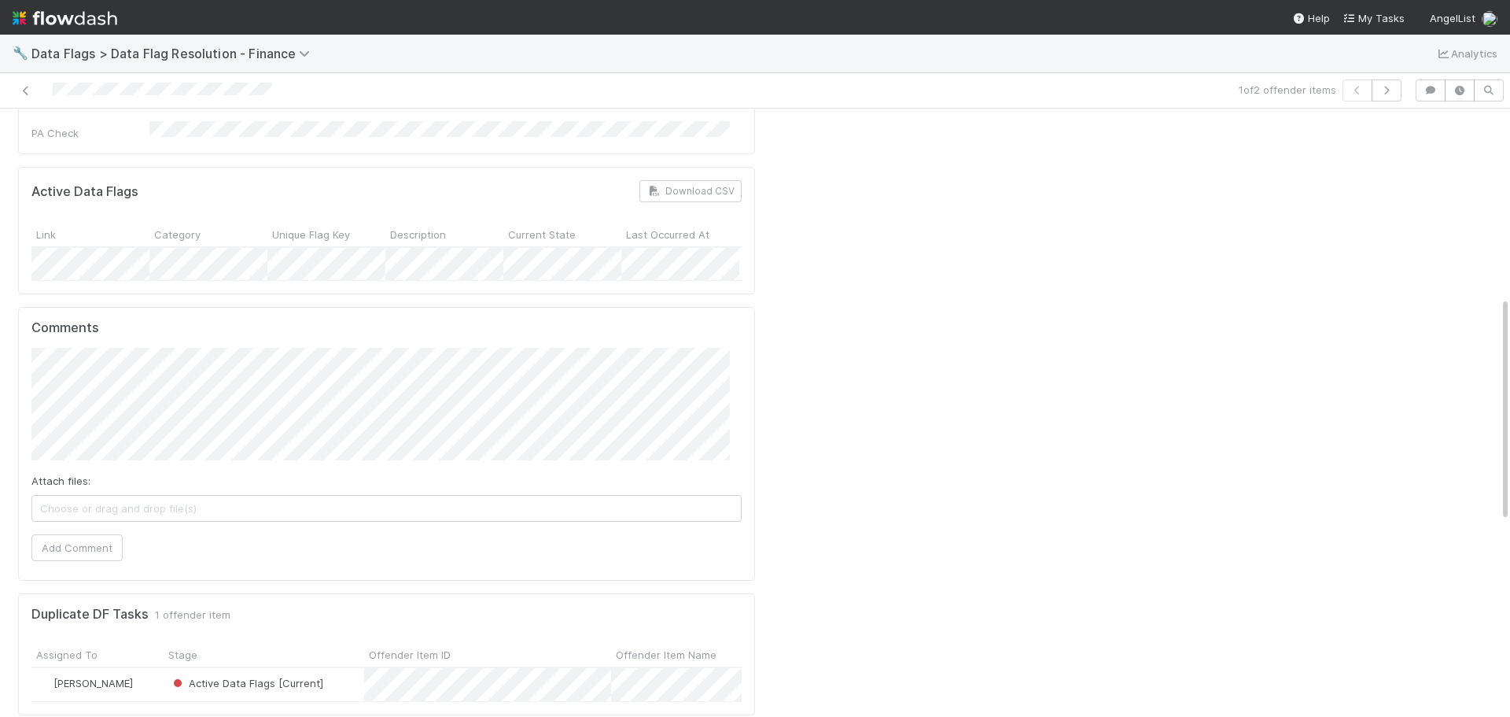
scroll to position [551, 0]
click at [87, 533] on button "Add Comment" at bounding box center [76, 546] width 91 height 27
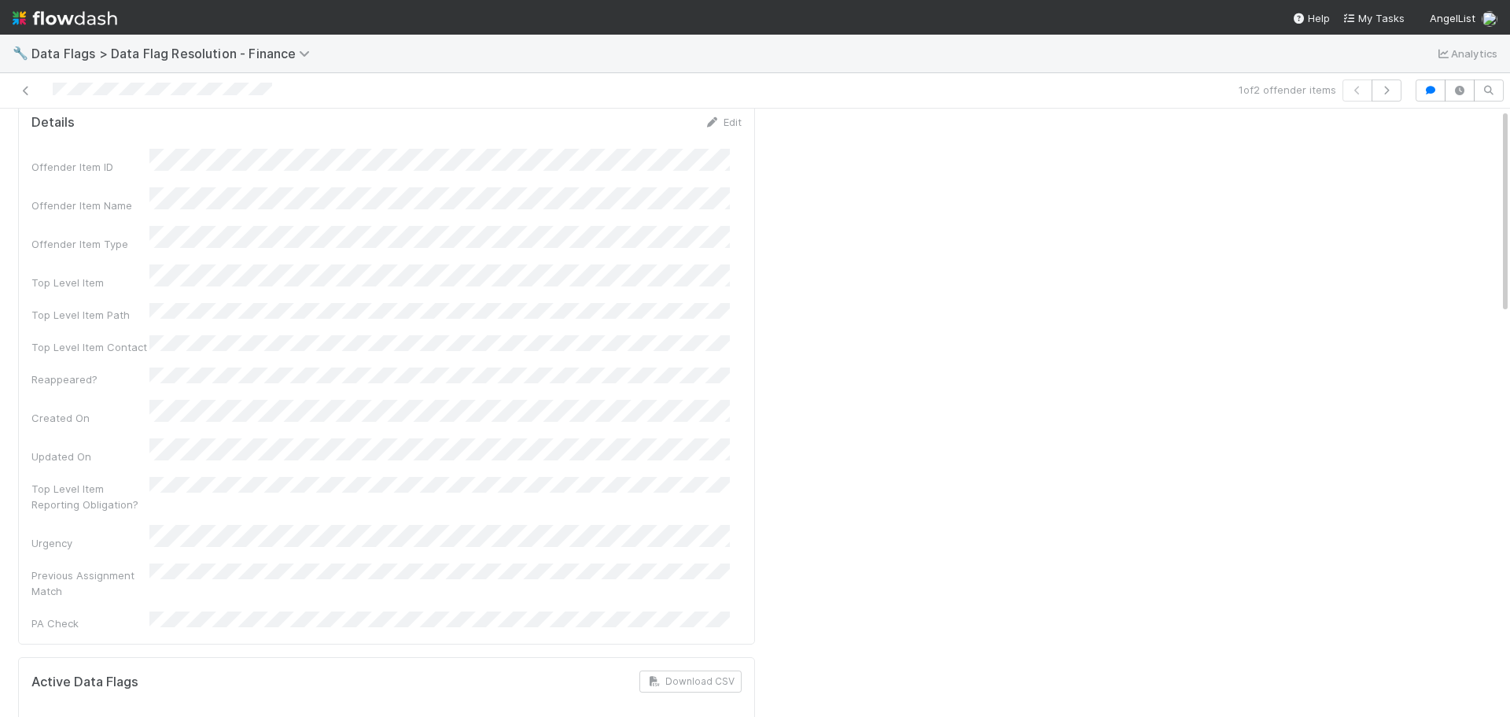
scroll to position [0, 0]
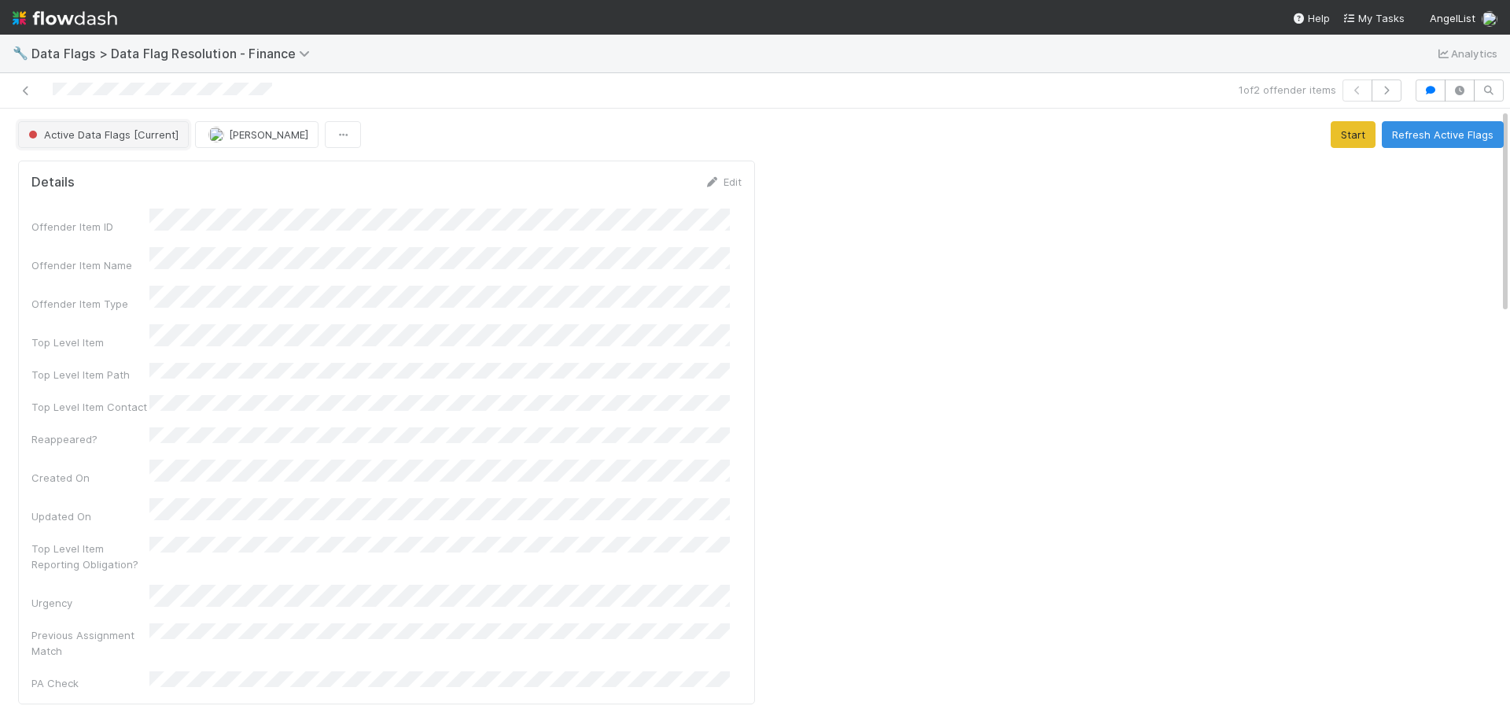
click at [87, 127] on button "Active Data Flags [Current]" at bounding box center [103, 134] width 171 height 27
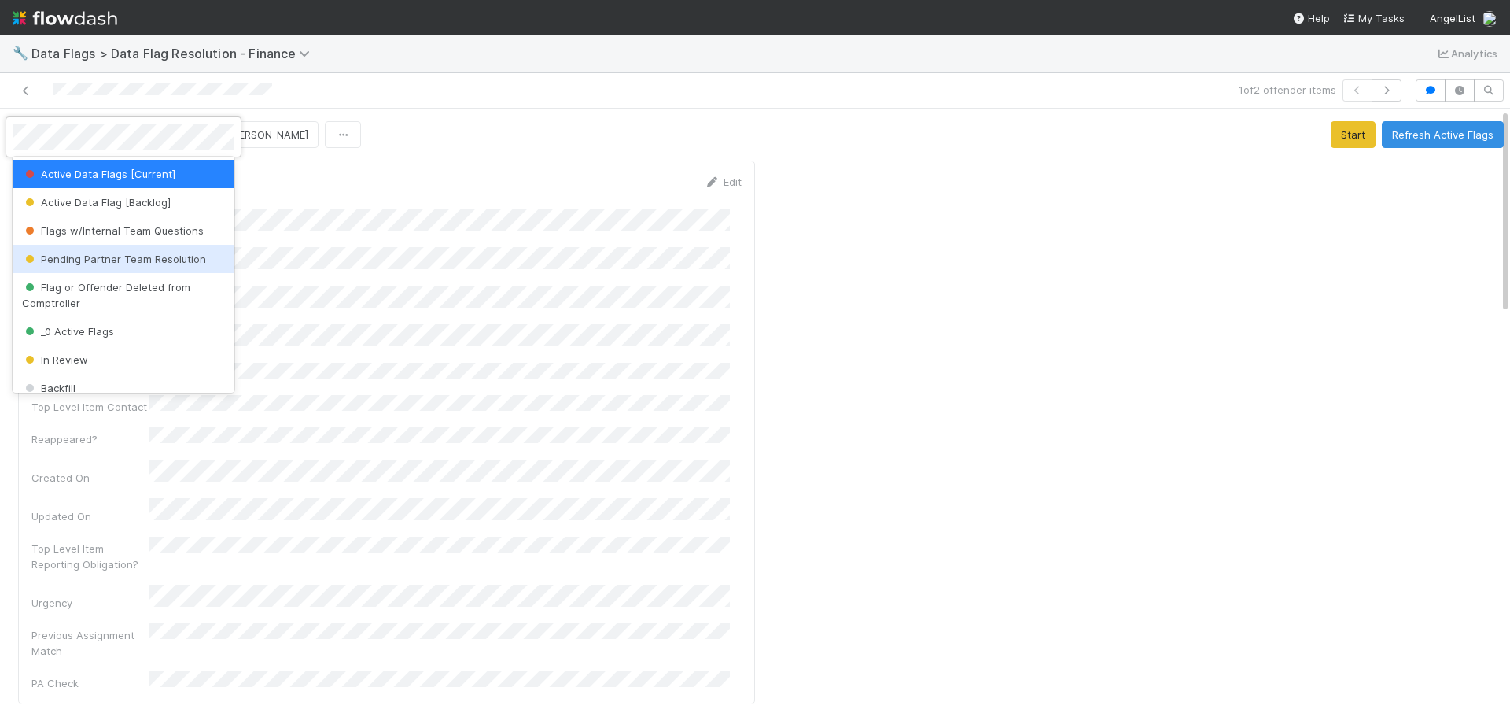
click at [145, 260] on span "Pending Partner Team Resolution" at bounding box center [114, 259] width 184 height 13
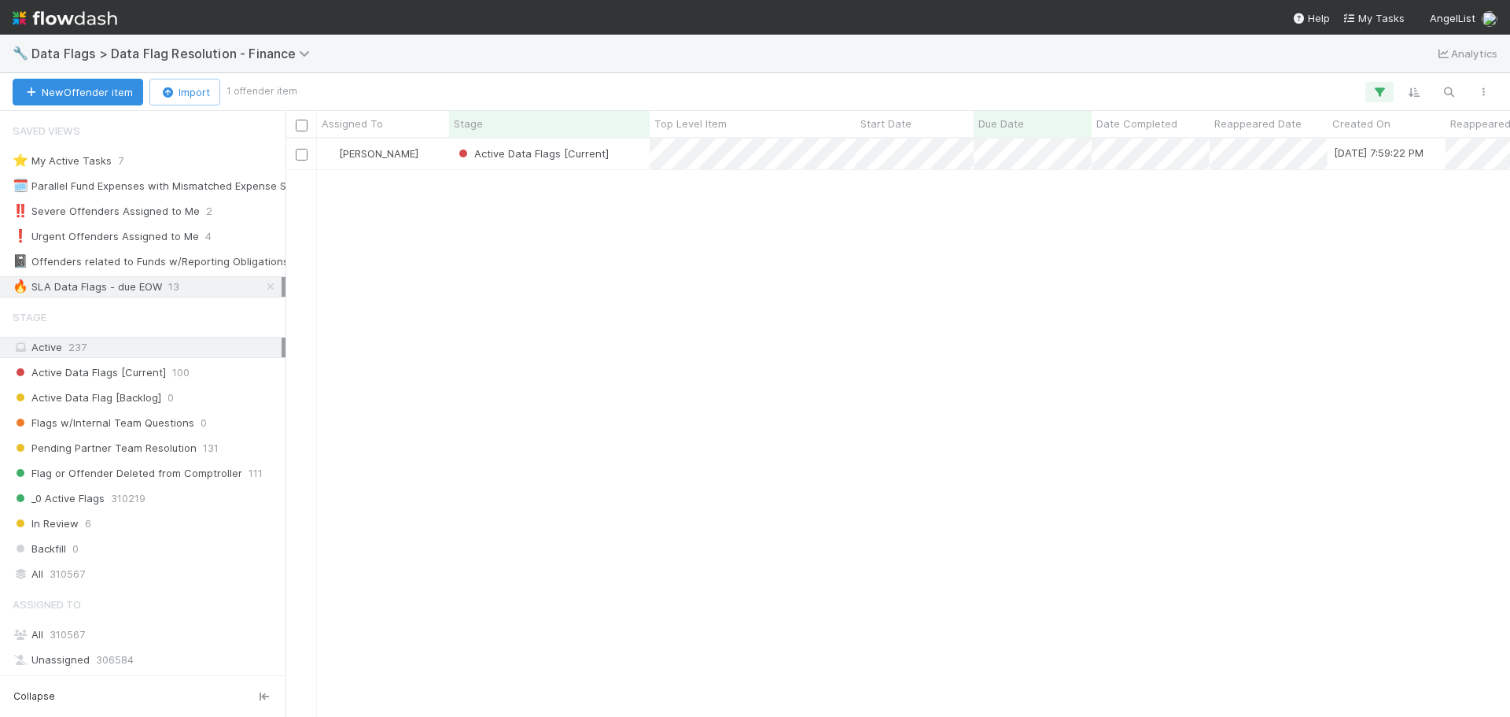
scroll to position [566, 1213]
click at [629, 157] on div "Active Data Flags [Current]" at bounding box center [549, 153] width 201 height 31
click at [263, 284] on icon at bounding box center [271, 287] width 16 height 10
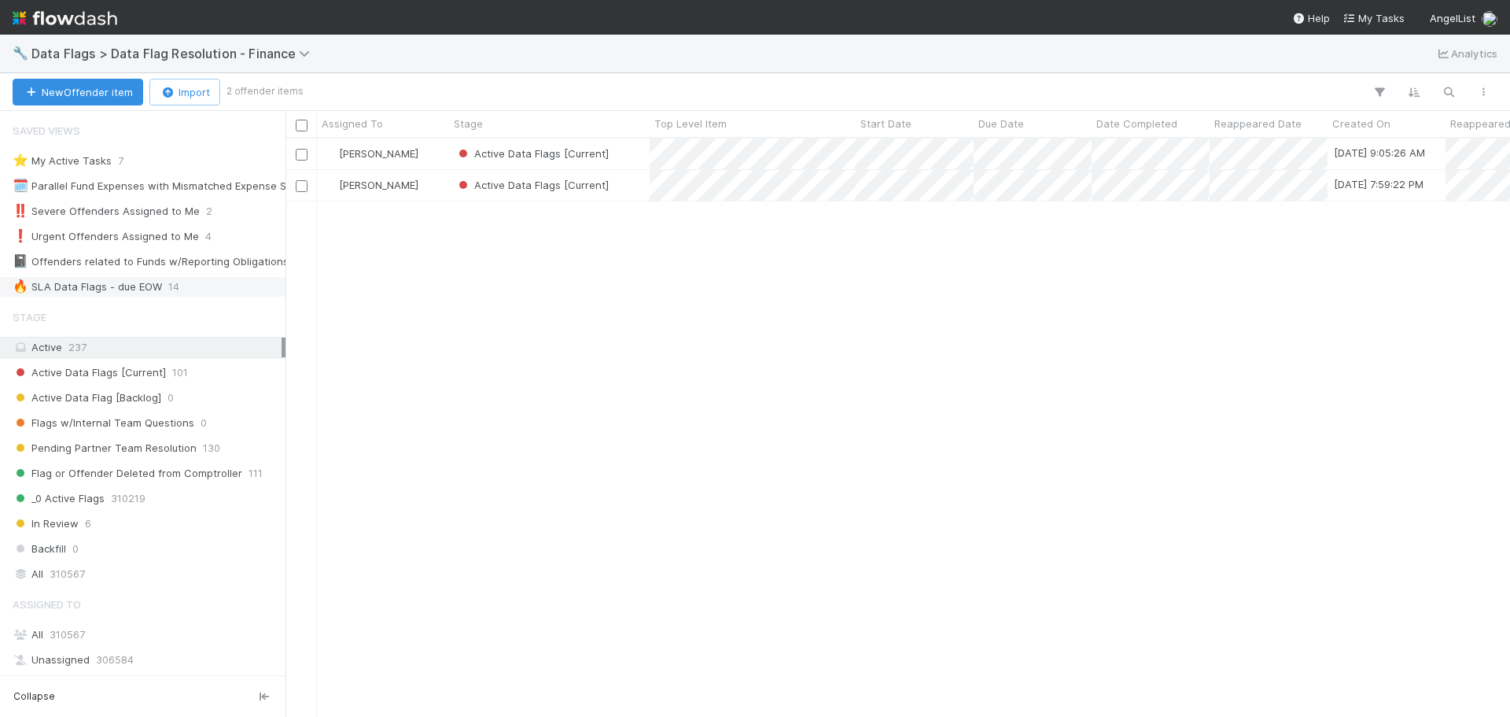
scroll to position [566, 1213]
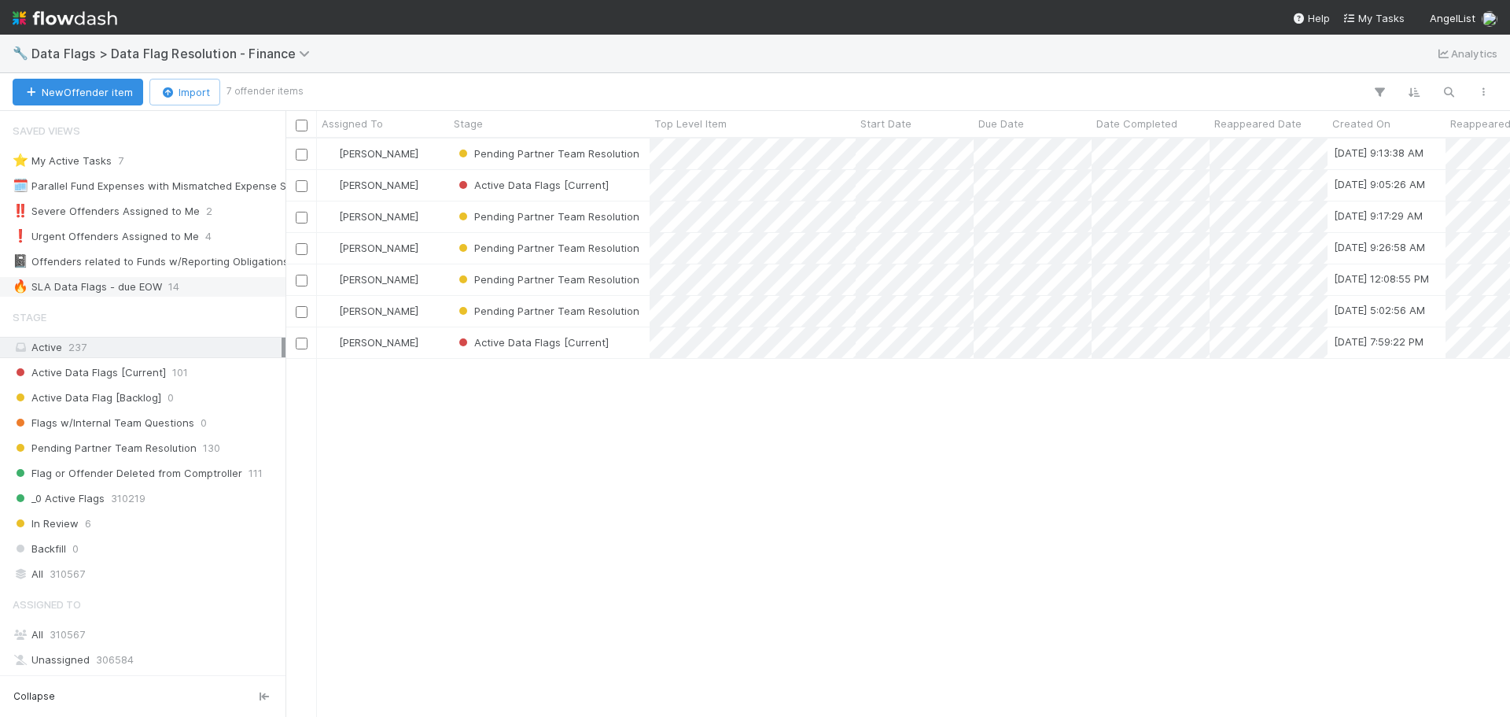
click at [201, 282] on div "🔥 SLA Data Flags - due EOW 14" at bounding box center [147, 287] width 269 height 20
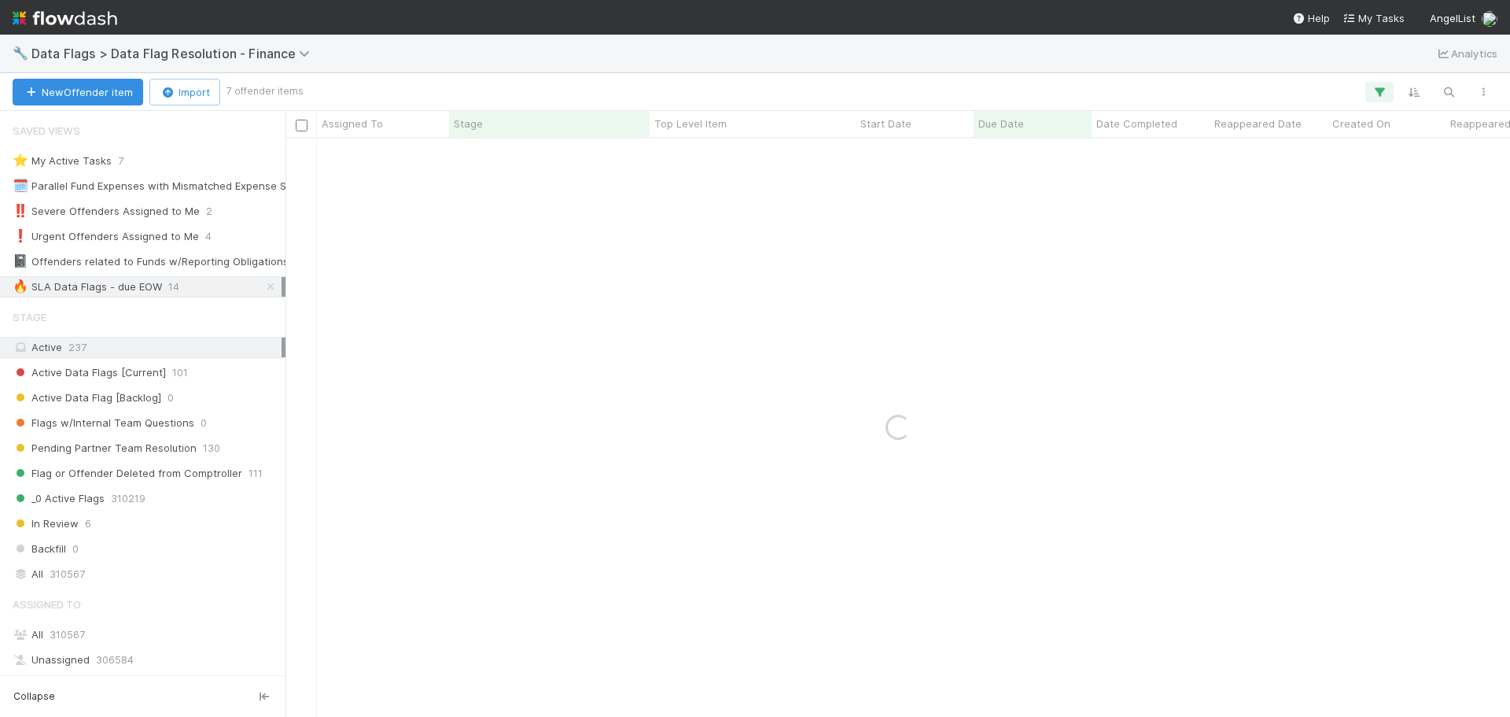
scroll to position [301, 0]
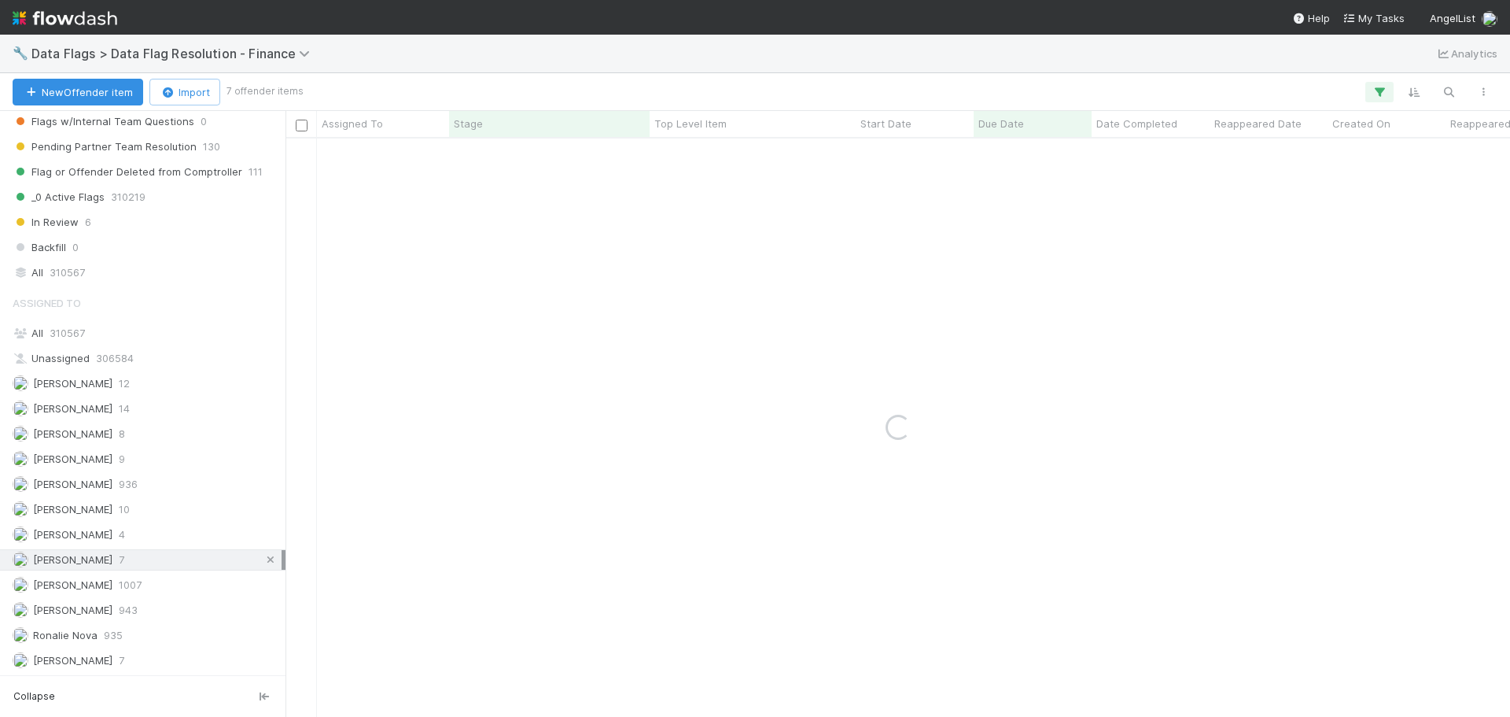
click at [263, 560] on icon at bounding box center [271, 560] width 16 height 10
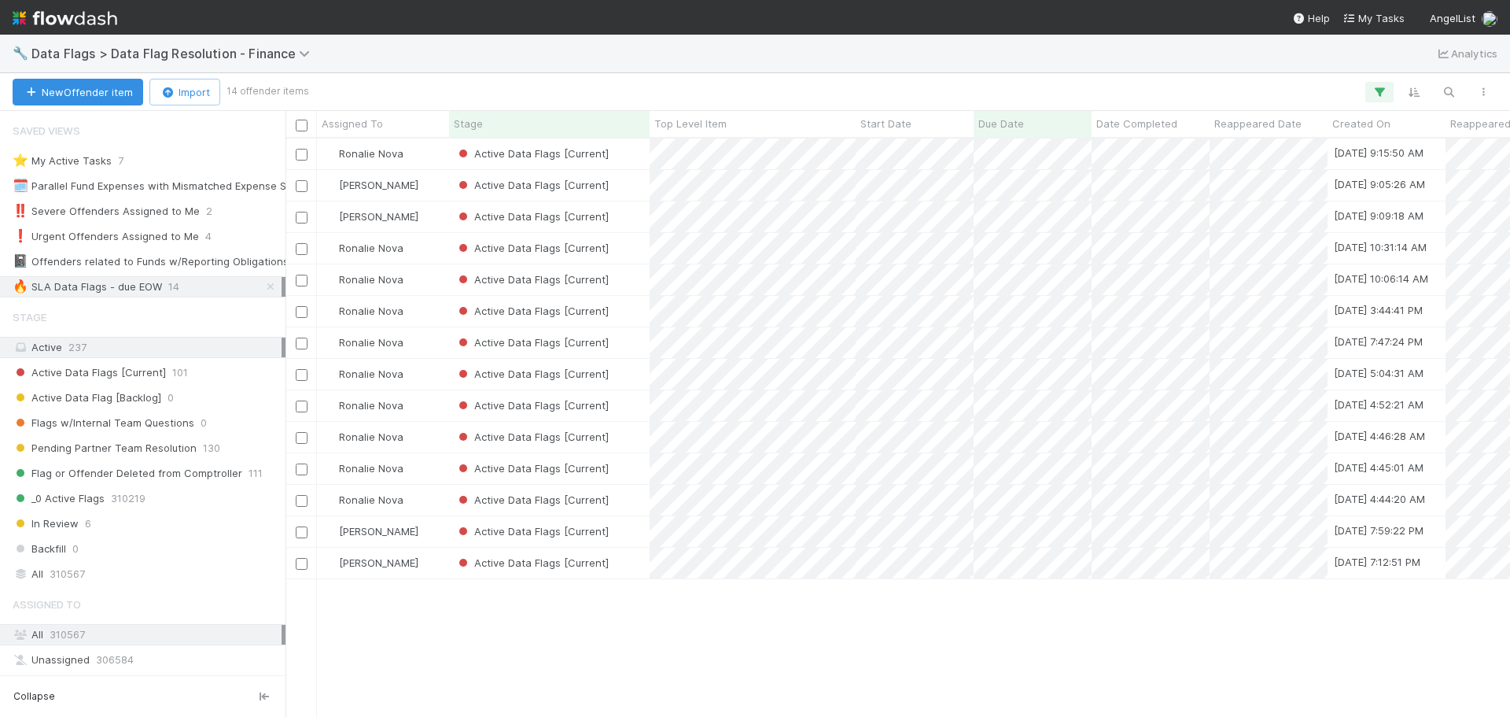
scroll to position [566, 1213]
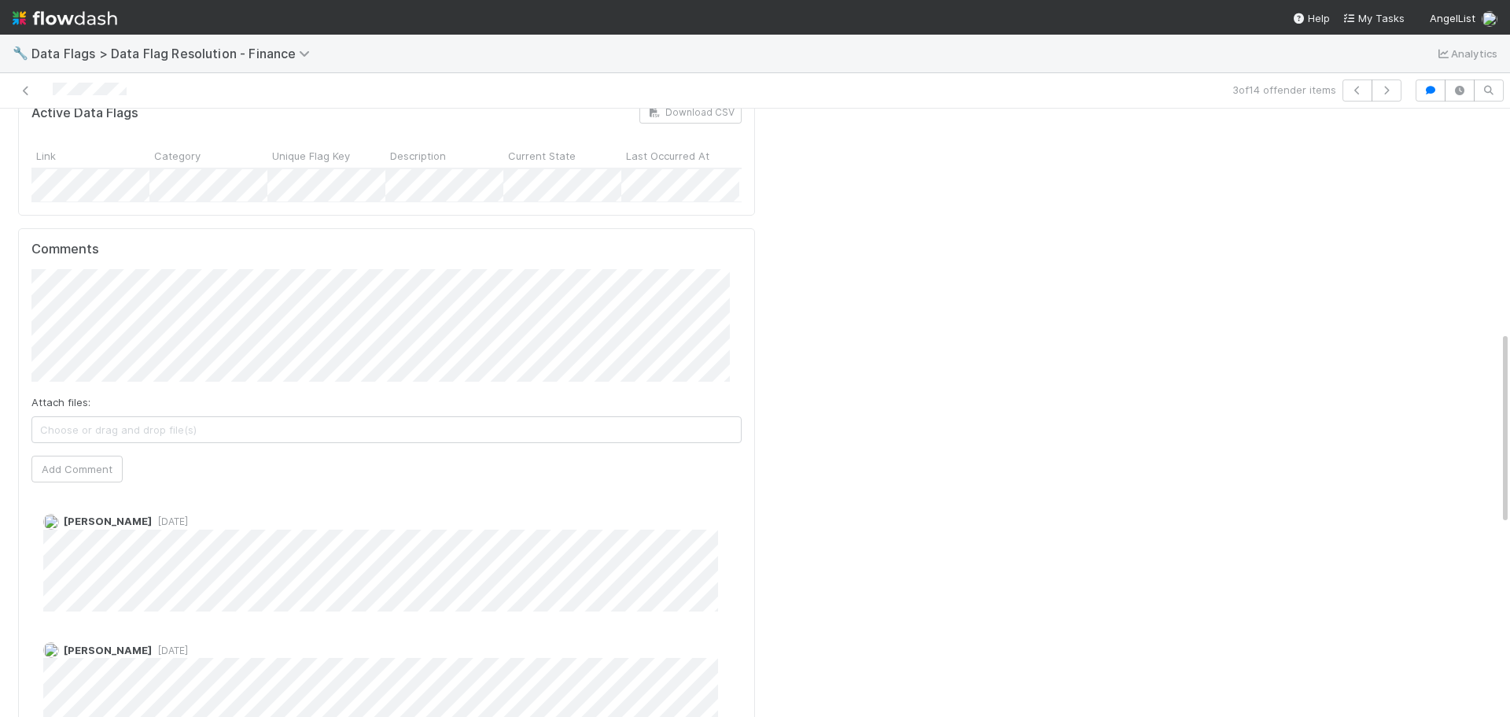
scroll to position [708, 0]
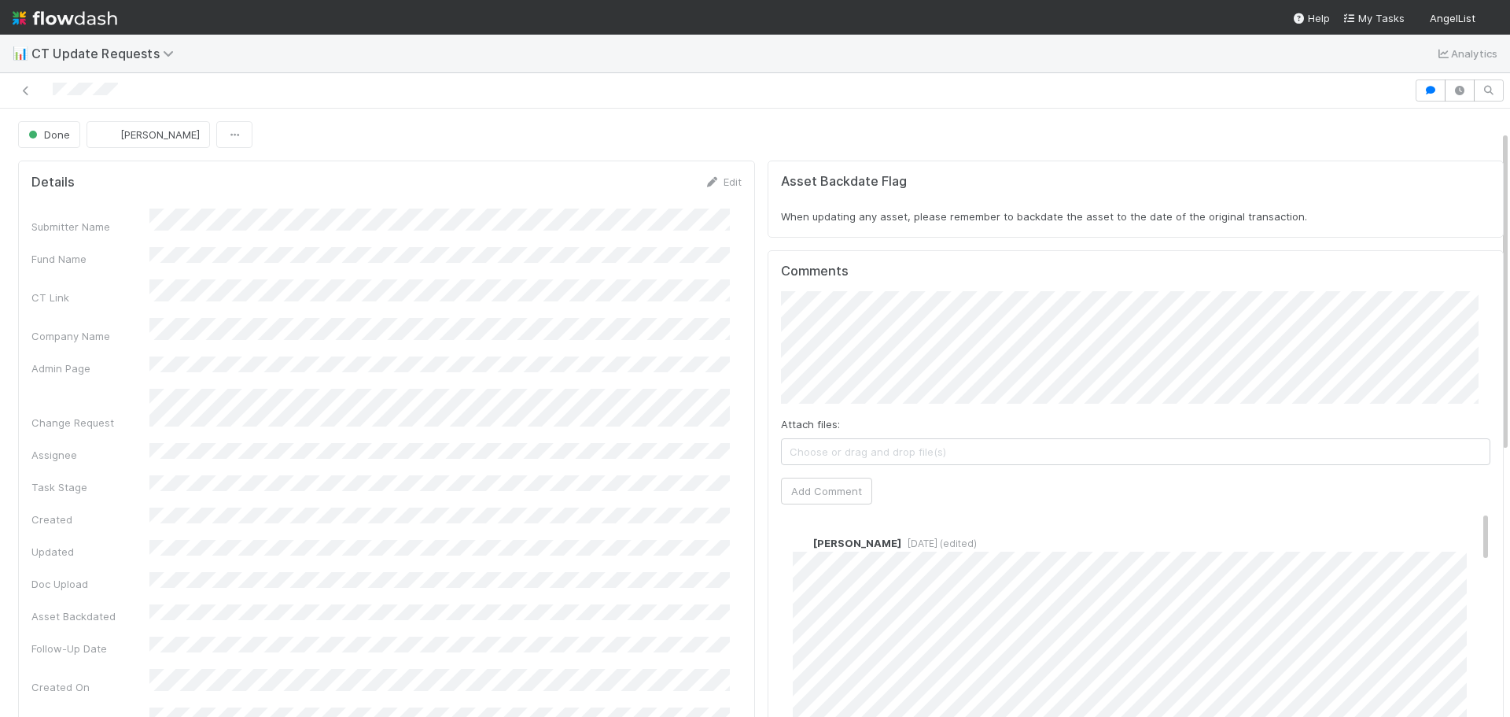
scroll to position [79, 0]
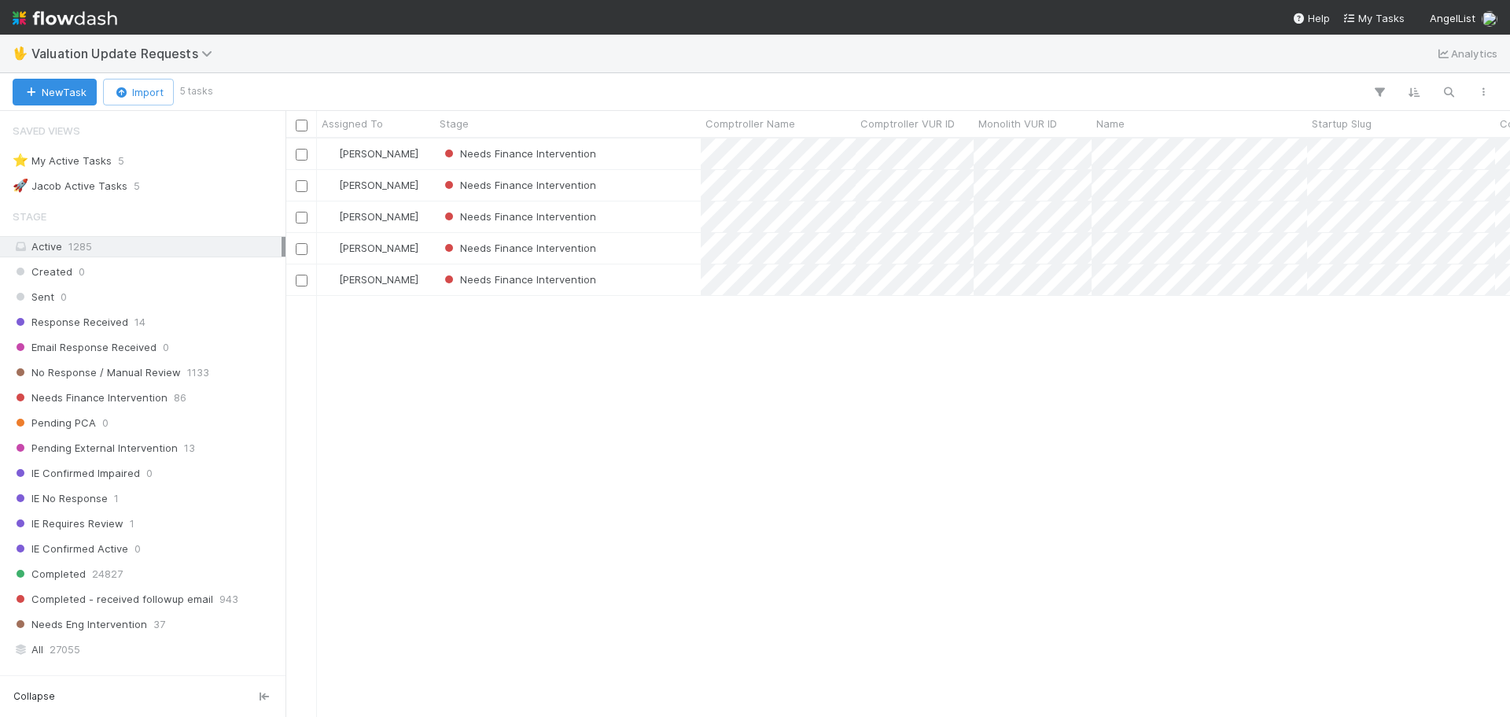
scroll to position [367, 0]
